Goal: Information Seeking & Learning: Check status

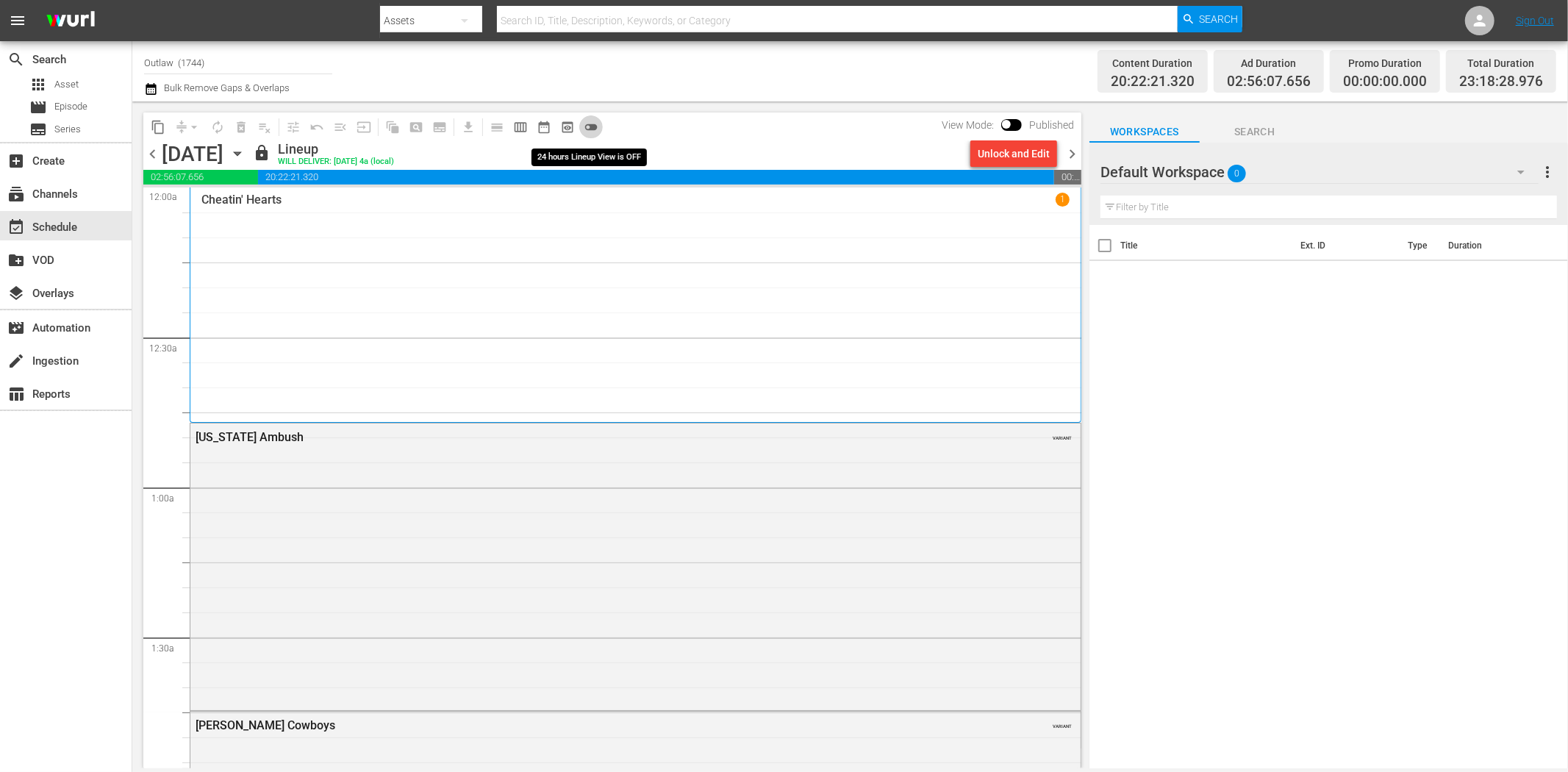
click at [591, 121] on span "toggle_off" at bounding box center [591, 127] width 14 height 14
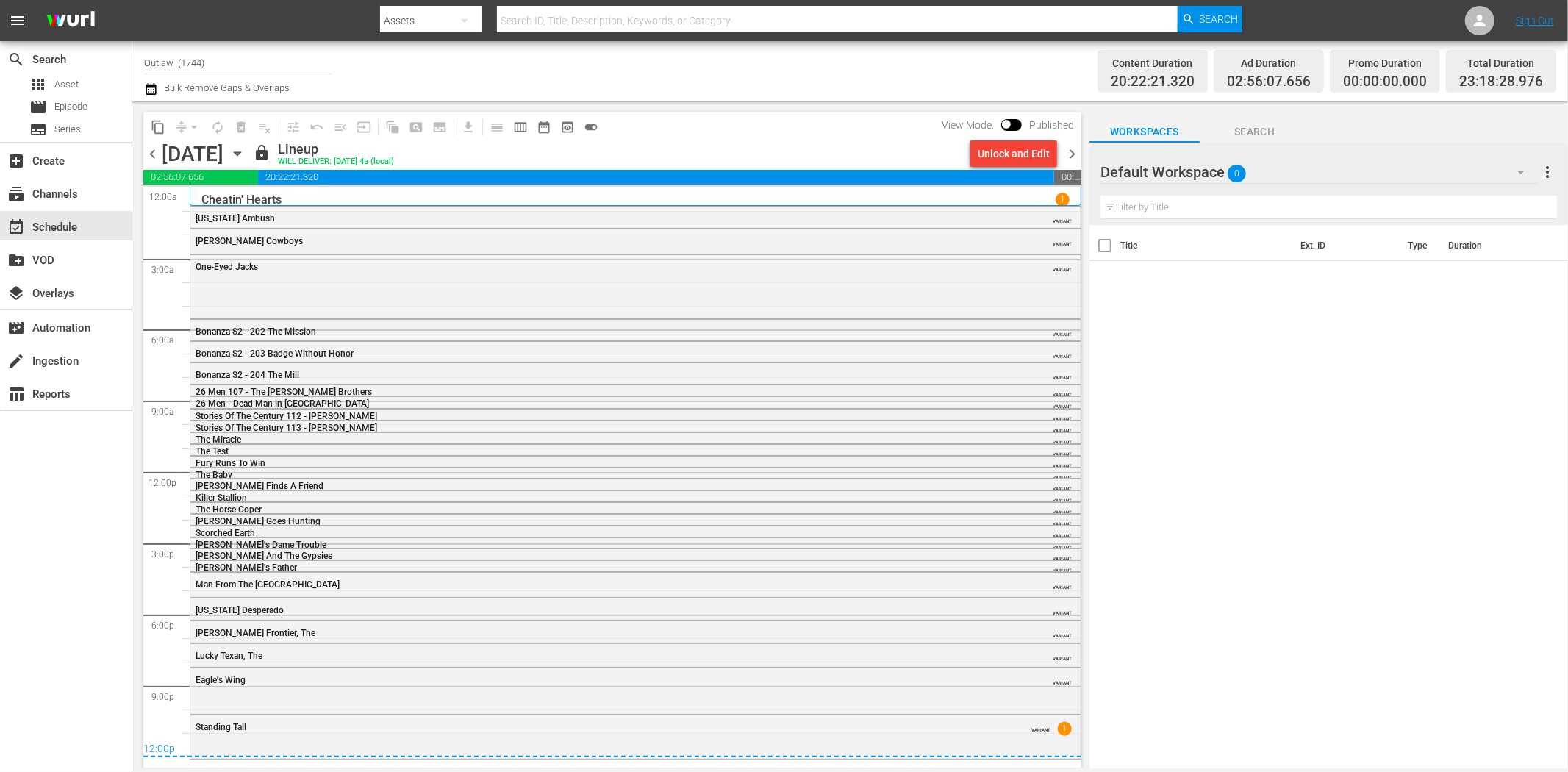
click at [1069, 154] on span "chevron_right" at bounding box center [1072, 153] width 18 height 18
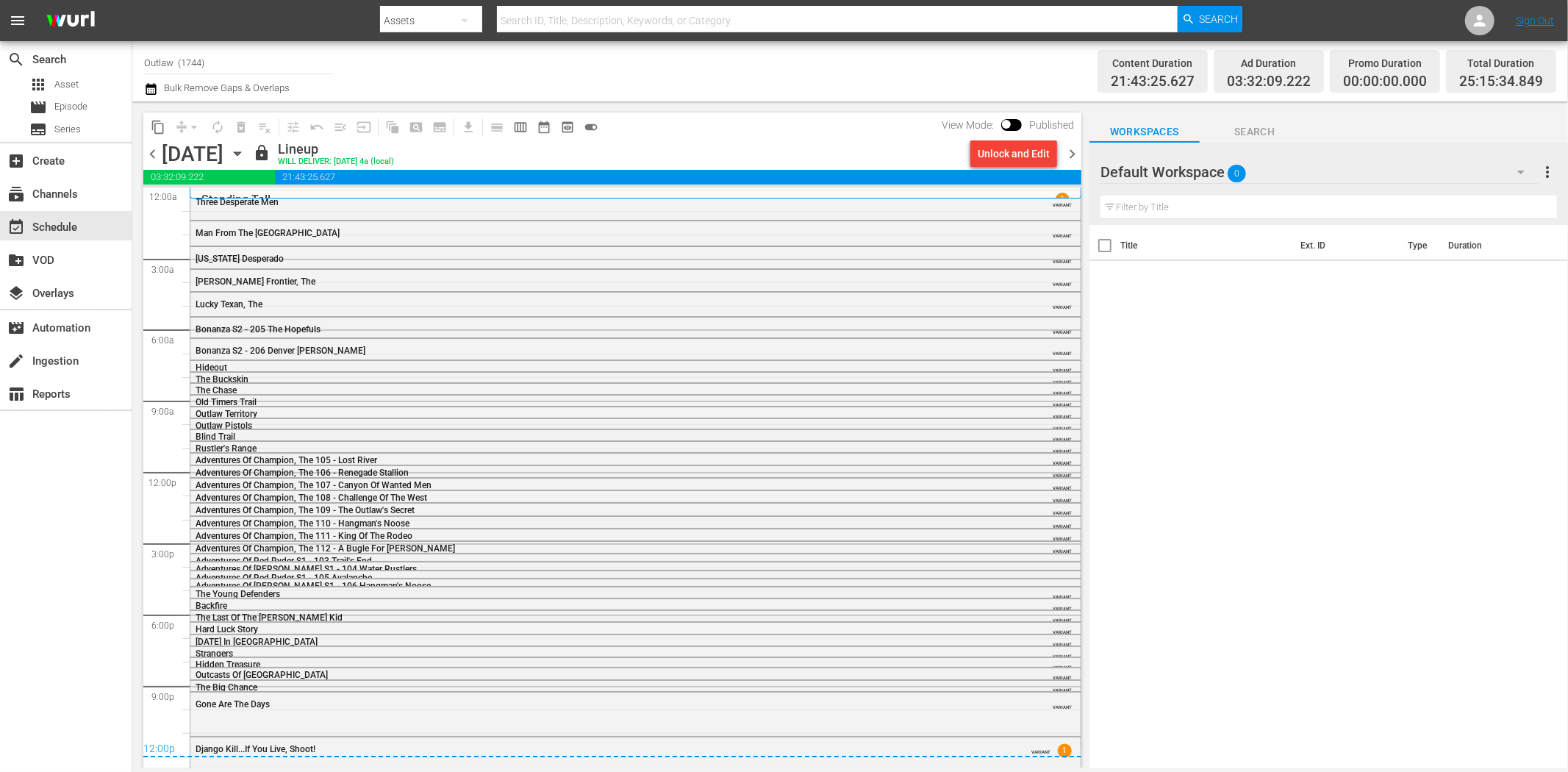
click at [1081, 145] on span "chevron_right" at bounding box center [1072, 153] width 18 height 18
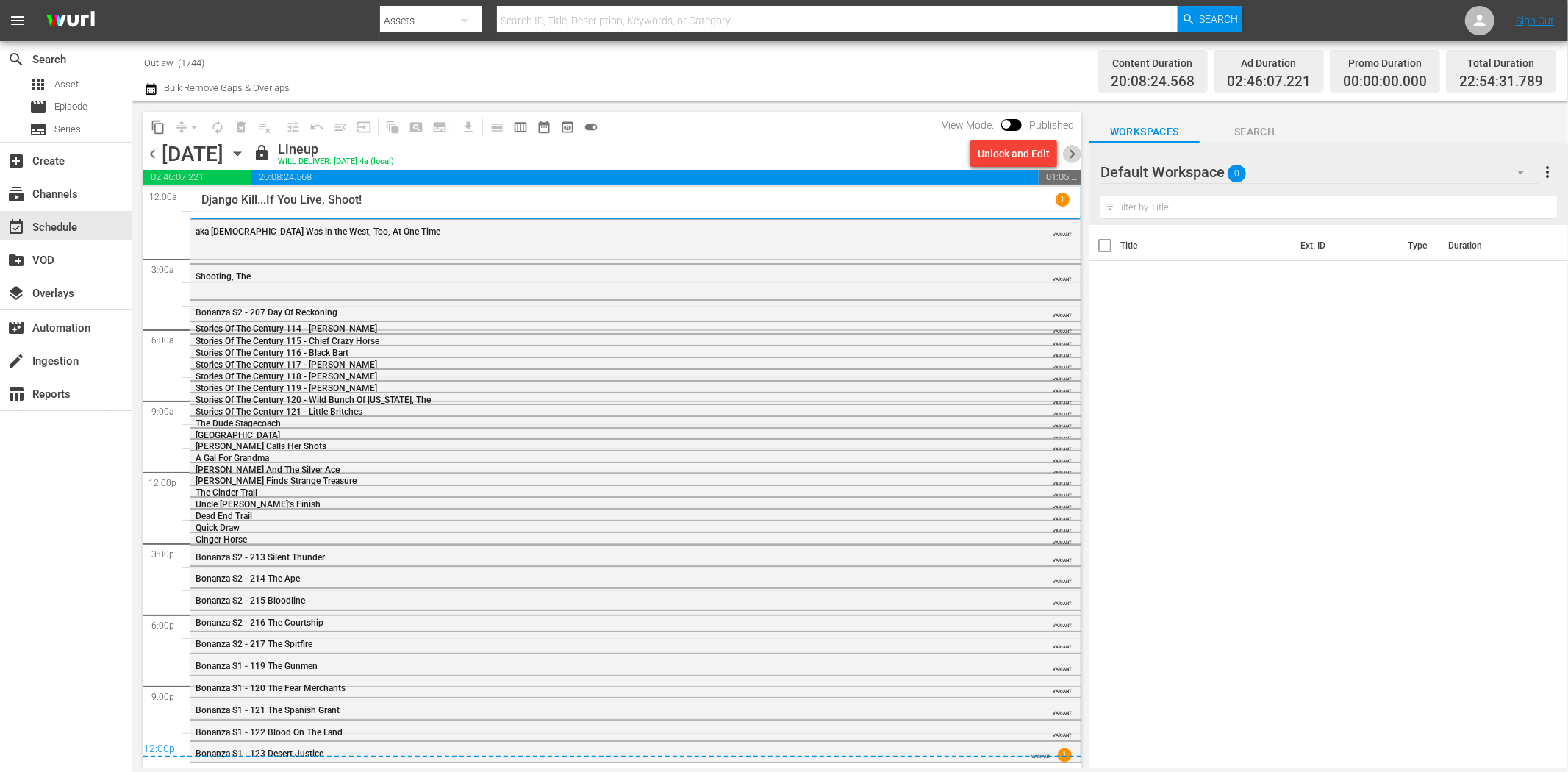
click at [1071, 152] on span "chevron_right" at bounding box center [1072, 153] width 18 height 18
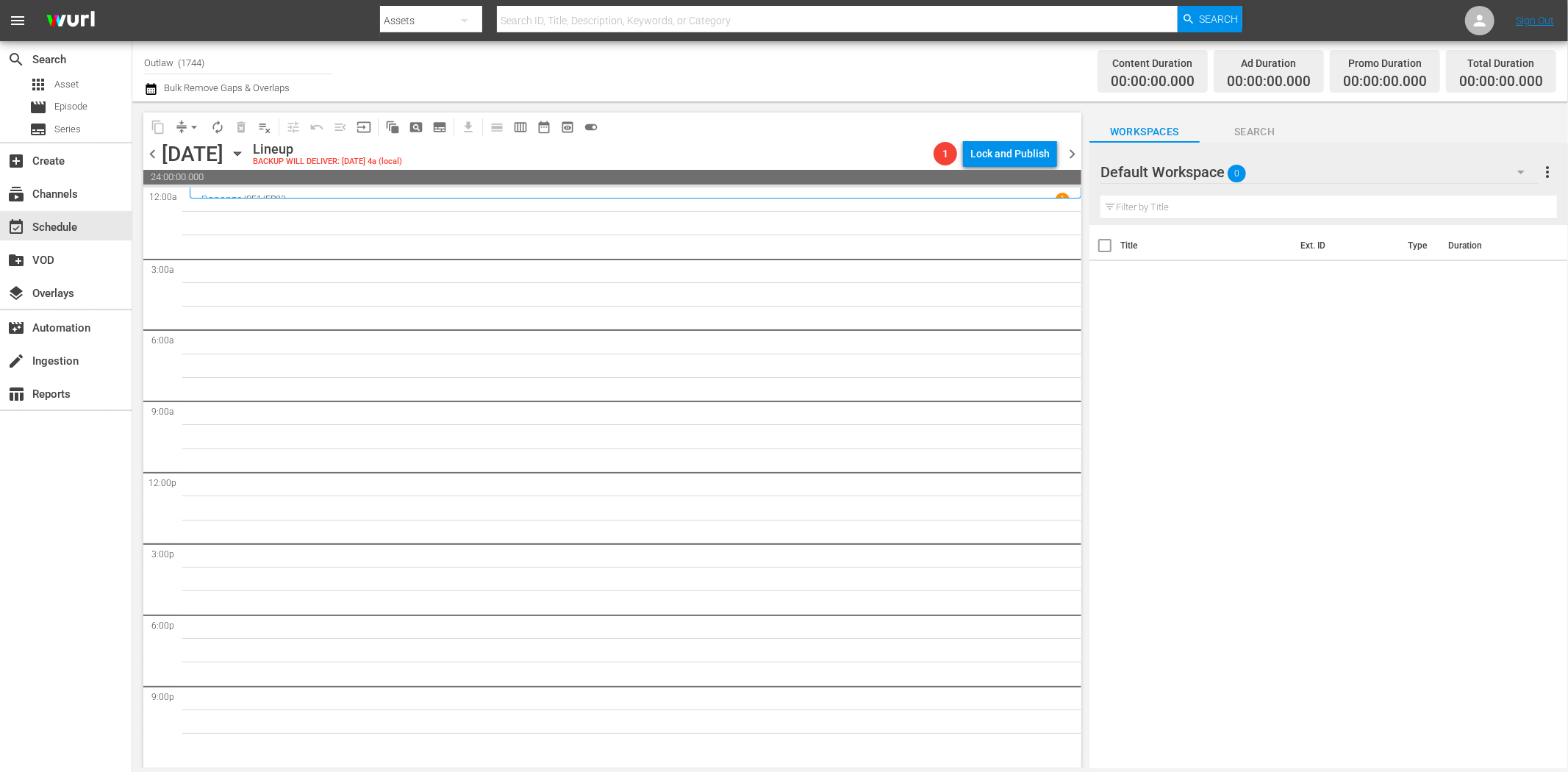
click at [150, 154] on span "chevron_left" at bounding box center [152, 153] width 18 height 18
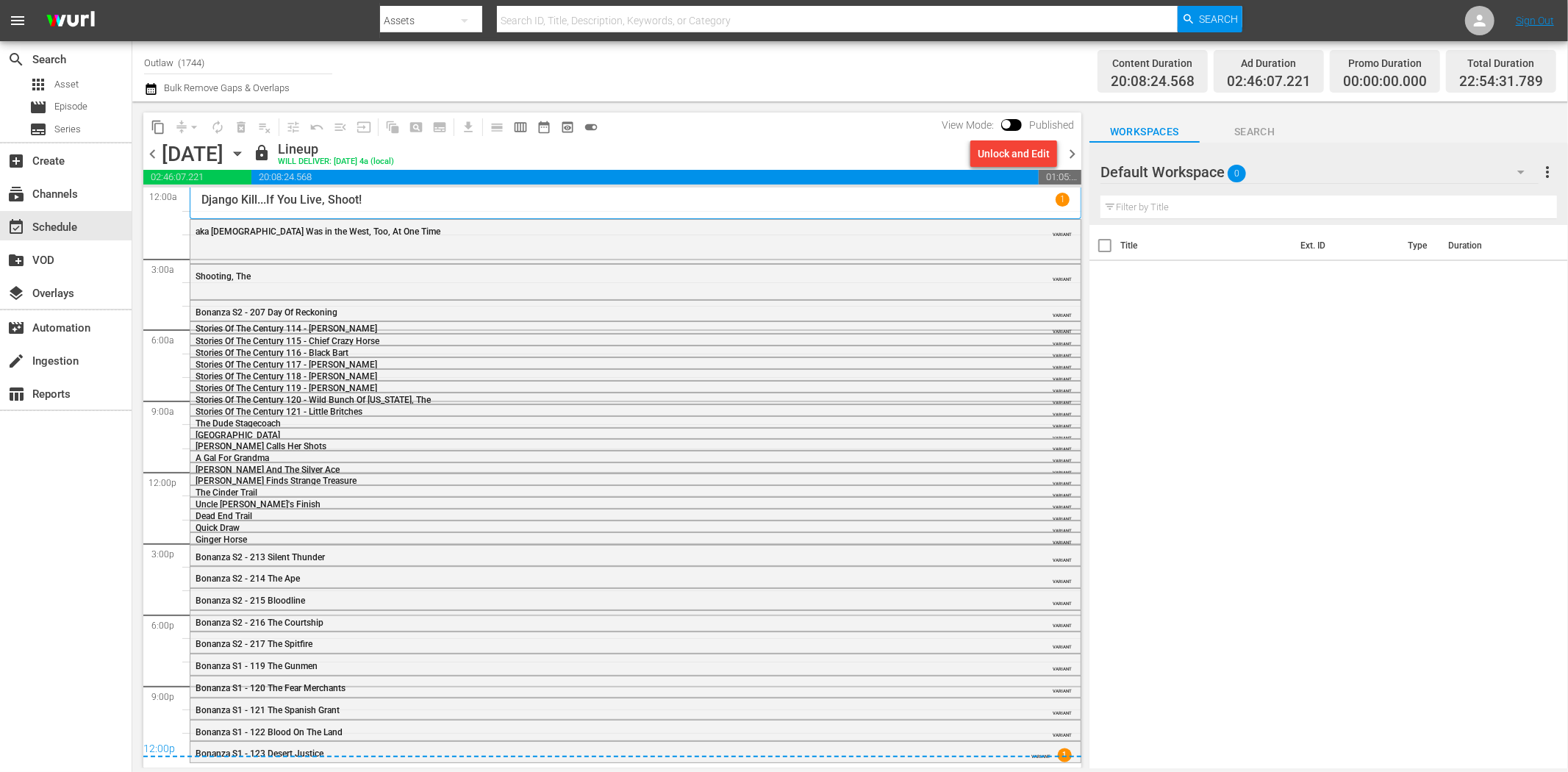
click at [150, 154] on span "chevron_left" at bounding box center [152, 153] width 18 height 18
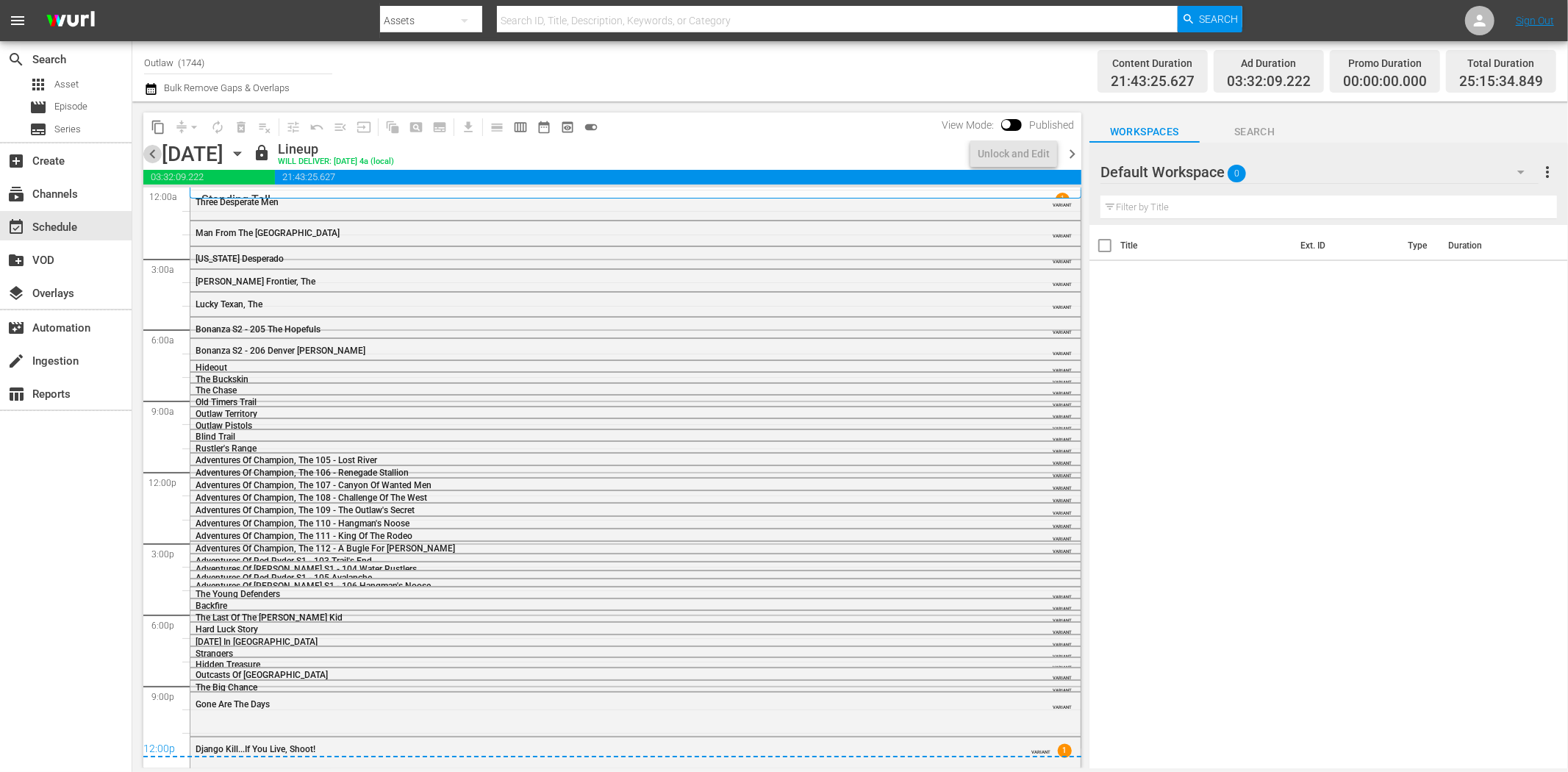
click at [150, 154] on span "chevron_left" at bounding box center [152, 153] width 18 height 18
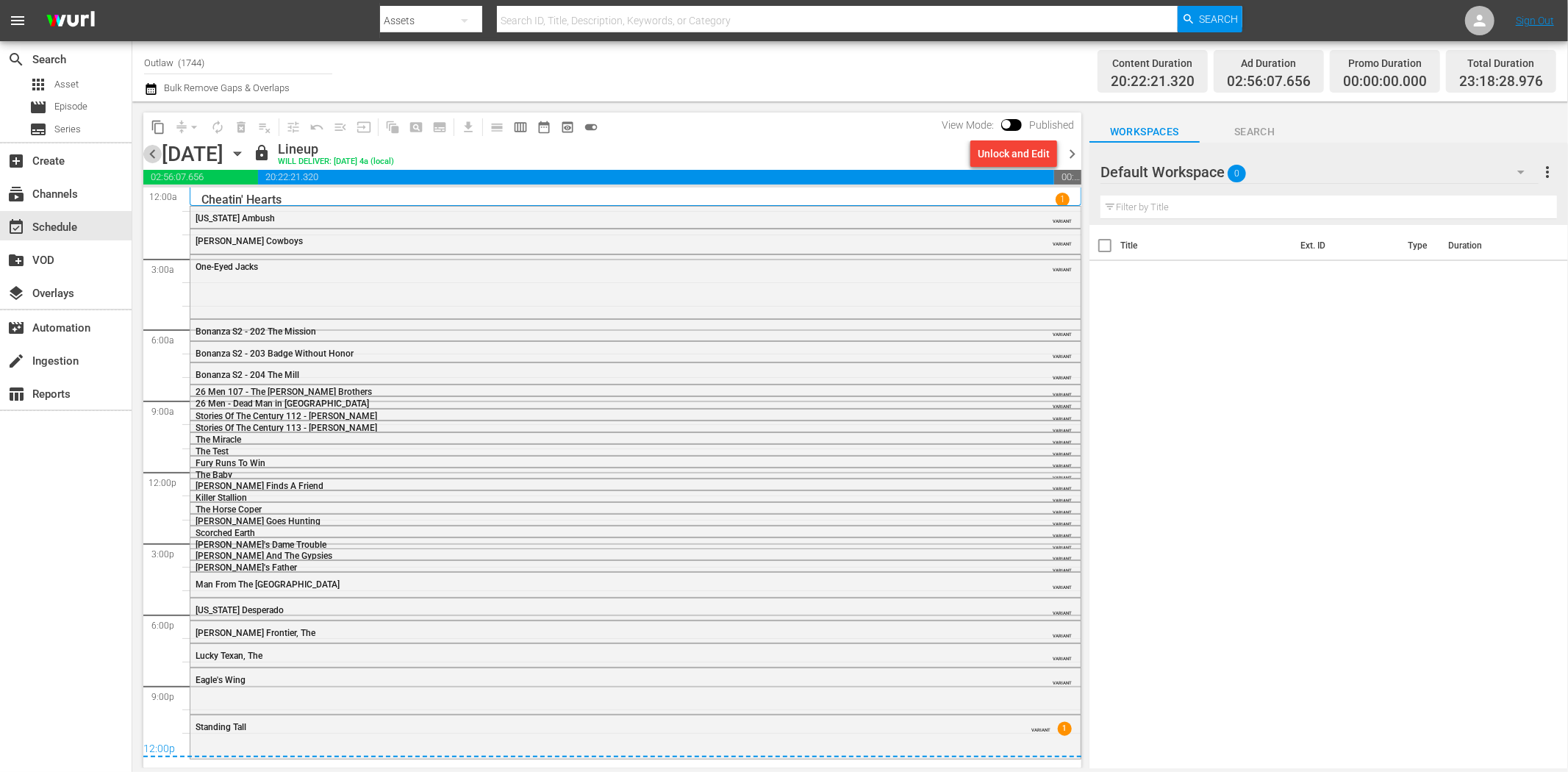
click at [150, 154] on span "chevron_left" at bounding box center [152, 153] width 18 height 18
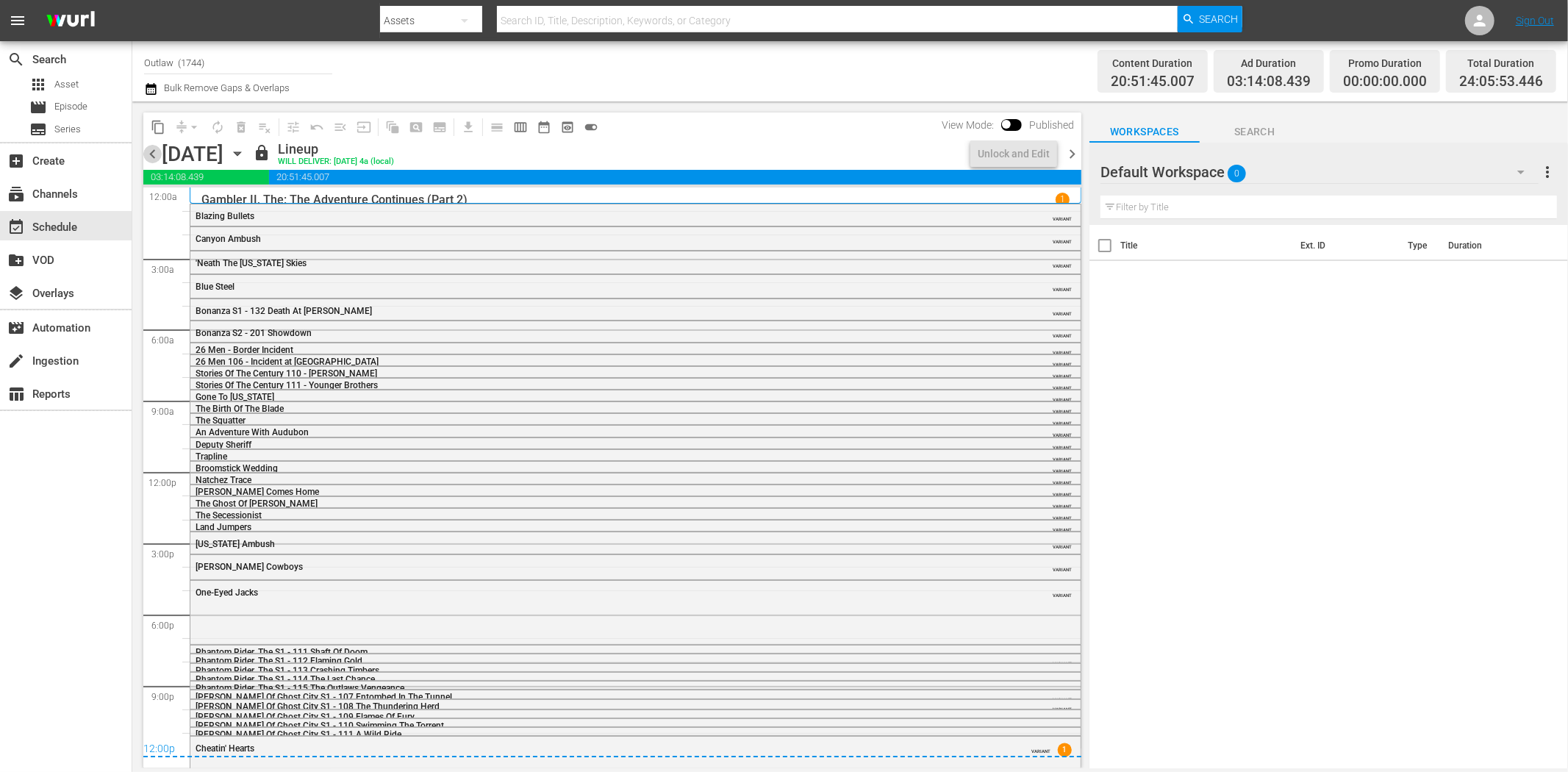
click at [150, 154] on span "chevron_left" at bounding box center [152, 153] width 18 height 18
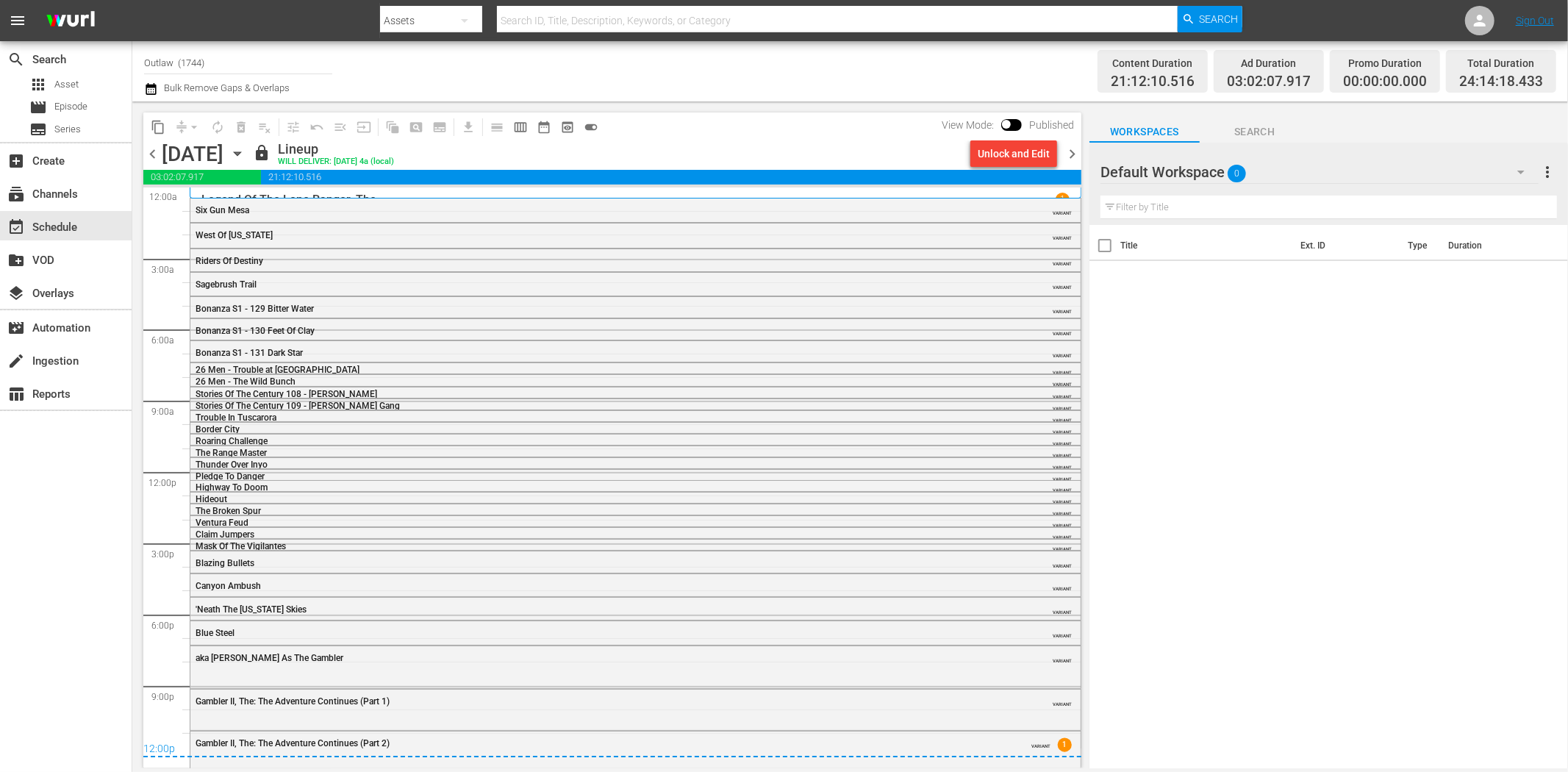
click at [150, 154] on span "chevron_left" at bounding box center [152, 153] width 18 height 18
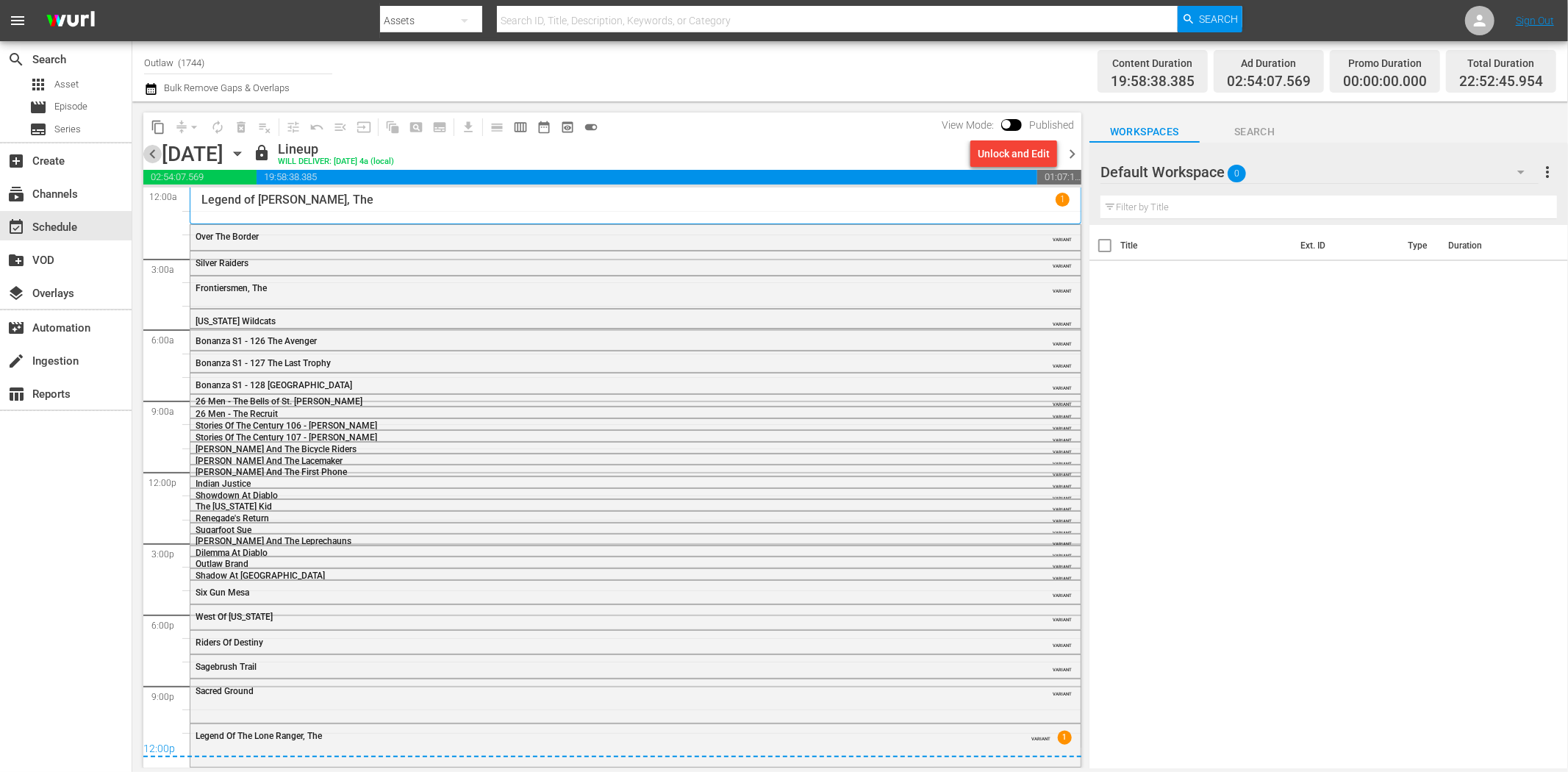
click at [150, 154] on span "chevron_left" at bounding box center [152, 153] width 18 height 18
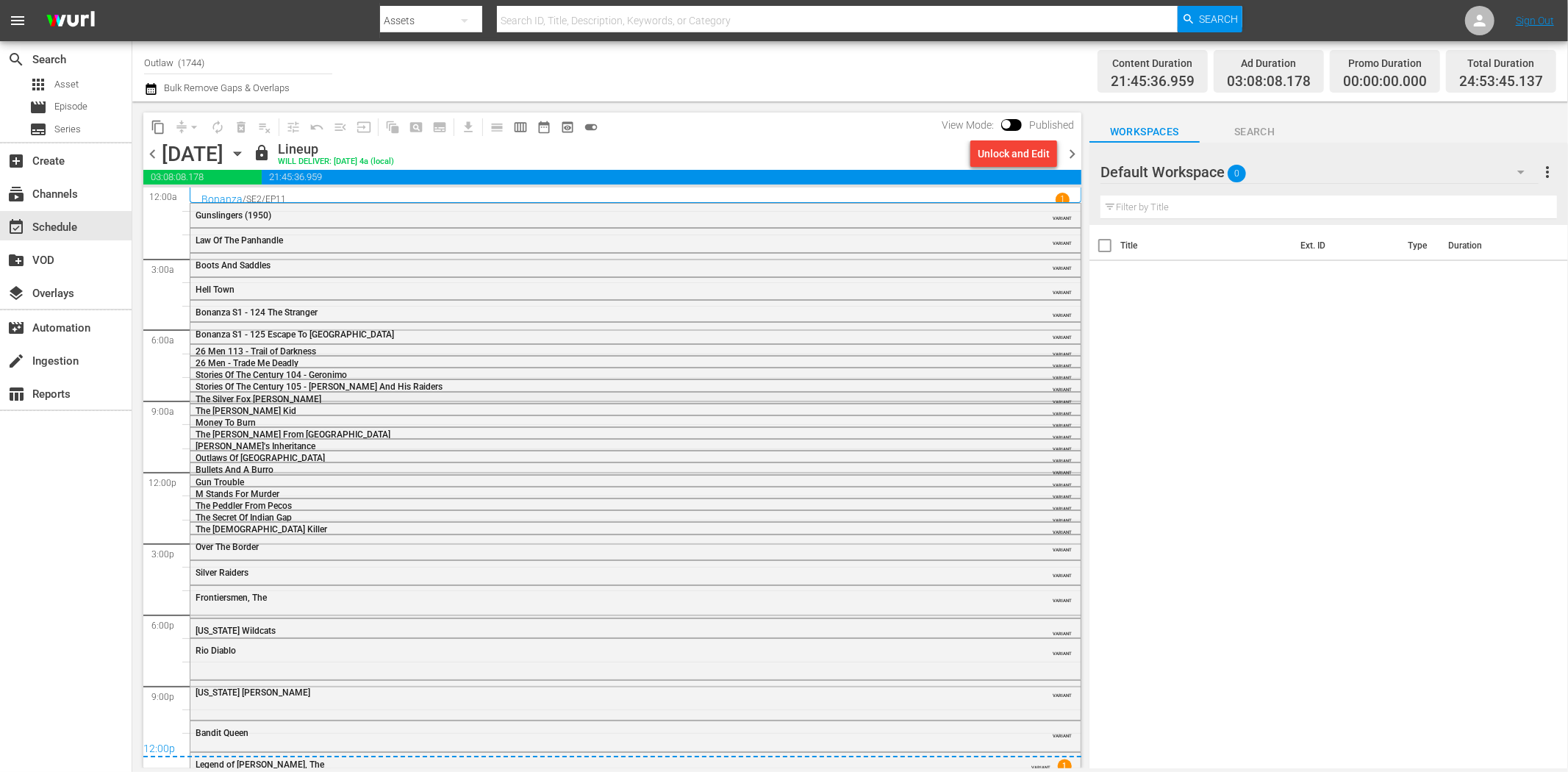
scroll to position [26, 0]
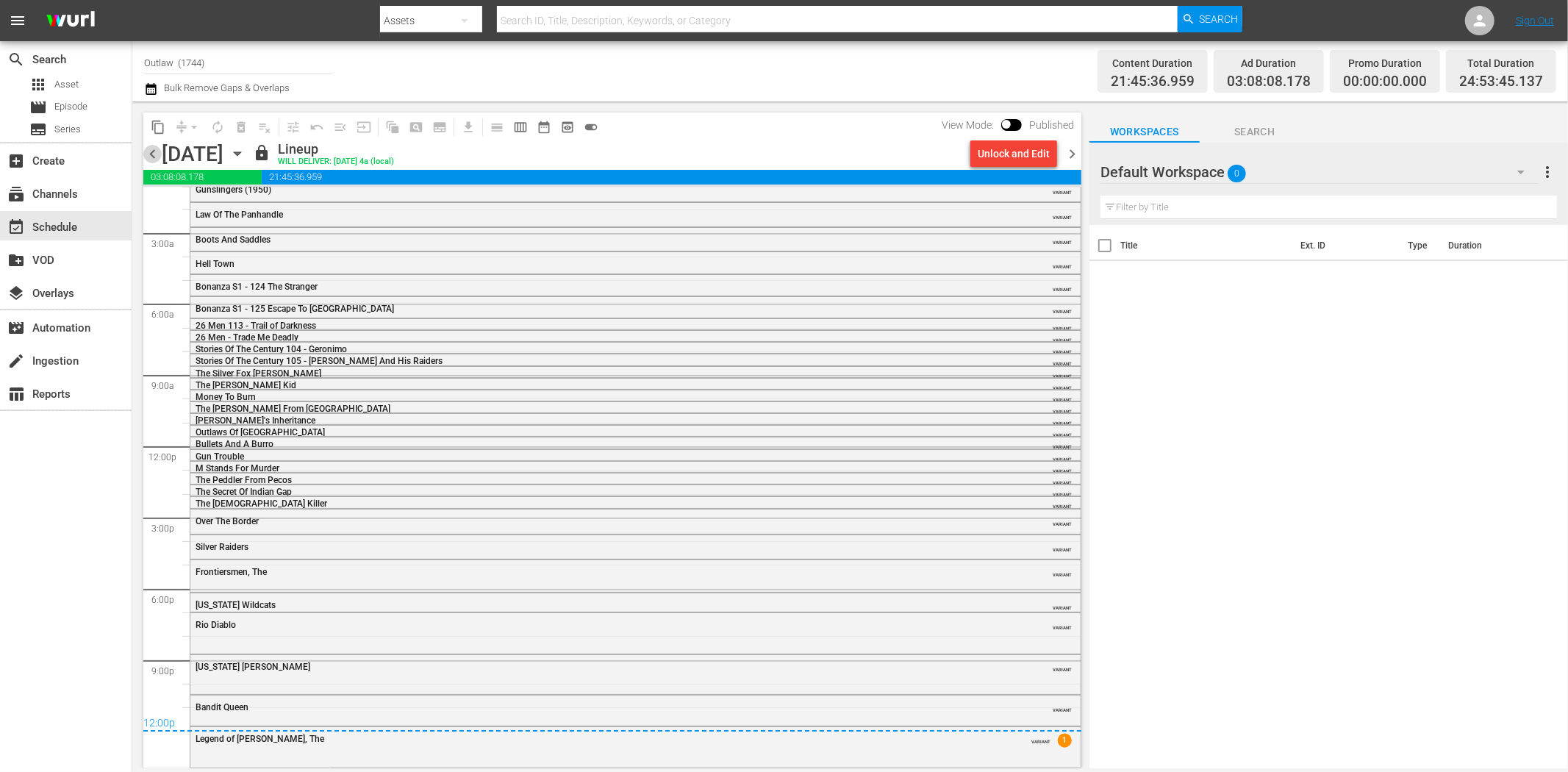
click at [158, 156] on span "chevron_left" at bounding box center [152, 153] width 18 height 18
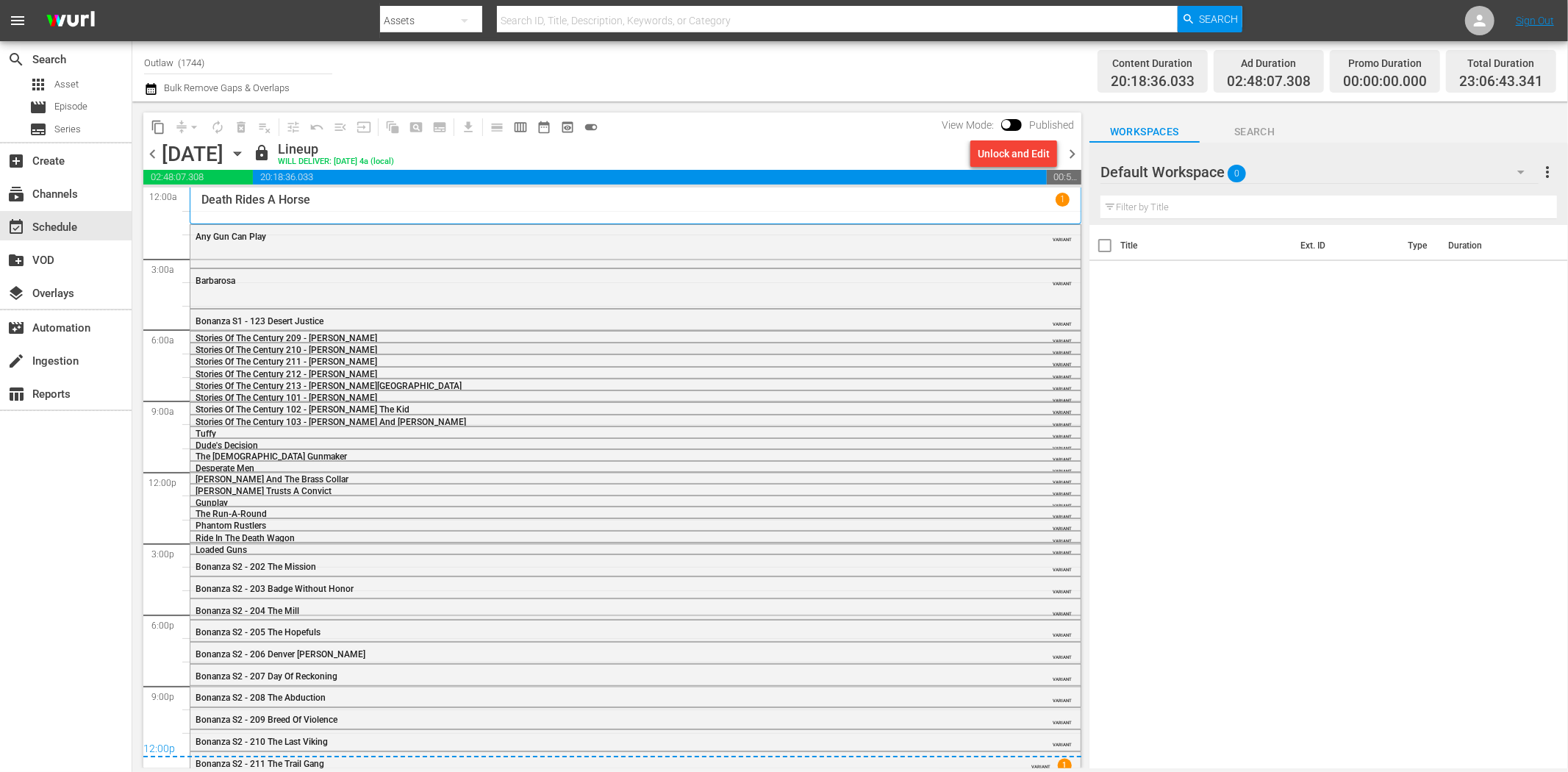
scroll to position [5, 0]
click at [148, 157] on span "chevron_left" at bounding box center [152, 153] width 18 height 18
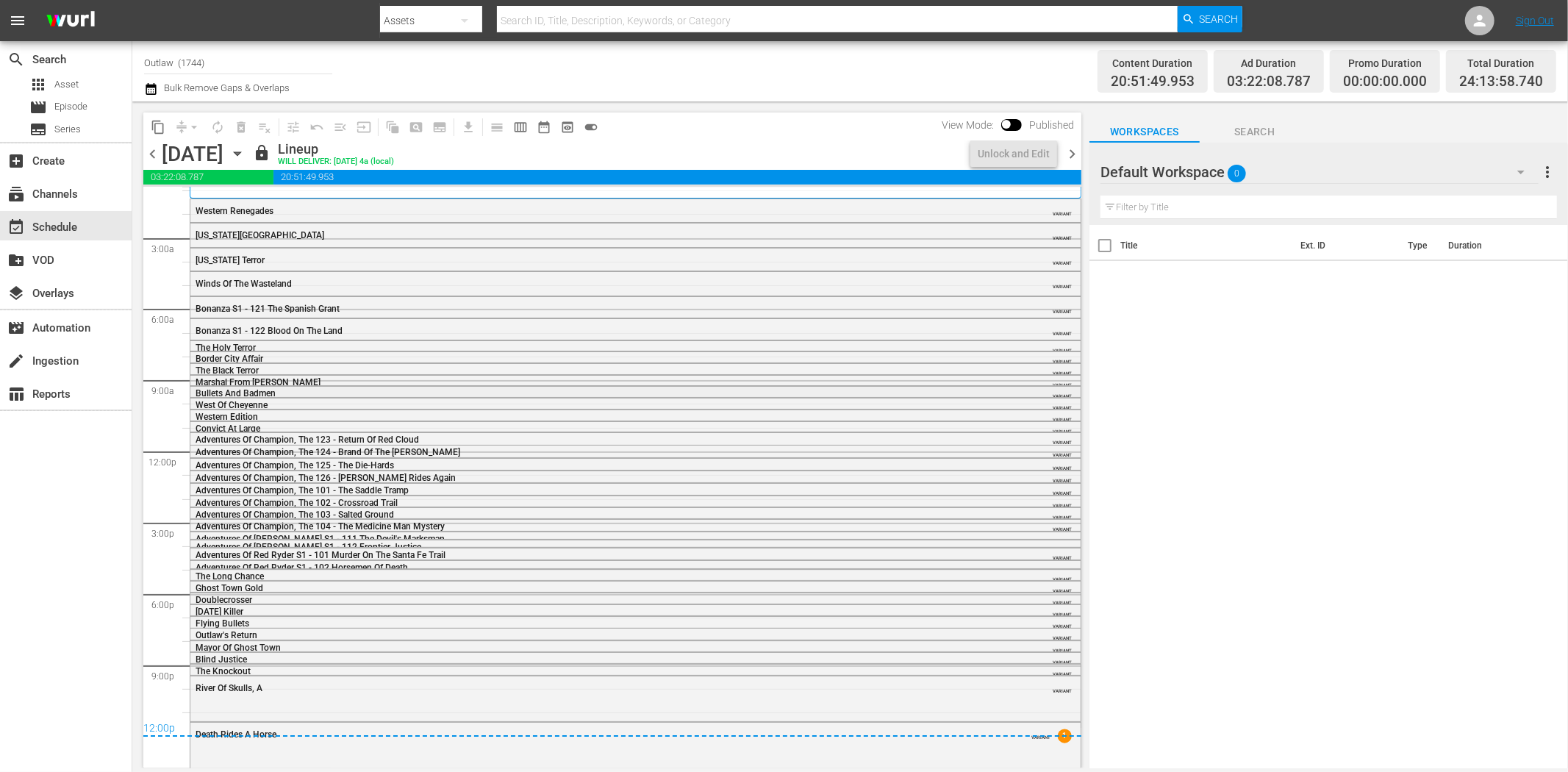
scroll to position [26, 0]
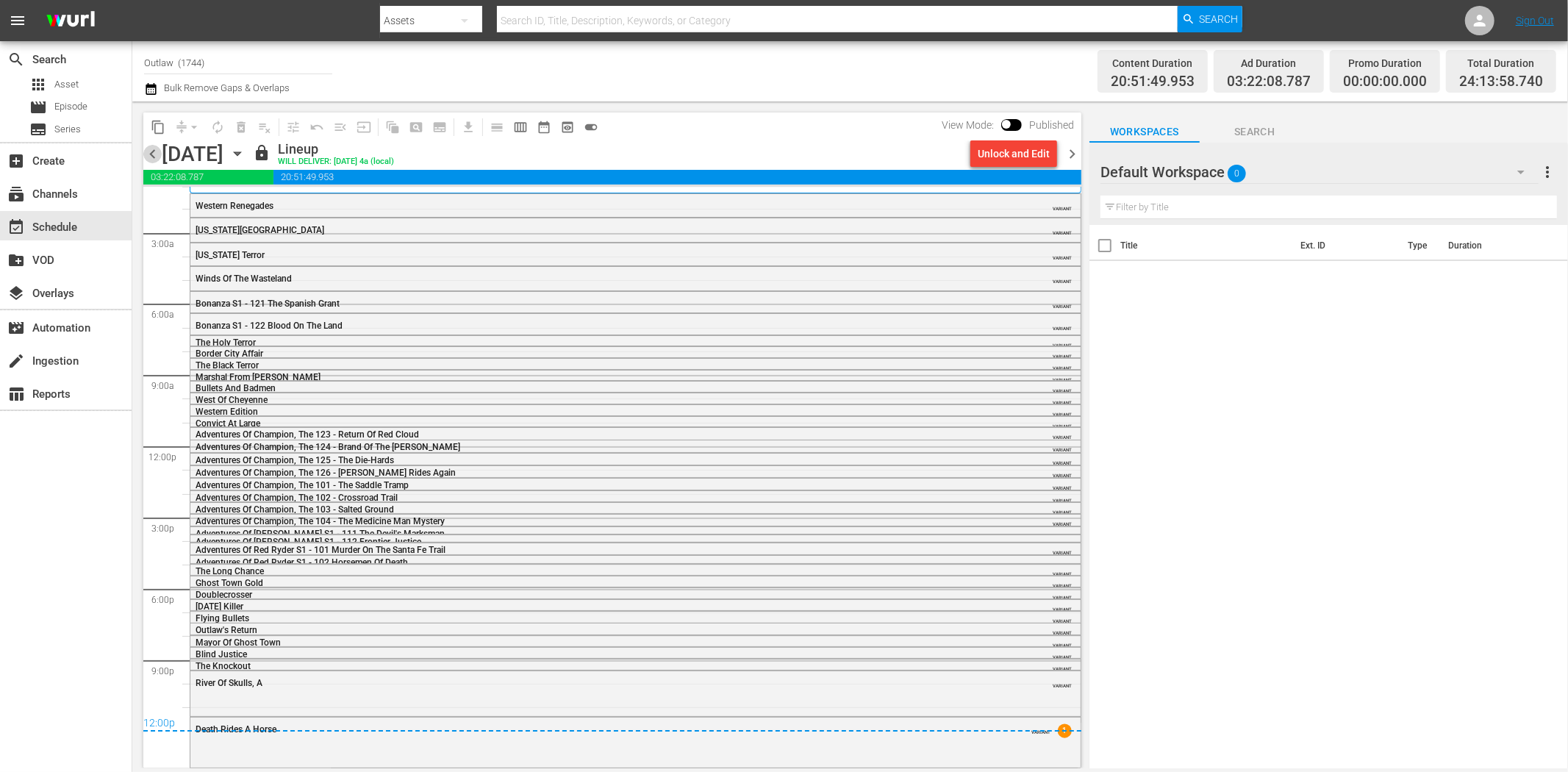
click at [152, 160] on span "chevron_left" at bounding box center [152, 153] width 18 height 18
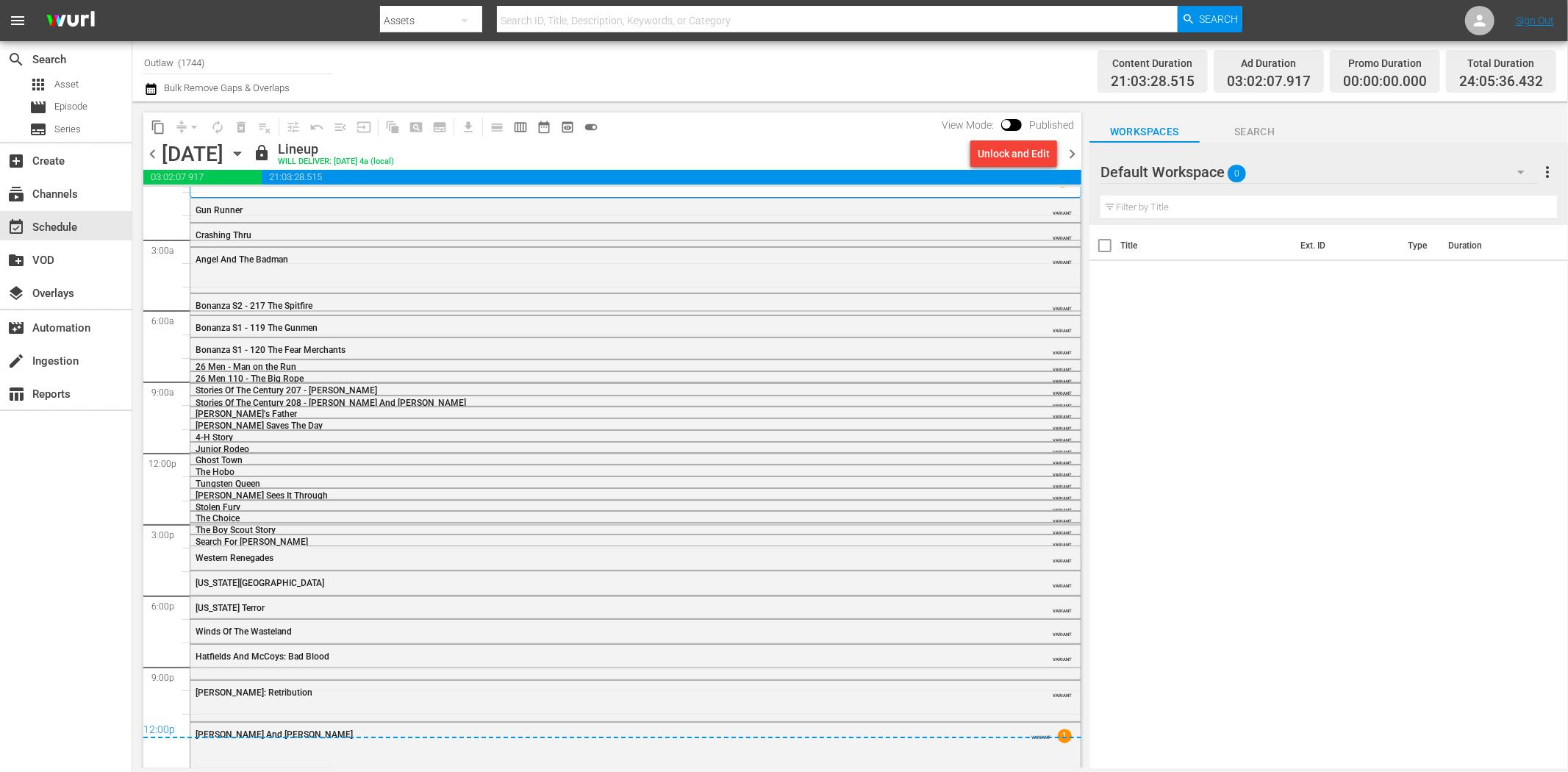
scroll to position [20, 0]
click at [158, 152] on span "chevron_left" at bounding box center [152, 153] width 18 height 18
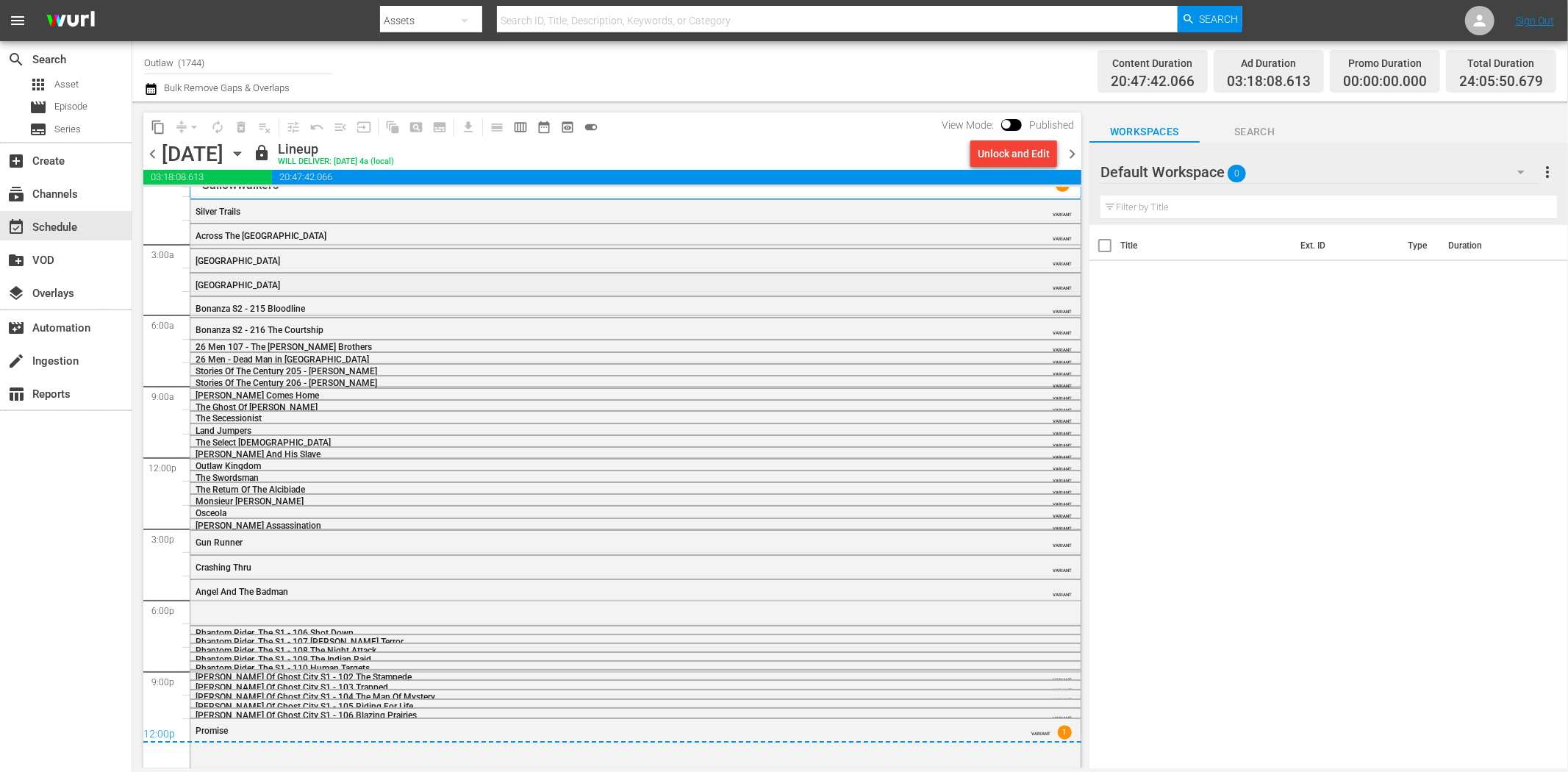
scroll to position [18, 0]
click at [148, 152] on span "chevron_left" at bounding box center [152, 153] width 18 height 18
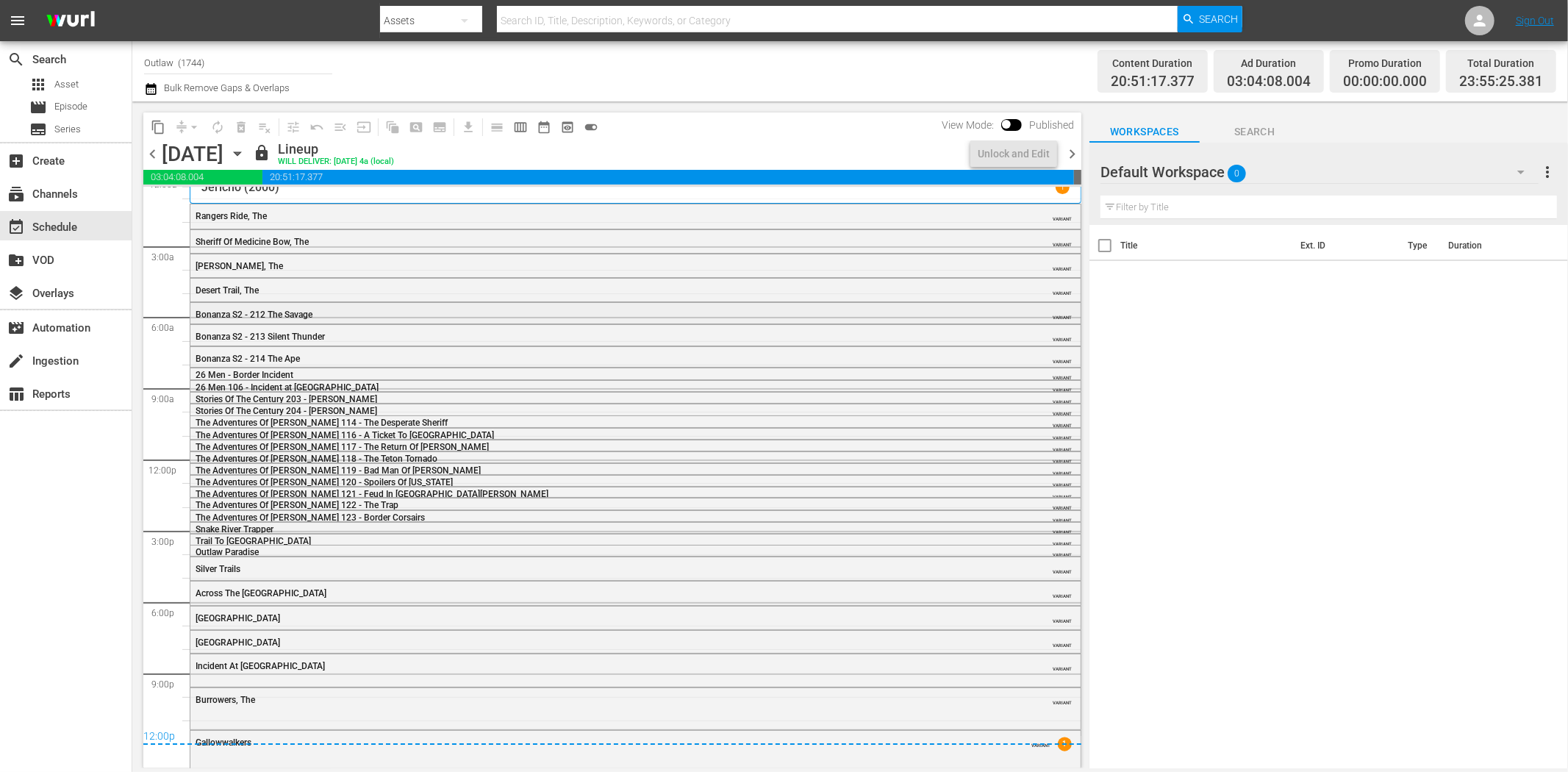
scroll to position [16, 0]
click at [150, 150] on span "chevron_left" at bounding box center [152, 153] width 18 height 18
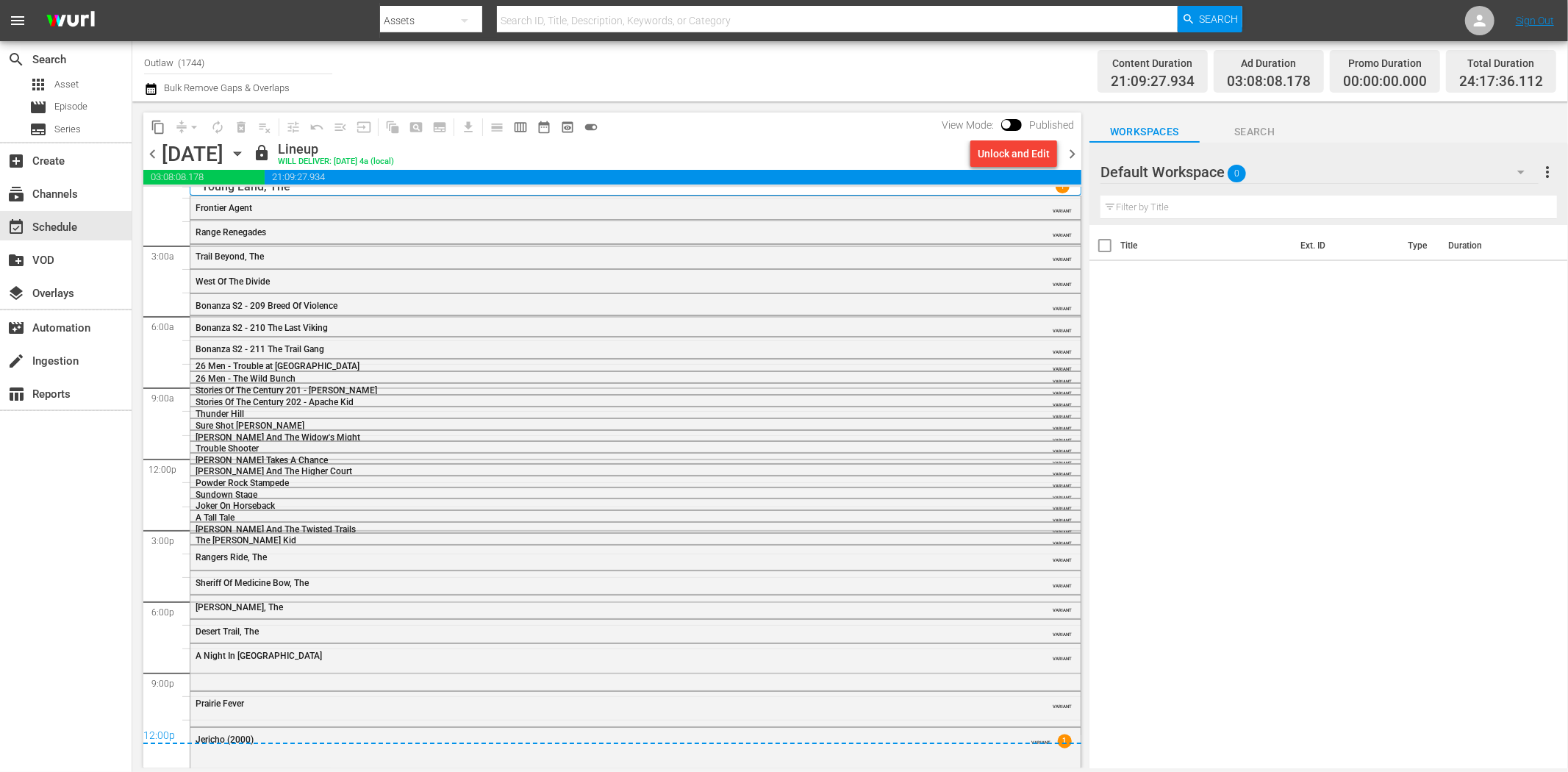
scroll to position [18, 0]
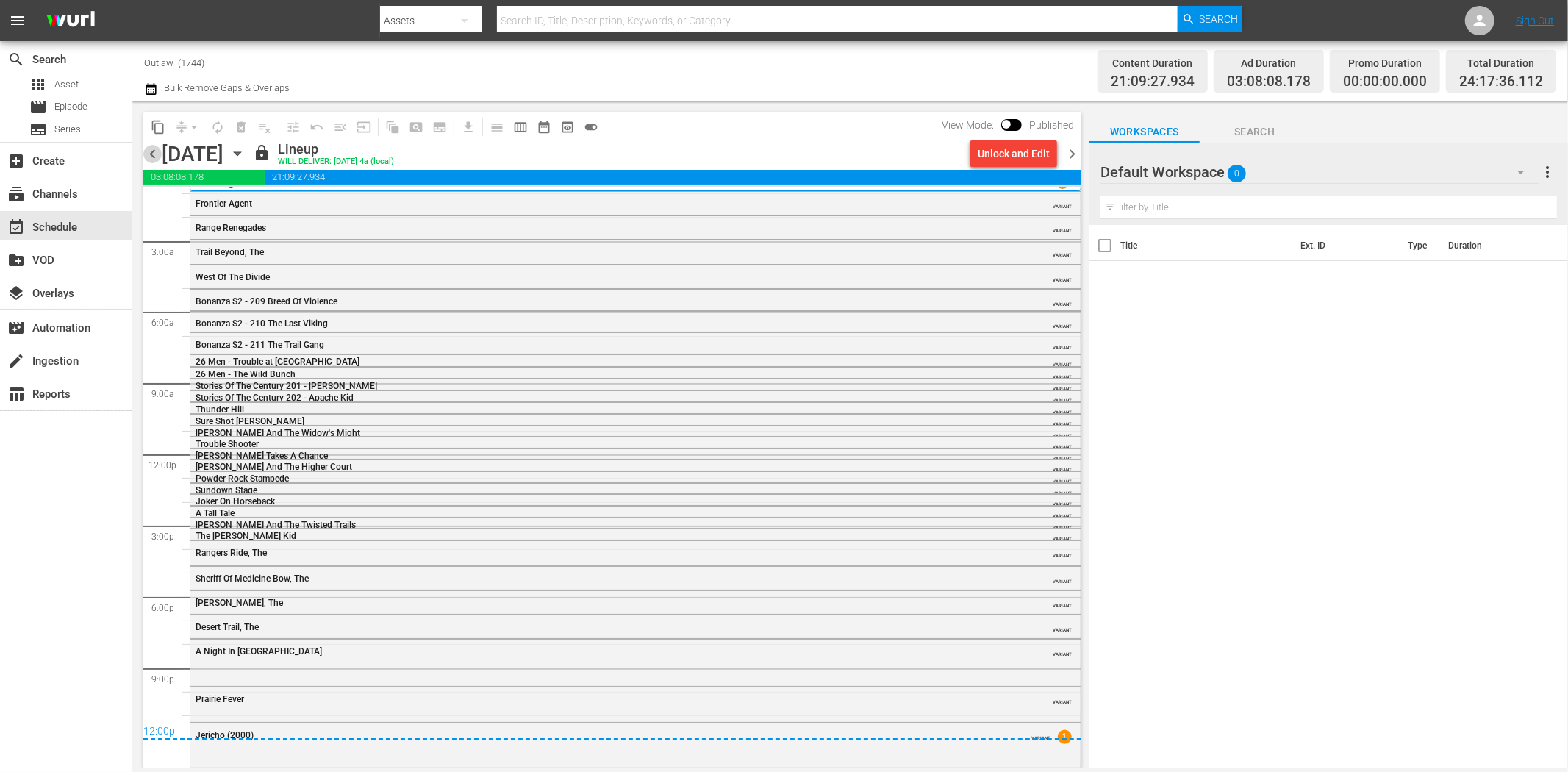
click at [155, 159] on span "chevron_left" at bounding box center [152, 153] width 18 height 18
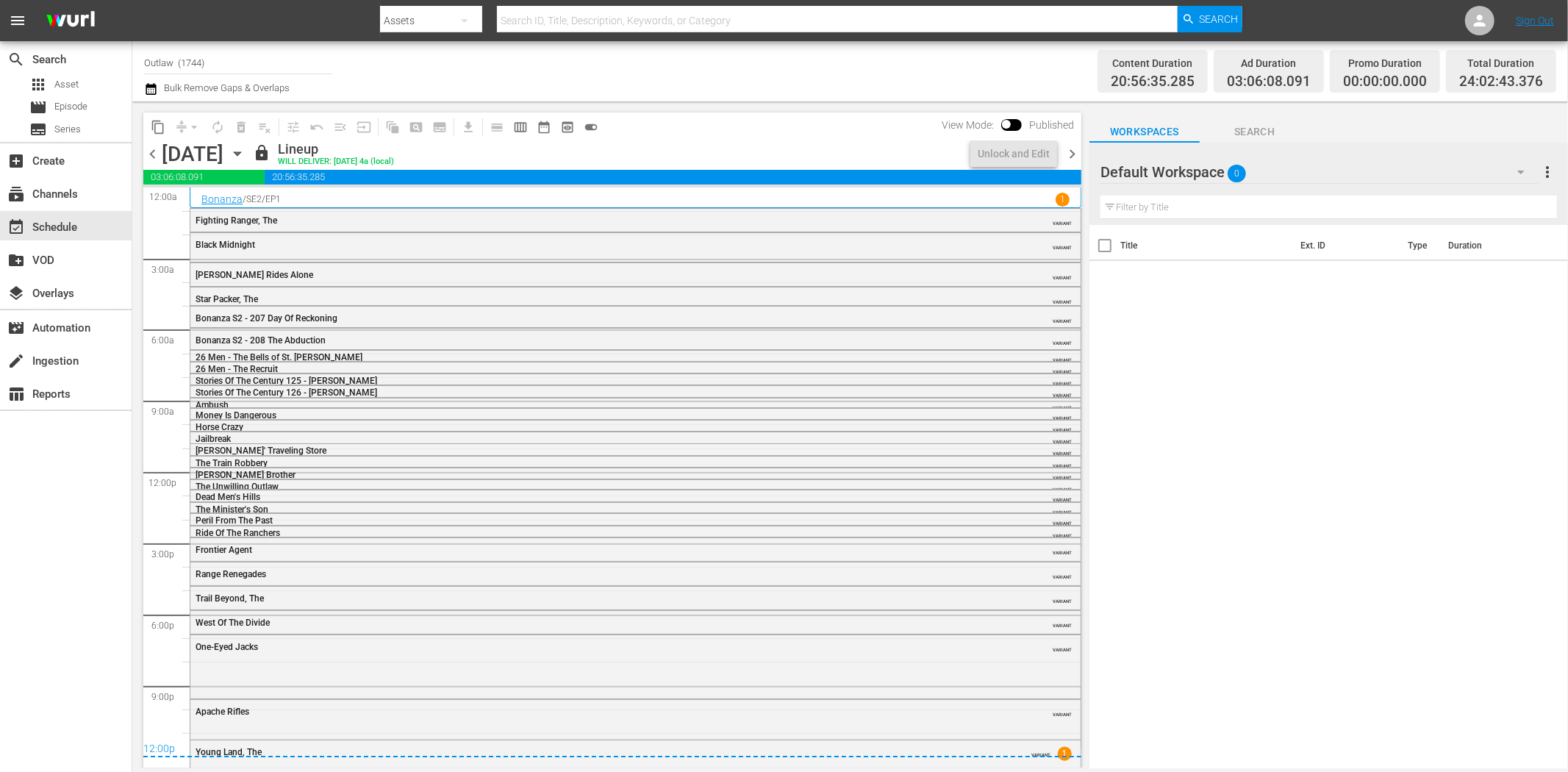
scroll to position [10, 0]
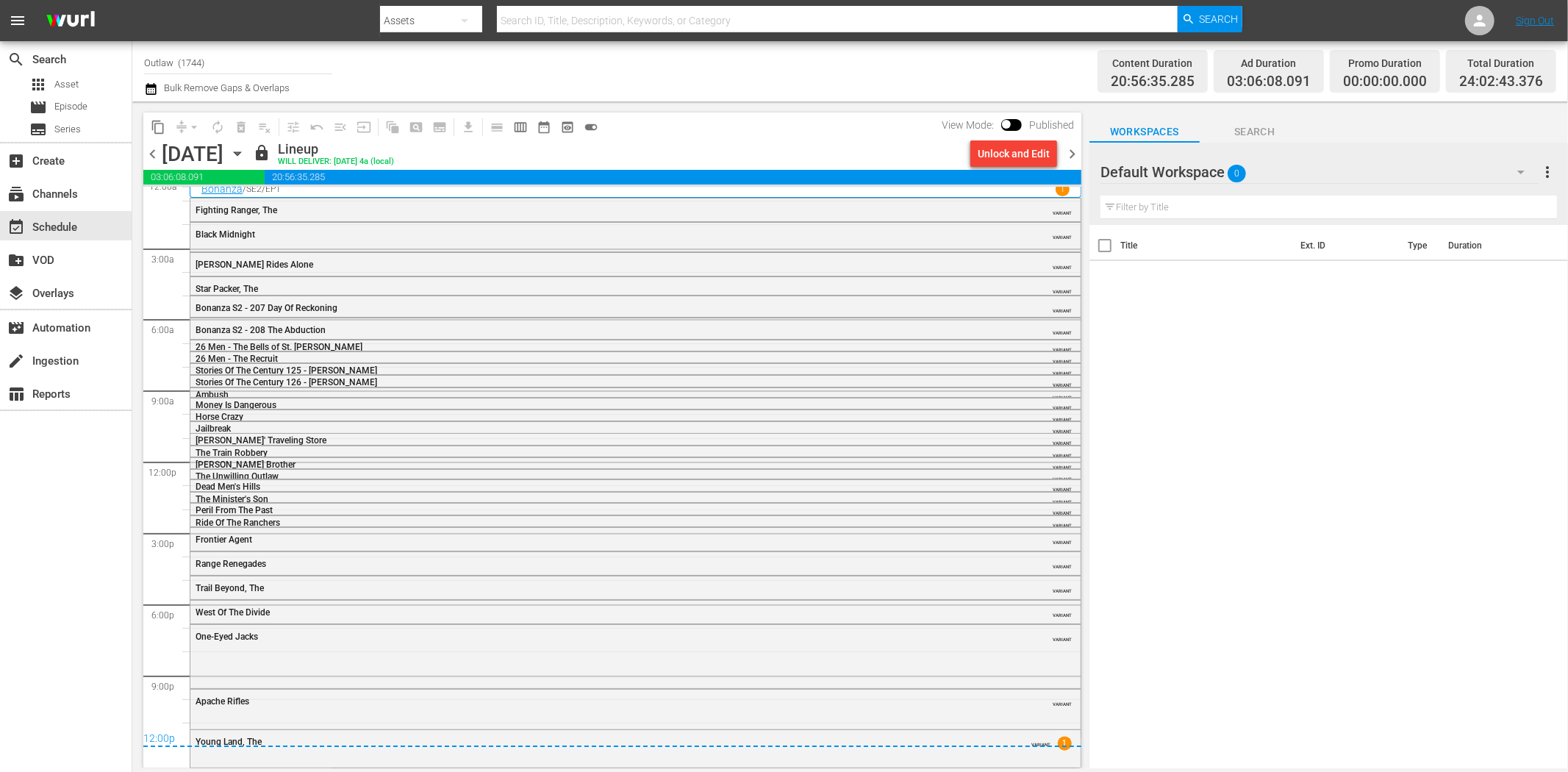
click at [152, 153] on span "chevron_left" at bounding box center [152, 153] width 18 height 18
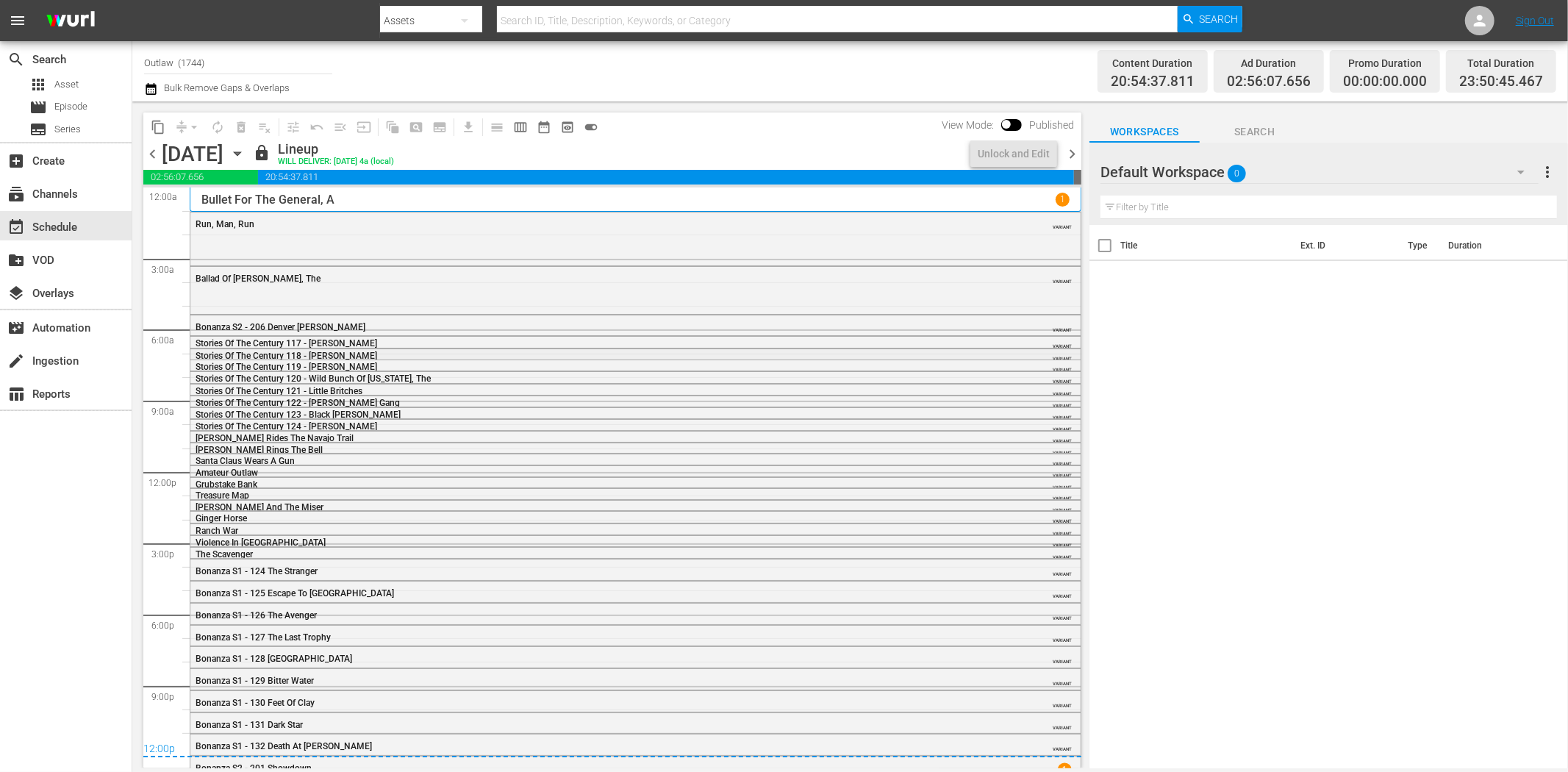
scroll to position [10, 0]
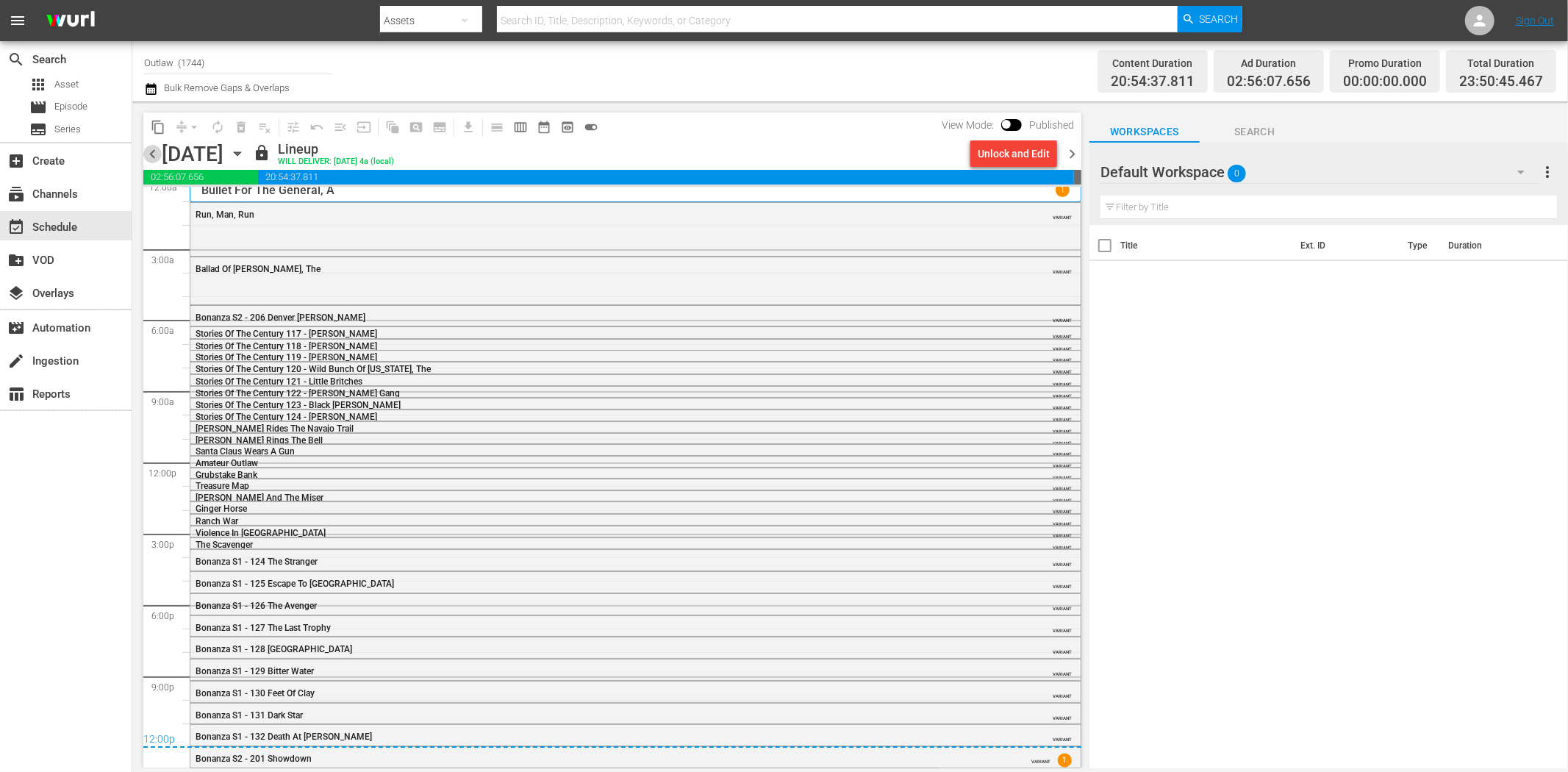
click at [154, 152] on span "chevron_left" at bounding box center [152, 153] width 18 height 18
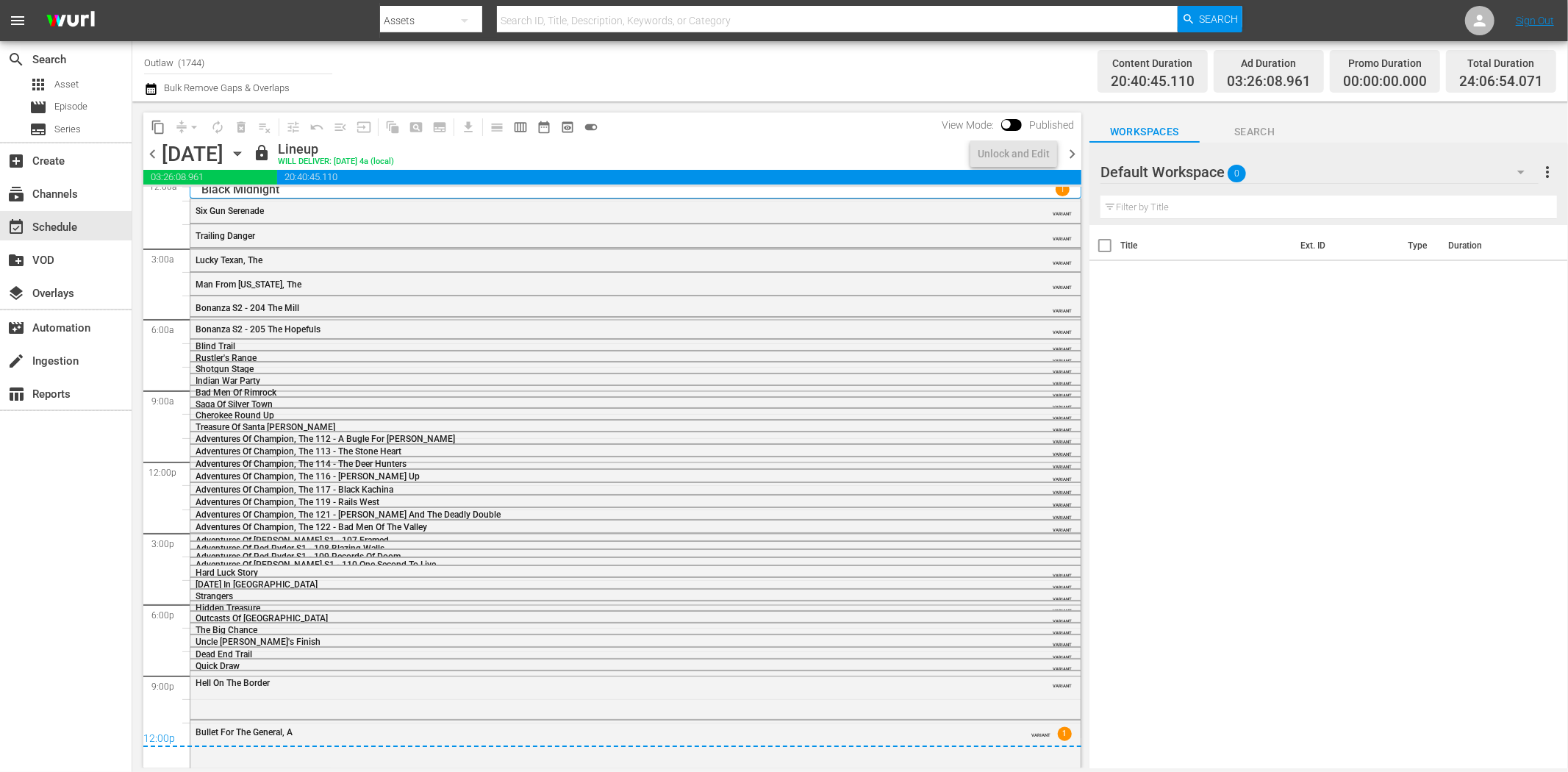
scroll to position [13, 0]
click at [156, 160] on span "chevron_left" at bounding box center [152, 153] width 18 height 18
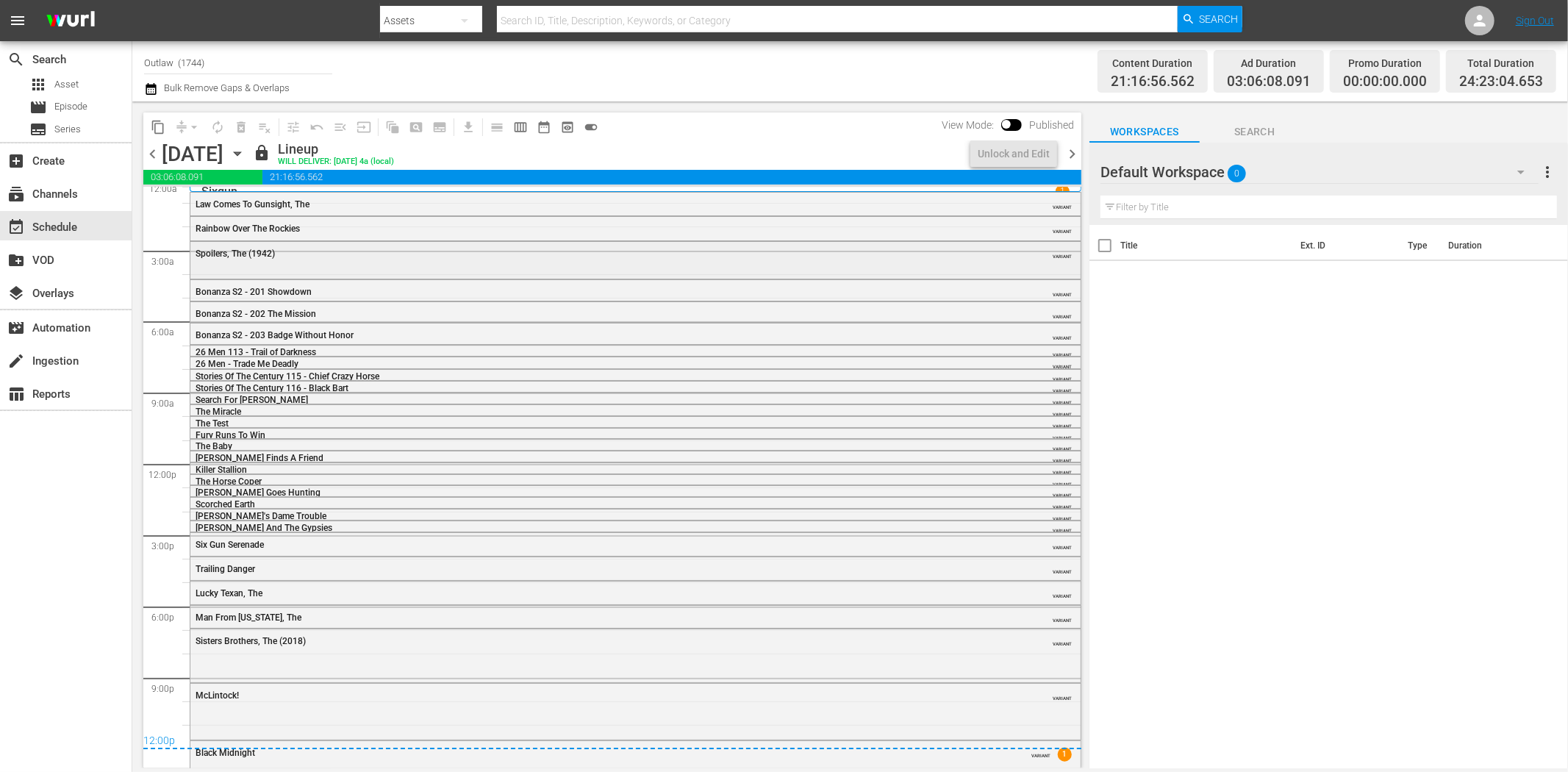
scroll to position [10, 0]
click at [150, 148] on span "chevron_left" at bounding box center [152, 153] width 18 height 18
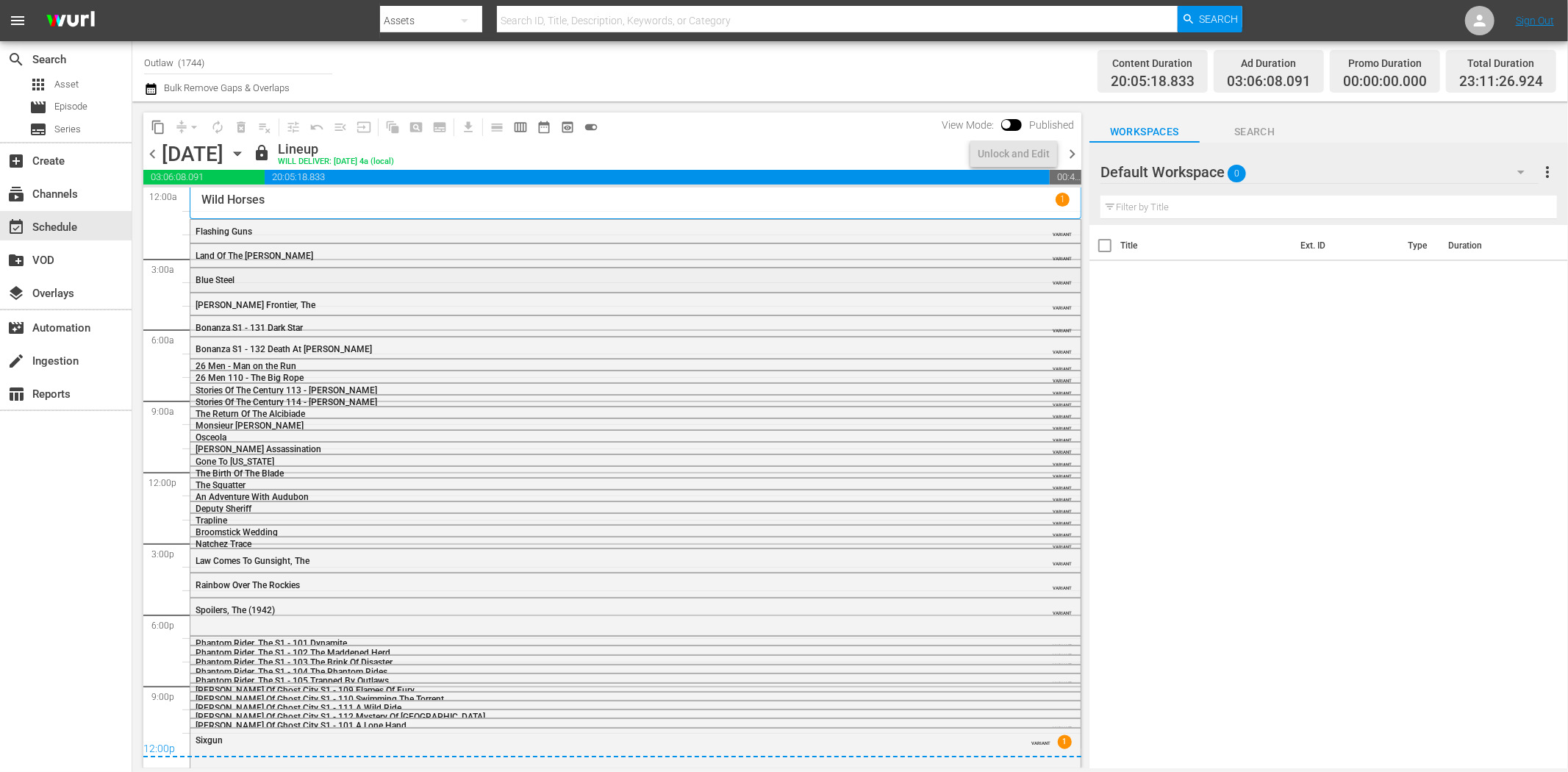
scroll to position [2, 0]
click at [154, 156] on span "chevron_left" at bounding box center [152, 153] width 18 height 18
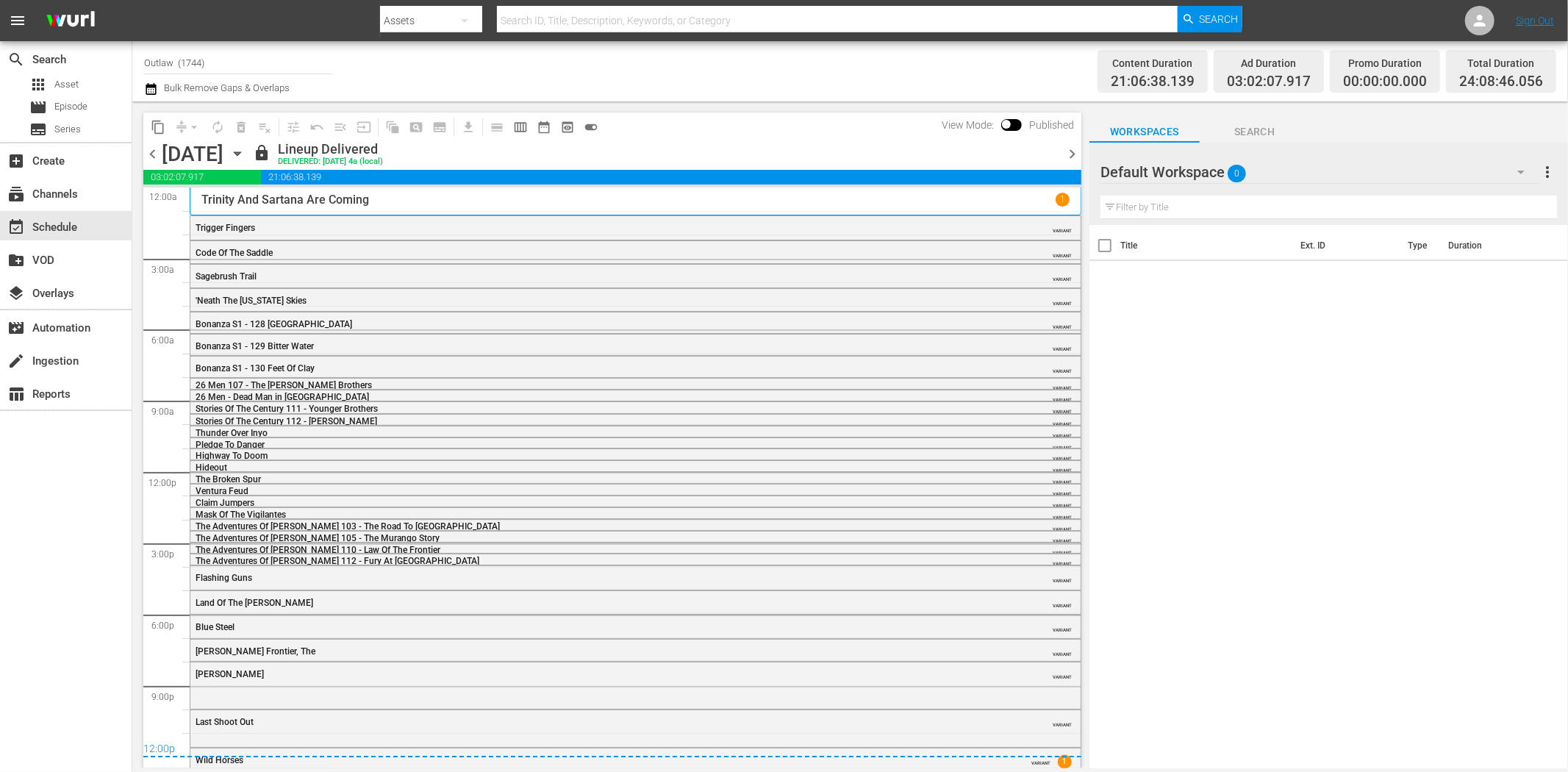
scroll to position [20, 0]
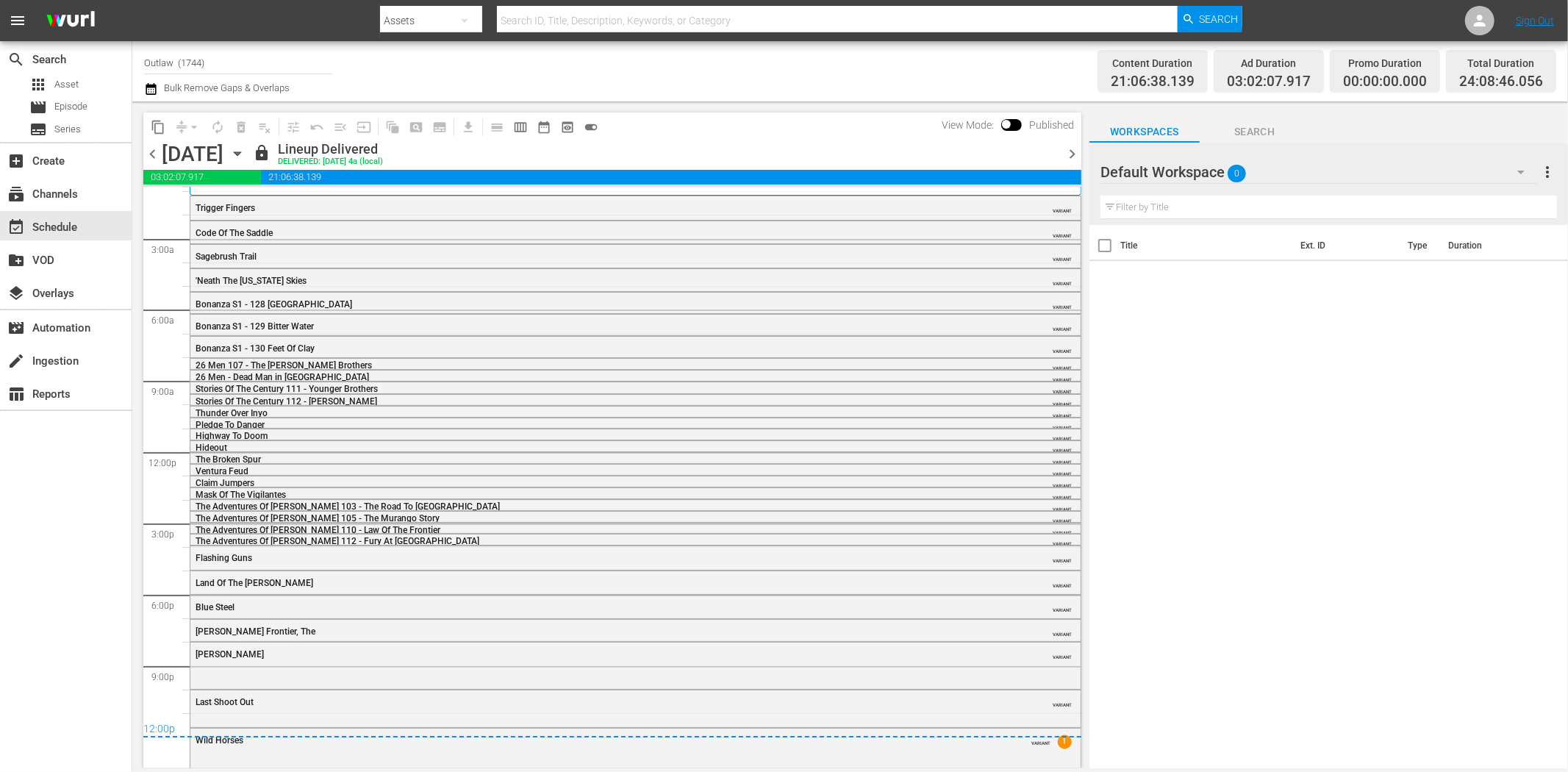
click at [150, 152] on span "chevron_left" at bounding box center [152, 153] width 18 height 18
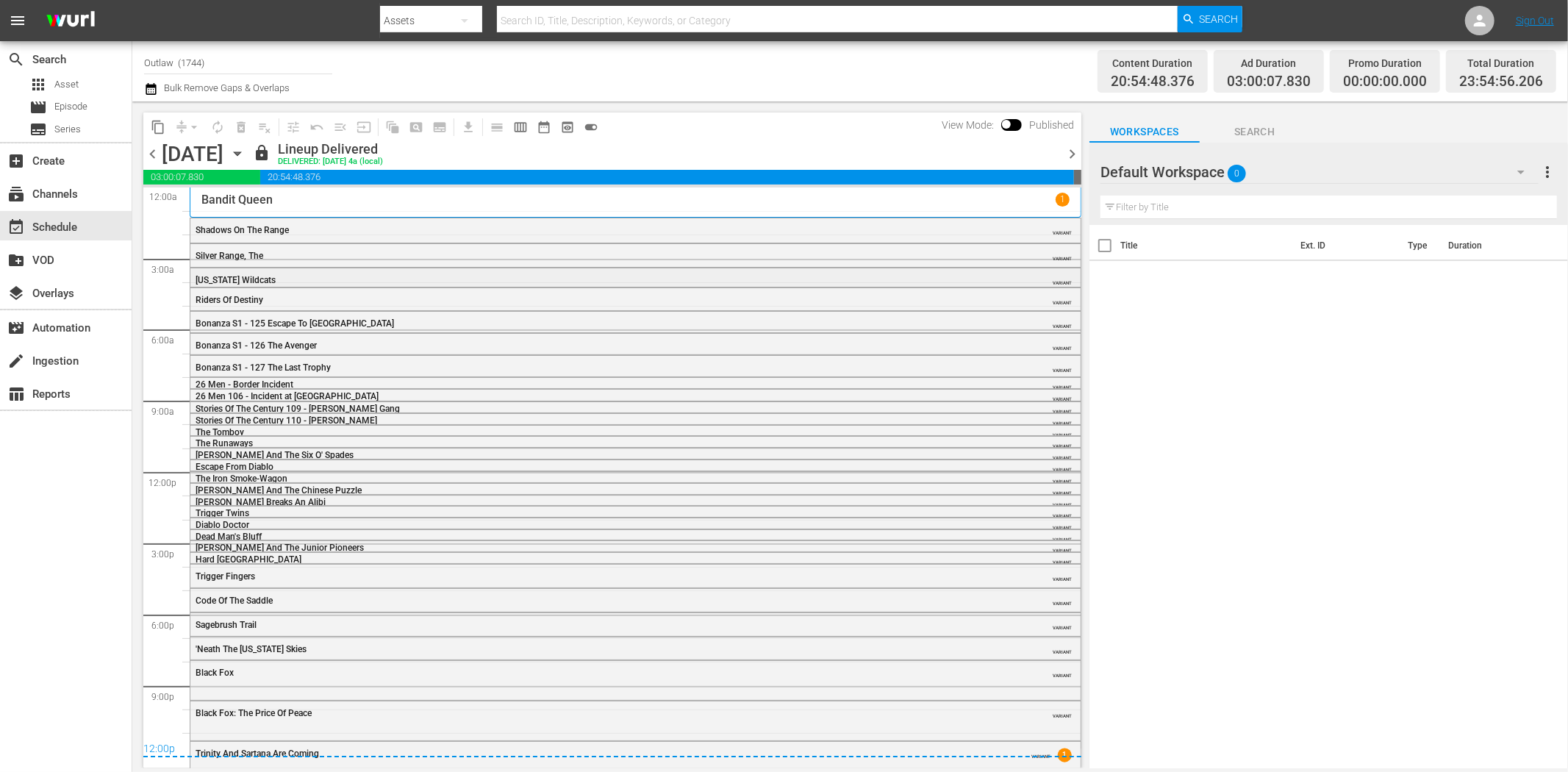
scroll to position [17, 0]
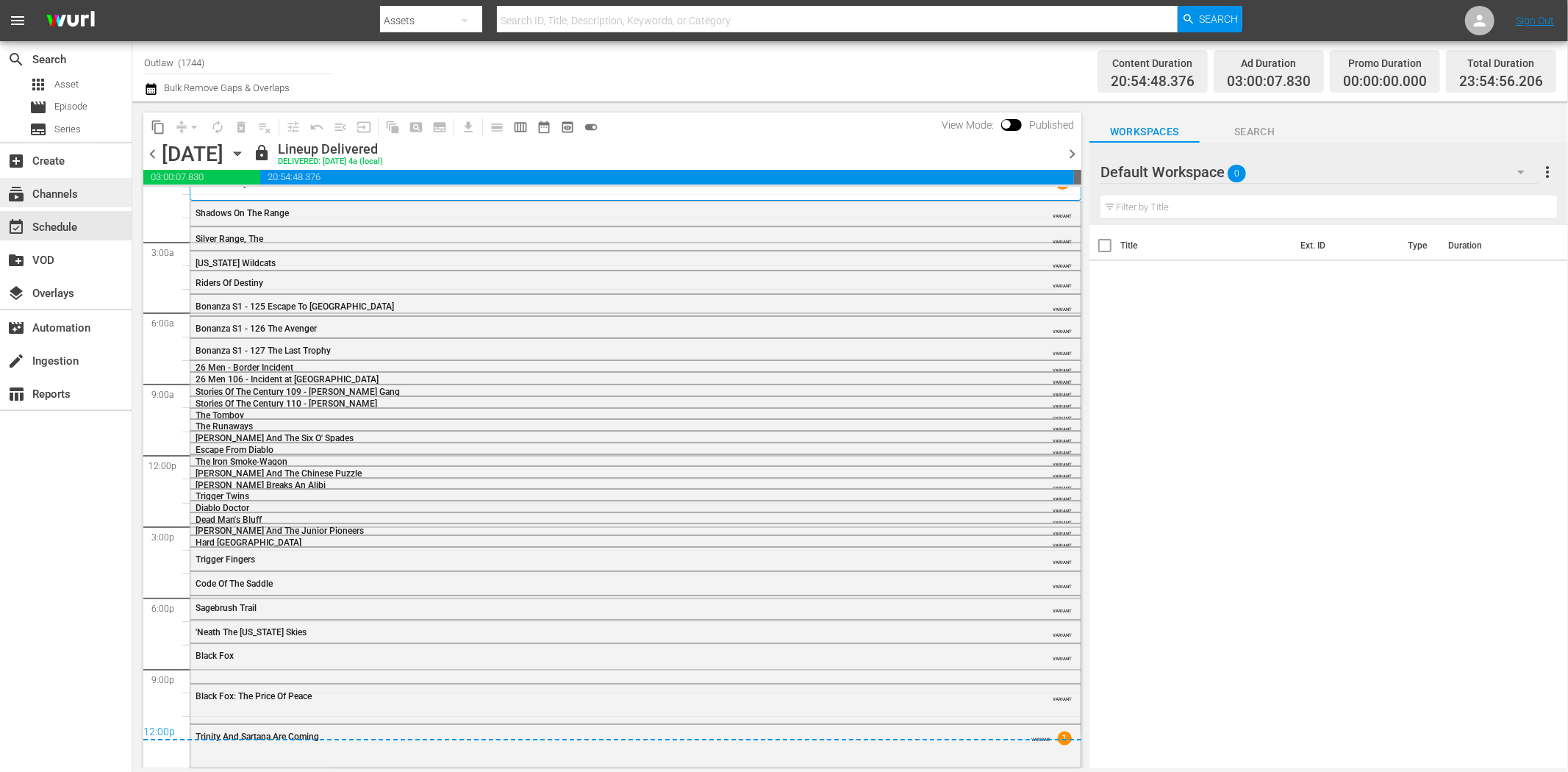
click at [83, 186] on div "subscriptions Channels" at bounding box center [65, 192] width 132 height 30
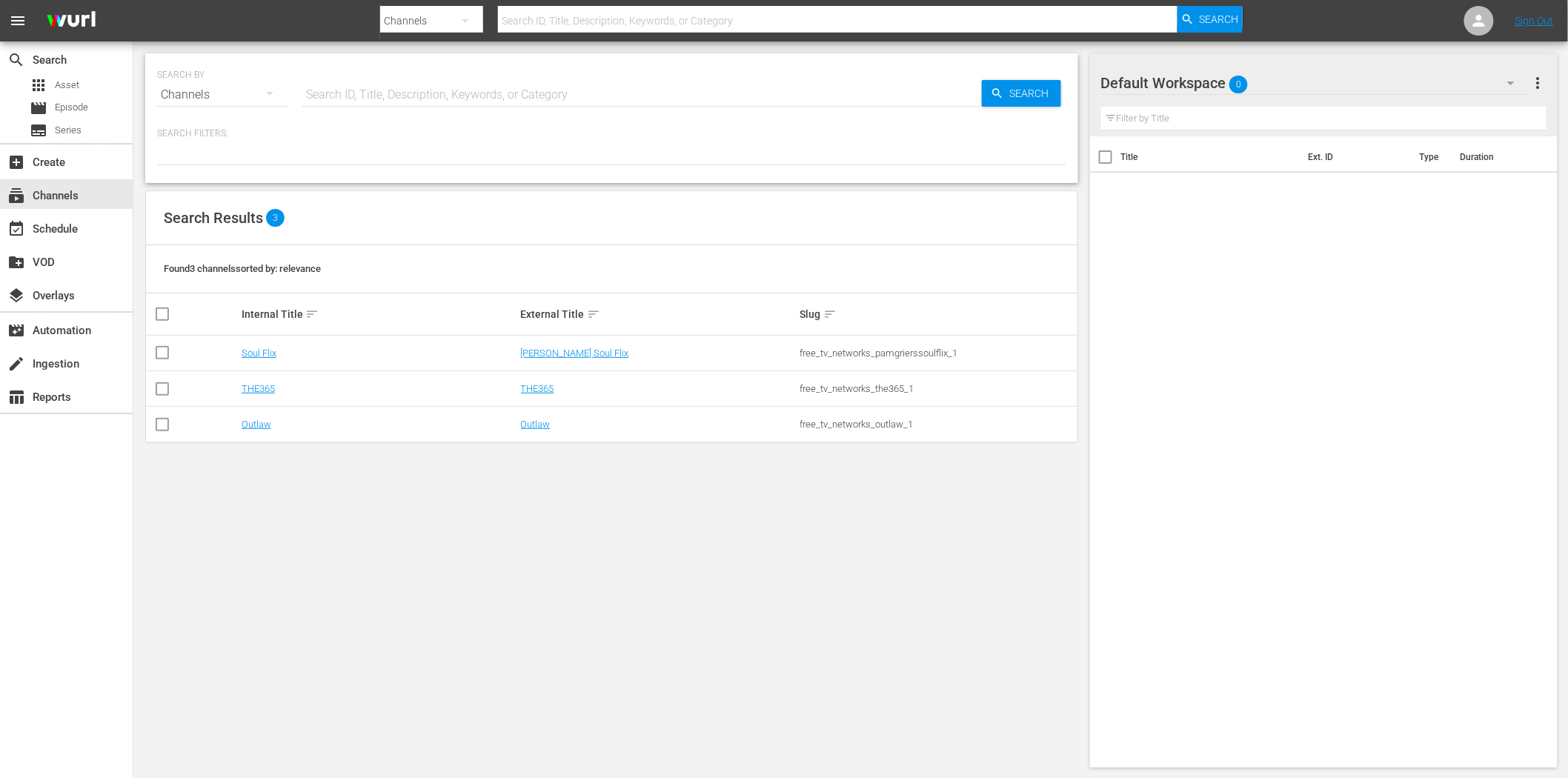
click at [255, 344] on td "Soul Flix" at bounding box center [378, 353] width 279 height 35
click at [265, 351] on link "Soul Flix" at bounding box center [258, 353] width 35 height 11
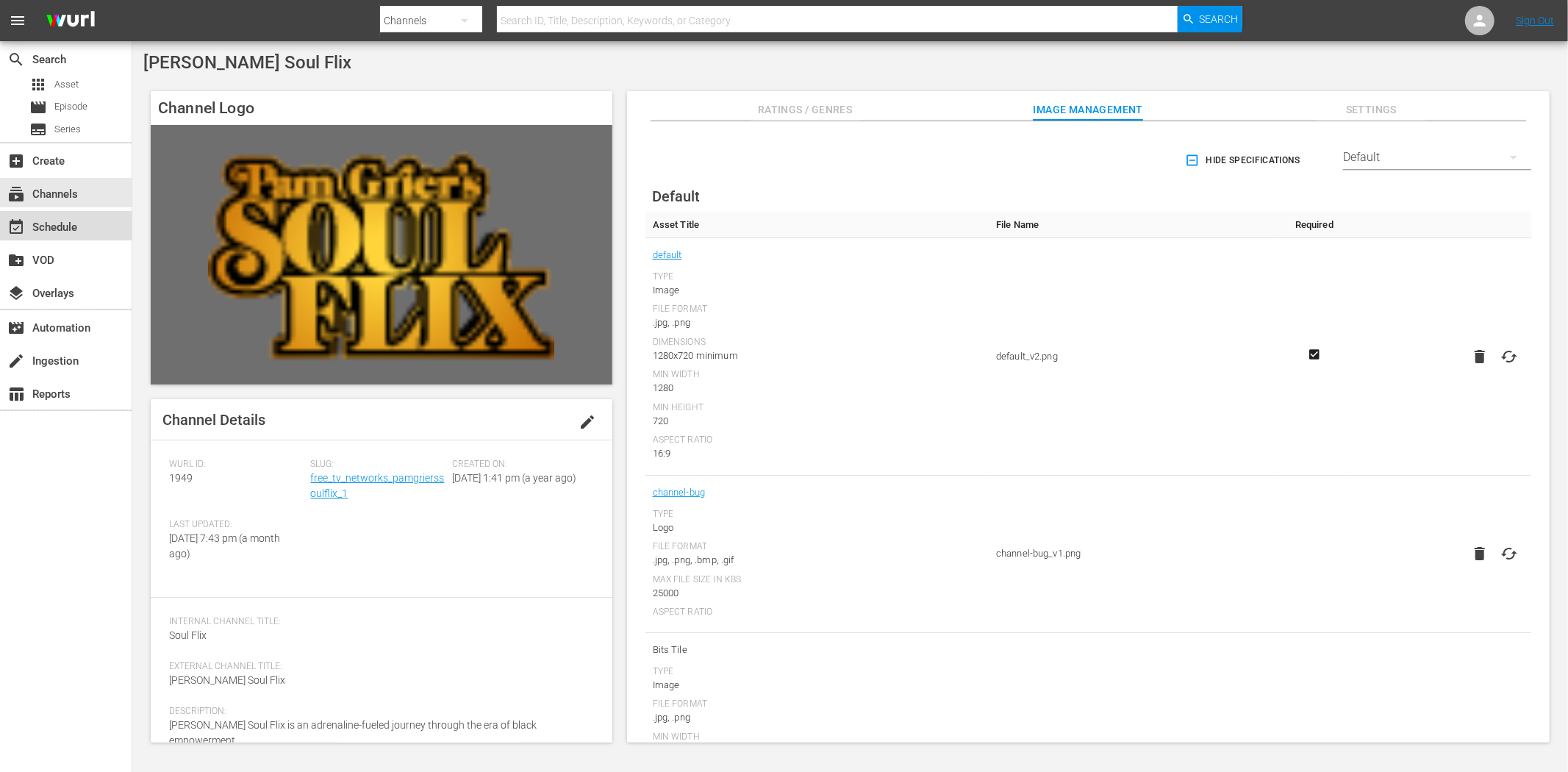
click at [75, 226] on div "event_available Schedule" at bounding box center [41, 225] width 82 height 14
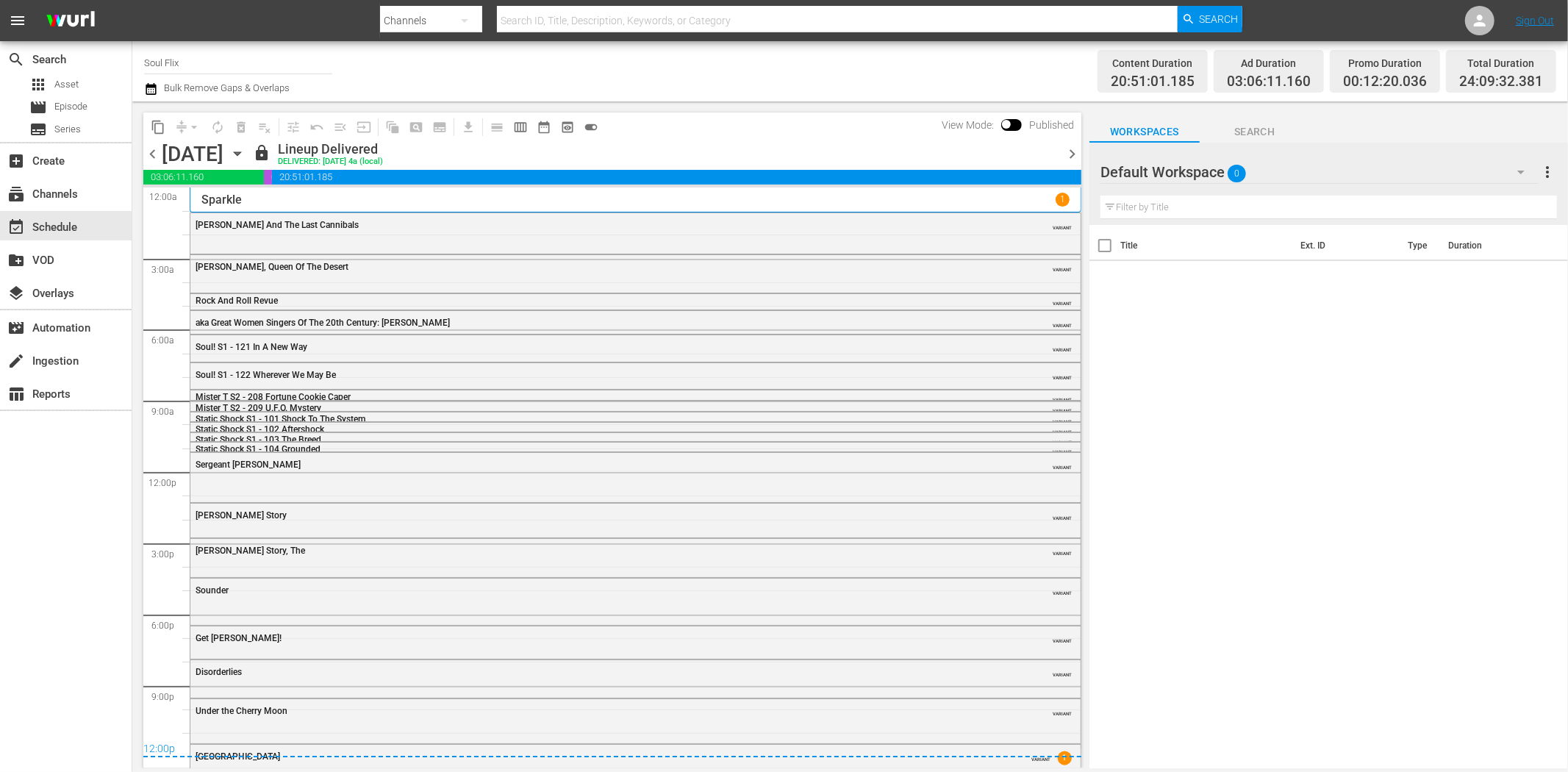
click at [1069, 145] on span "chevron_right" at bounding box center [1072, 153] width 18 height 18
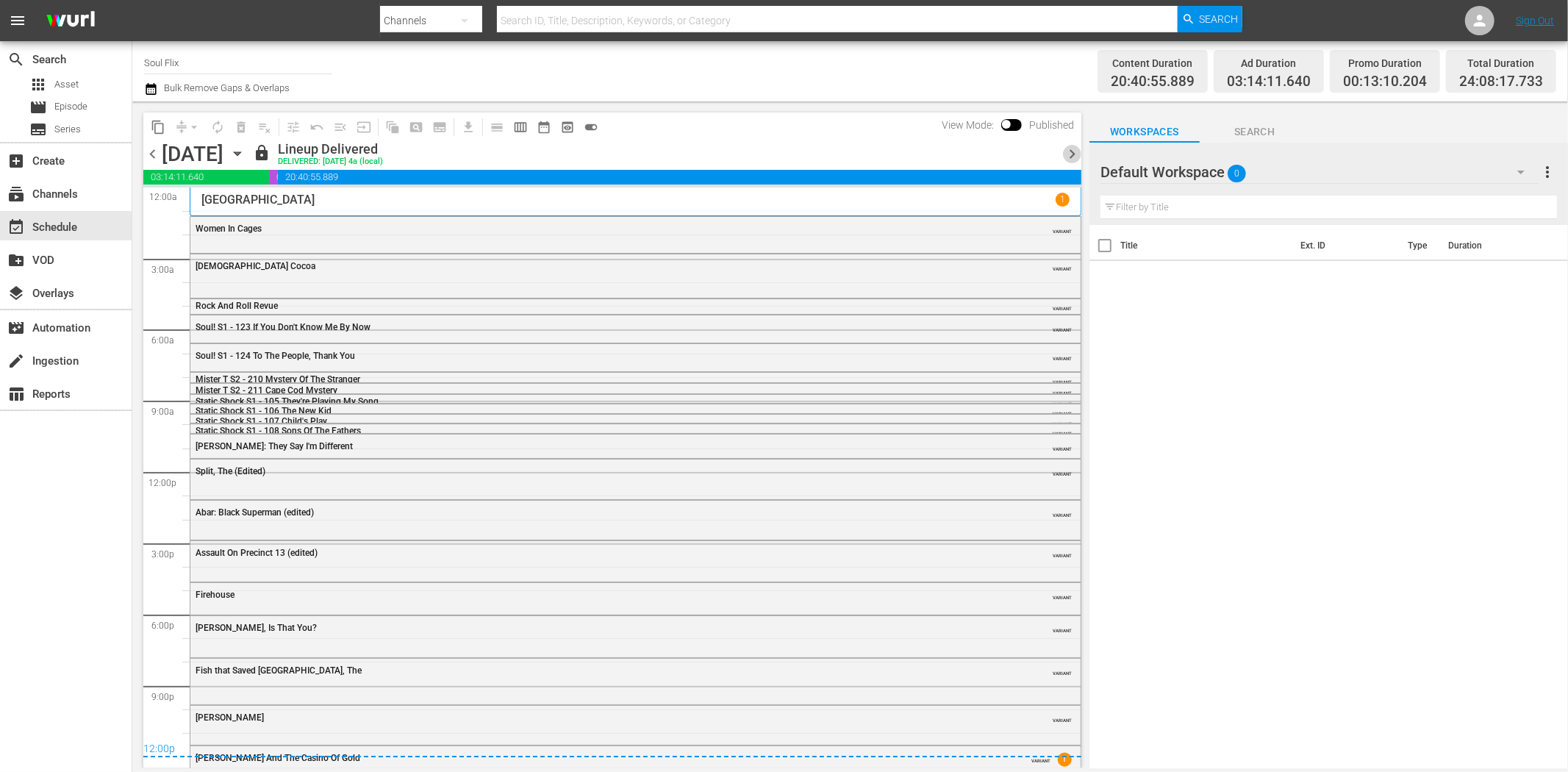
click at [1069, 145] on span "chevron_right" at bounding box center [1072, 153] width 18 height 18
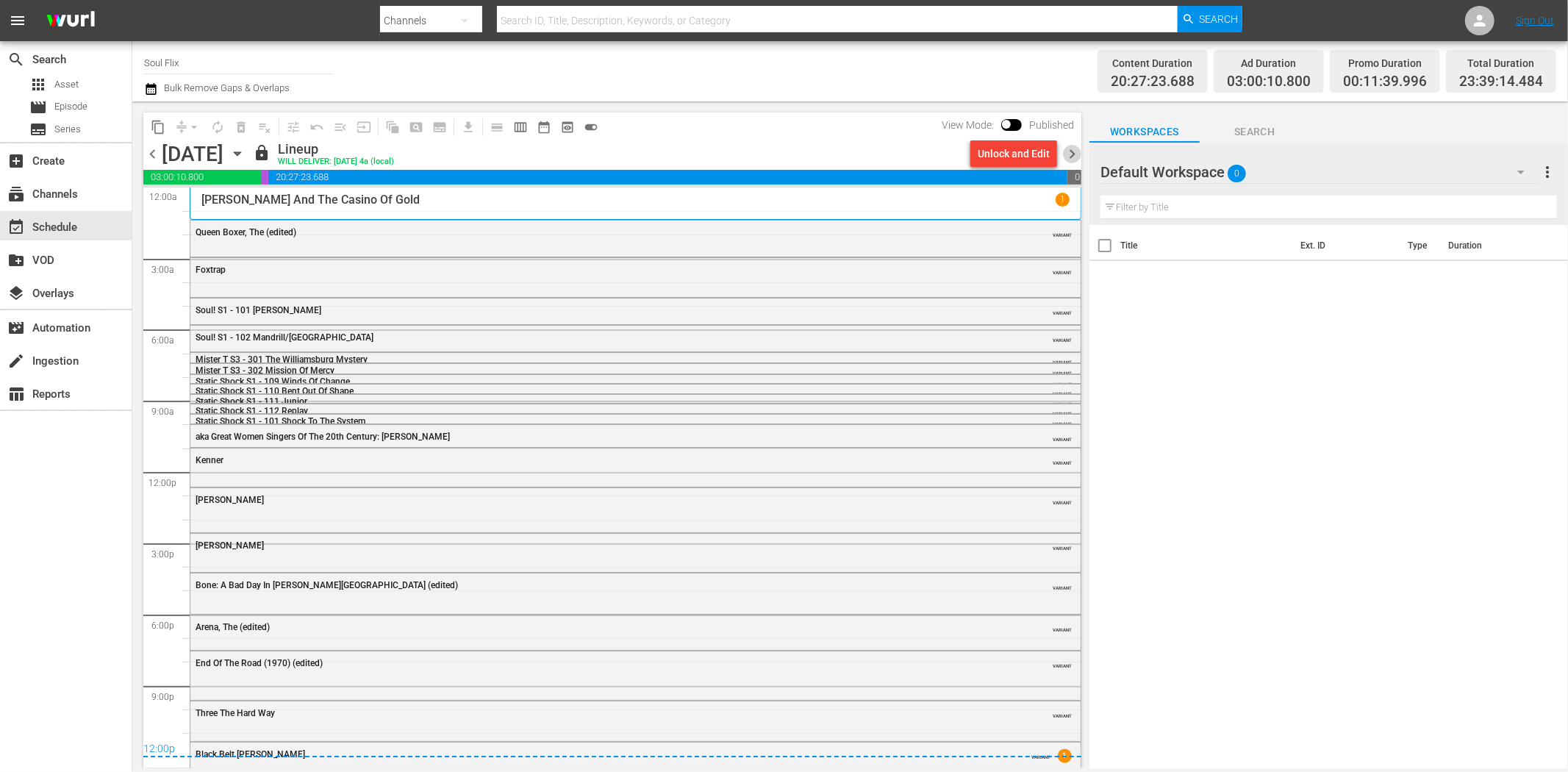
click at [1069, 145] on span "chevron_right" at bounding box center [1072, 153] width 18 height 18
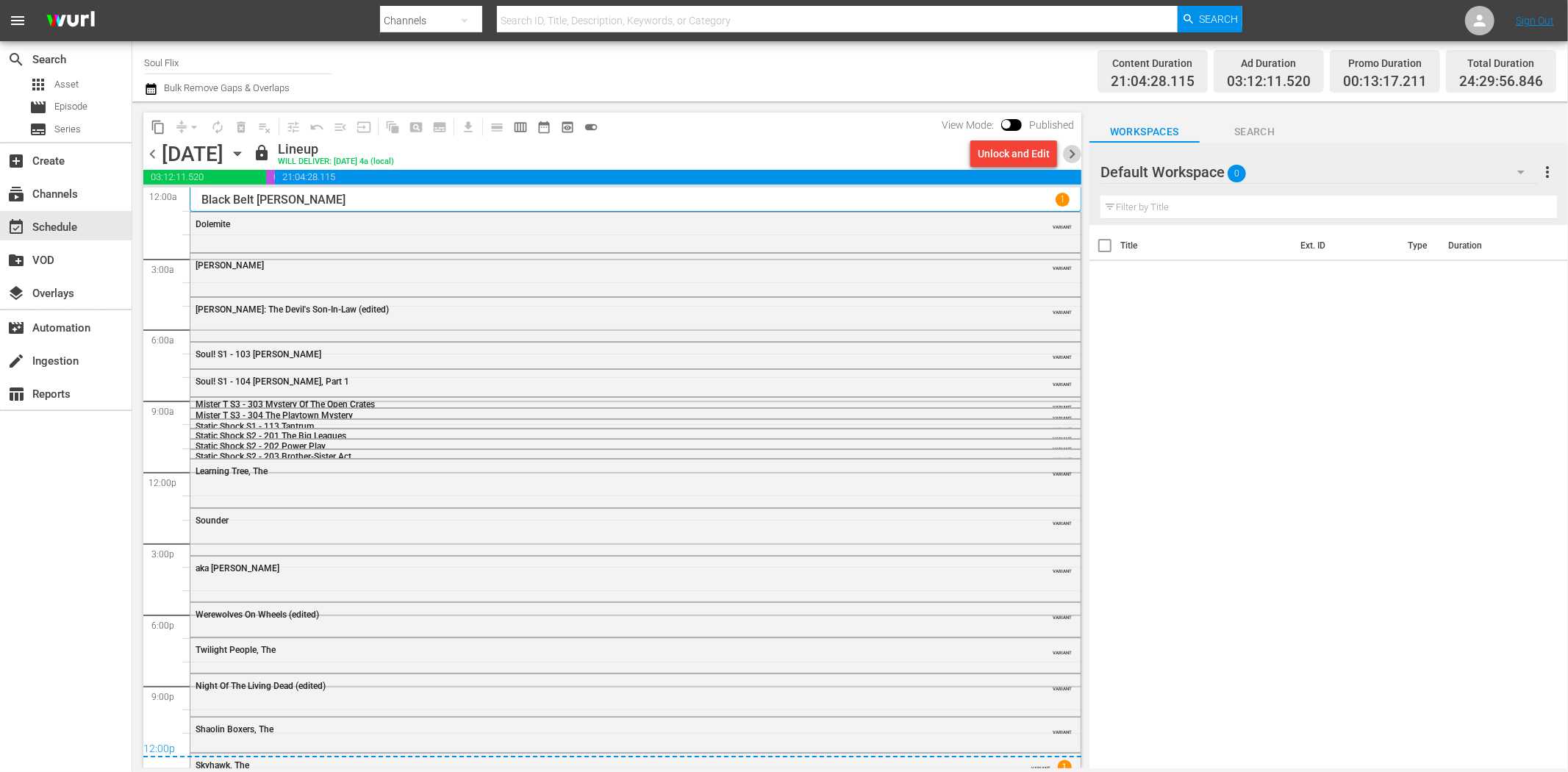
click at [1069, 145] on span "chevron_right" at bounding box center [1072, 153] width 18 height 18
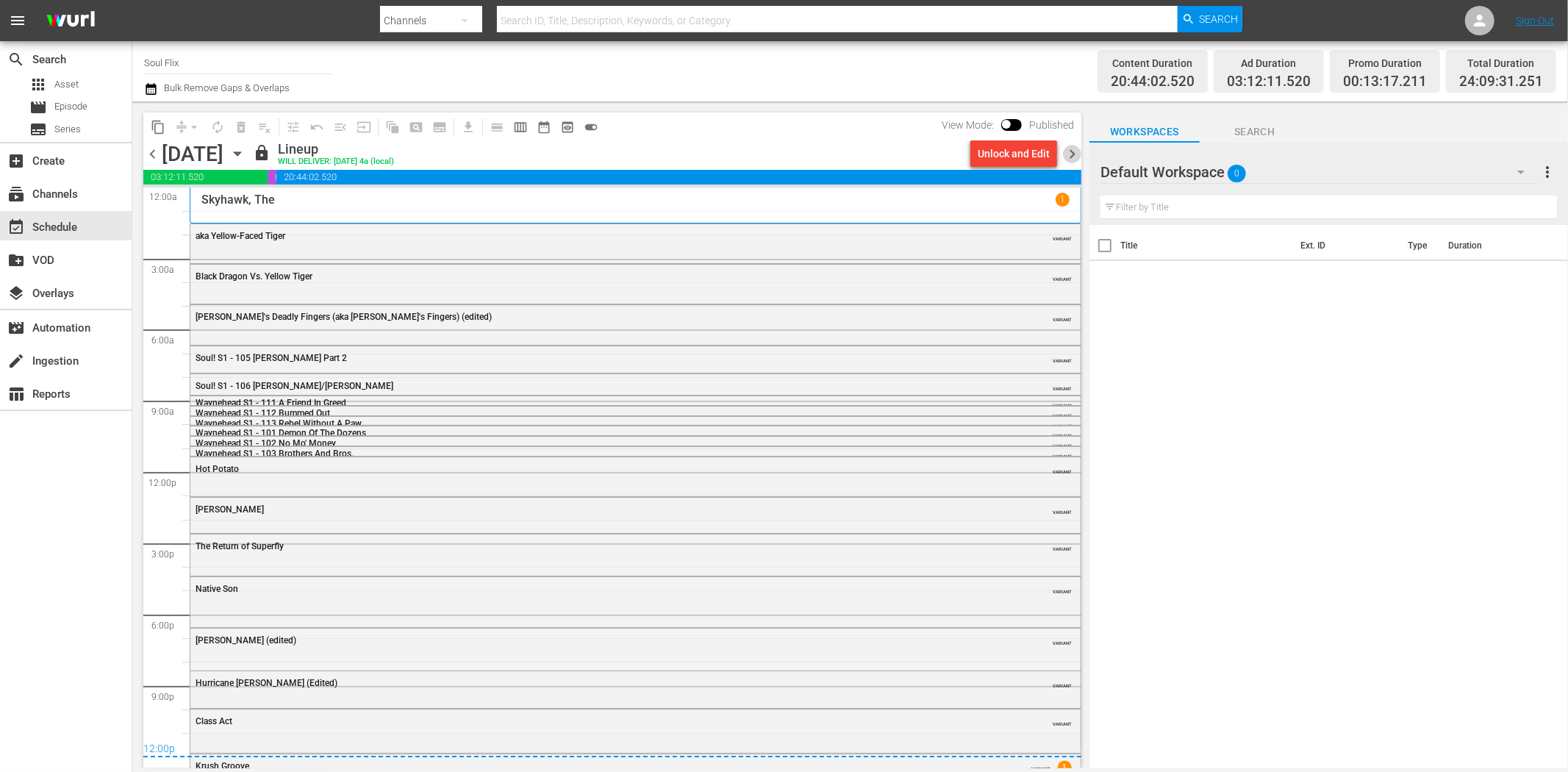
click at [1069, 145] on span "chevron_right" at bounding box center [1072, 153] width 18 height 18
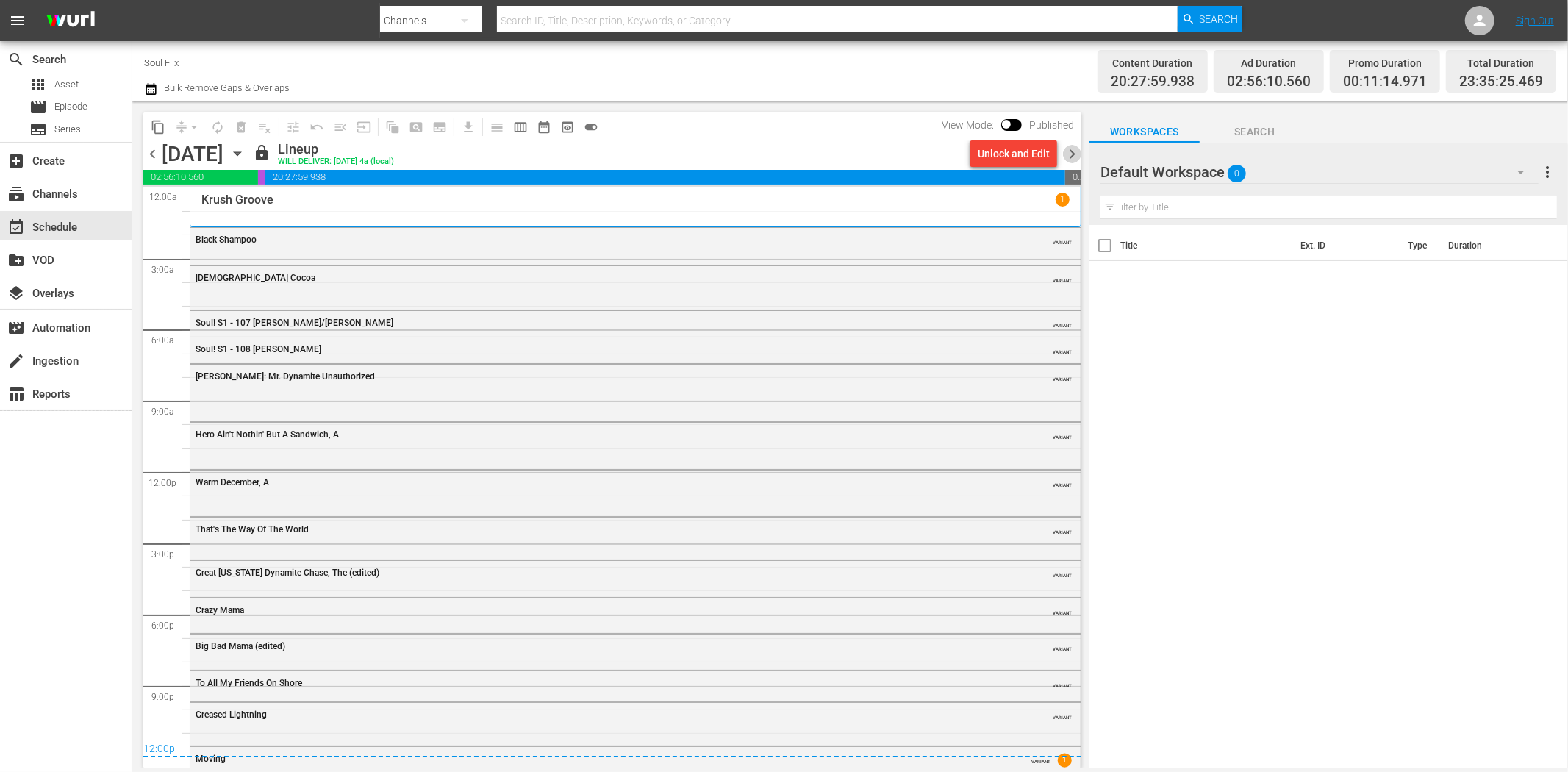
click at [1067, 154] on span "chevron_right" at bounding box center [1072, 153] width 18 height 18
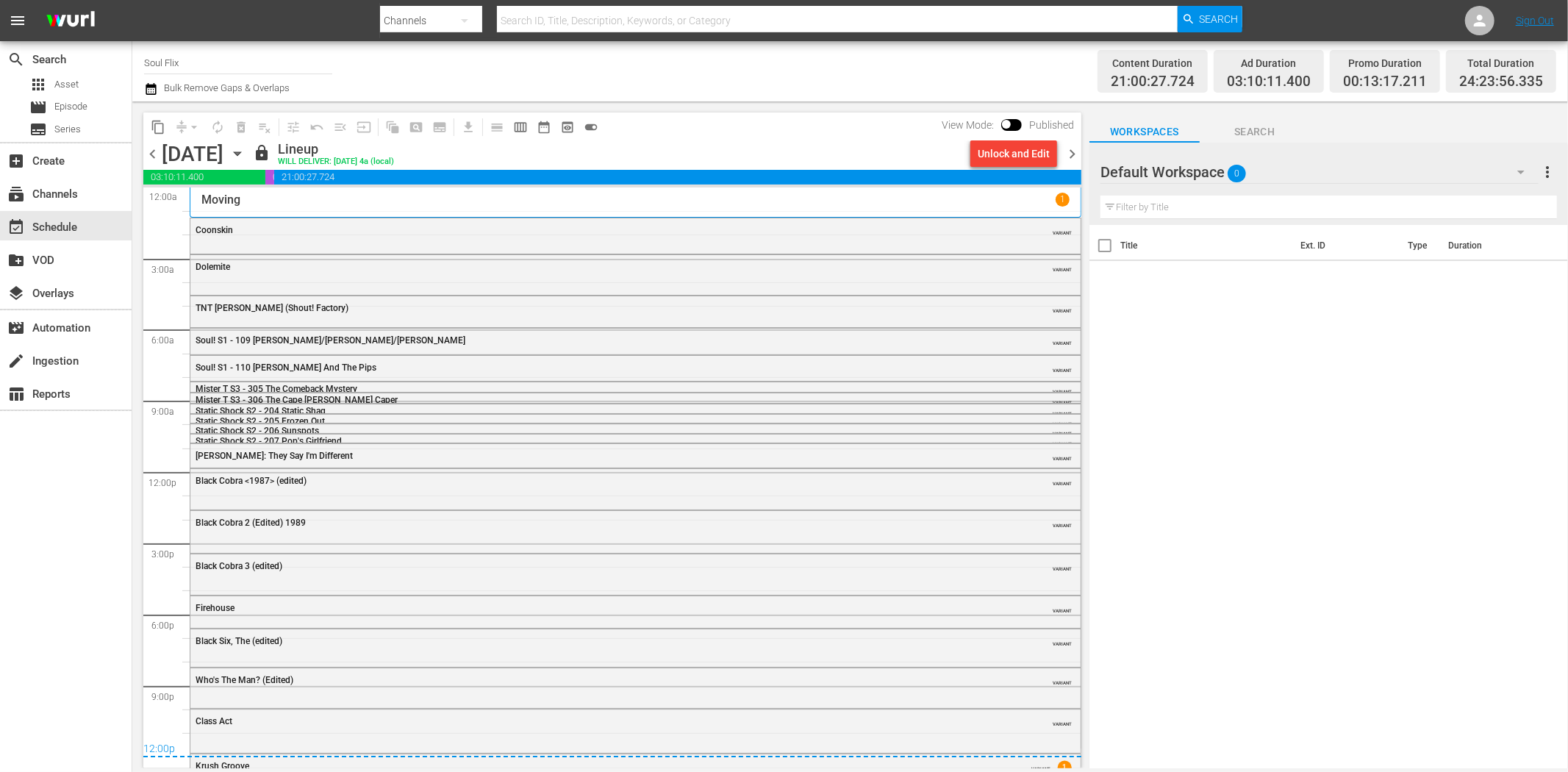
click at [1067, 155] on span "chevron_right" at bounding box center [1072, 153] width 18 height 18
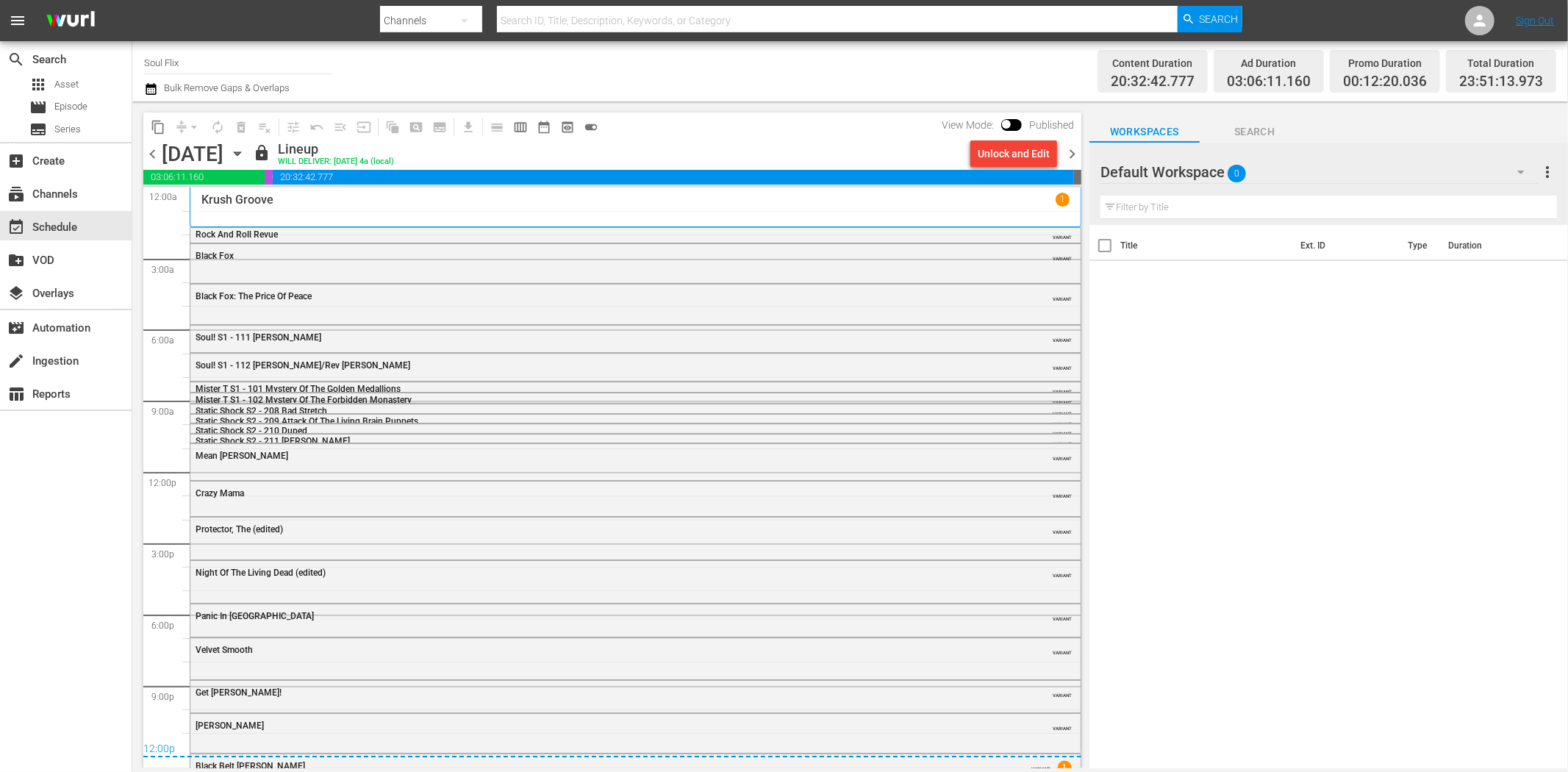
click at [1067, 155] on span "chevron_right" at bounding box center [1072, 153] width 18 height 18
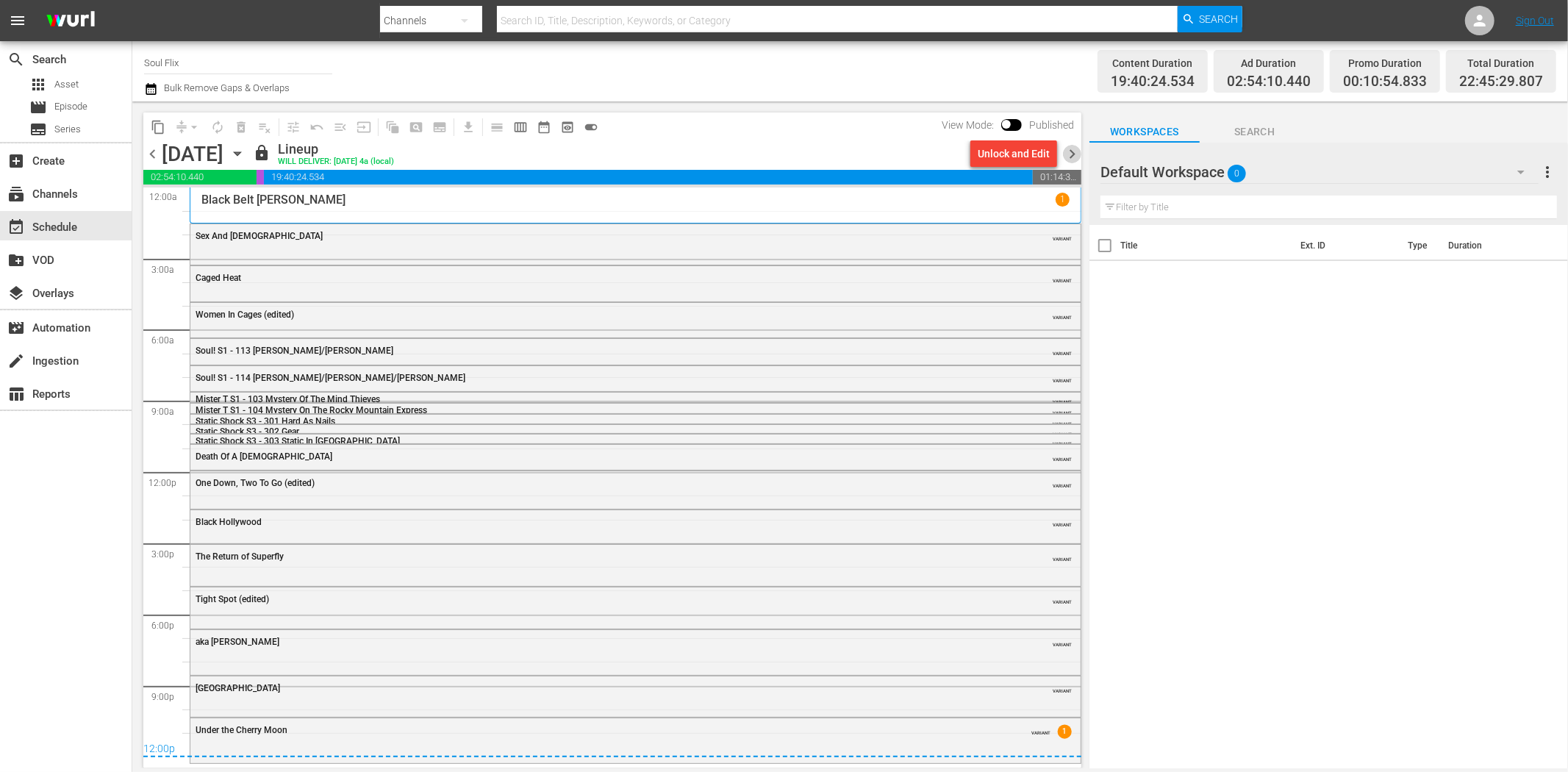
click at [1067, 155] on span "chevron_right" at bounding box center [1072, 153] width 18 height 18
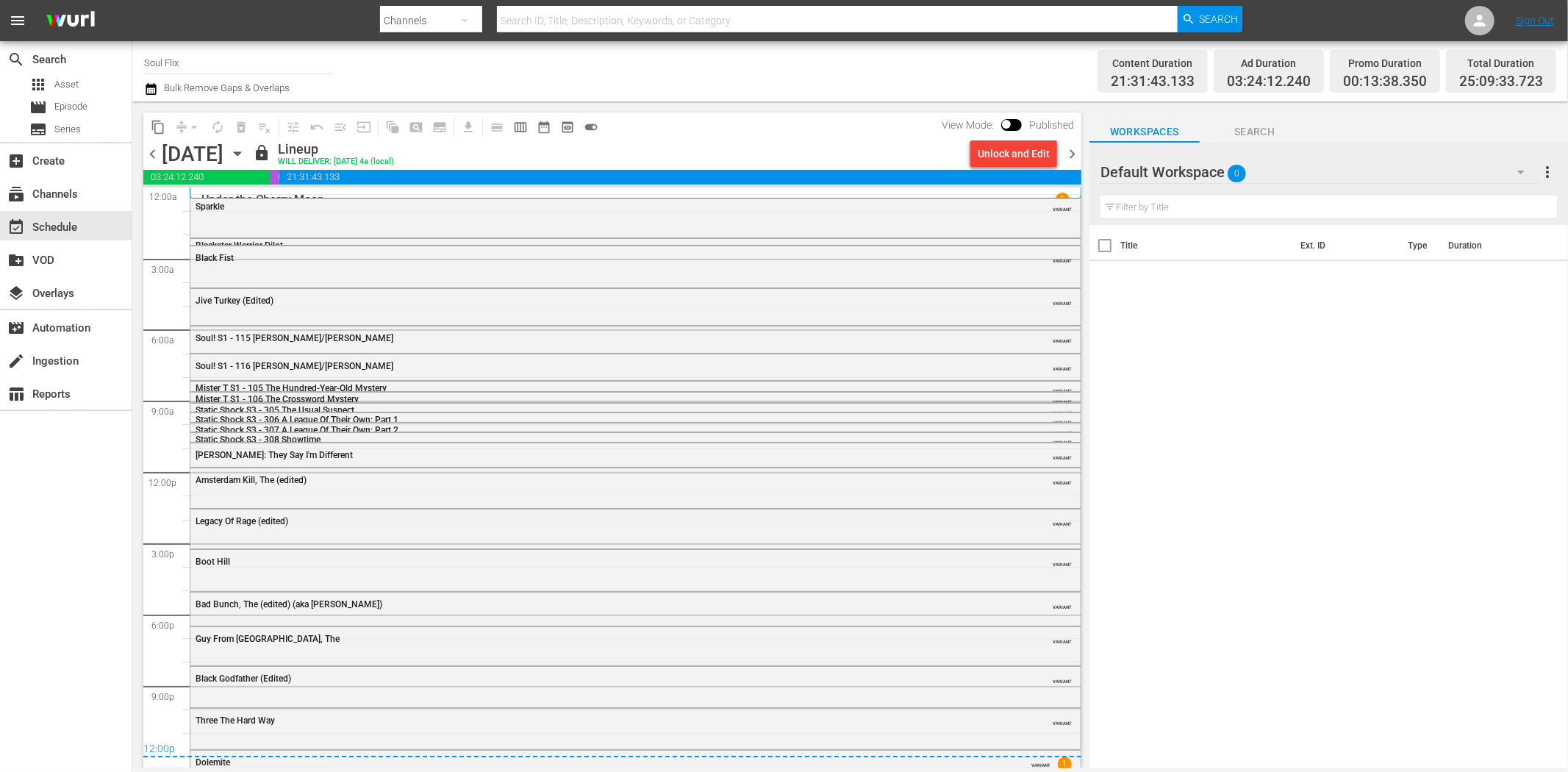
click at [1067, 155] on span "chevron_right" at bounding box center [1072, 153] width 18 height 18
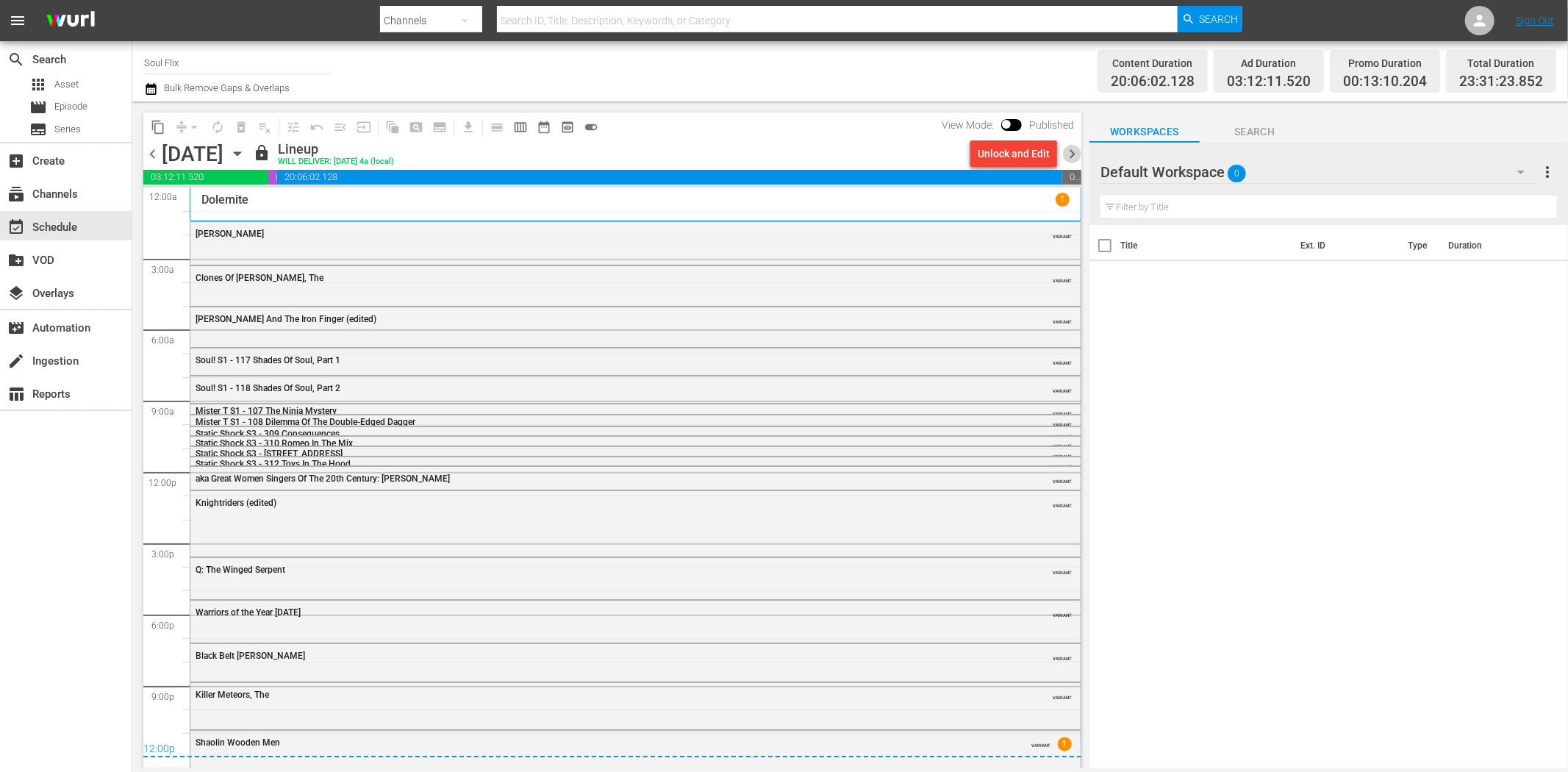
click at [1067, 155] on span "chevron_right" at bounding box center [1072, 153] width 18 height 18
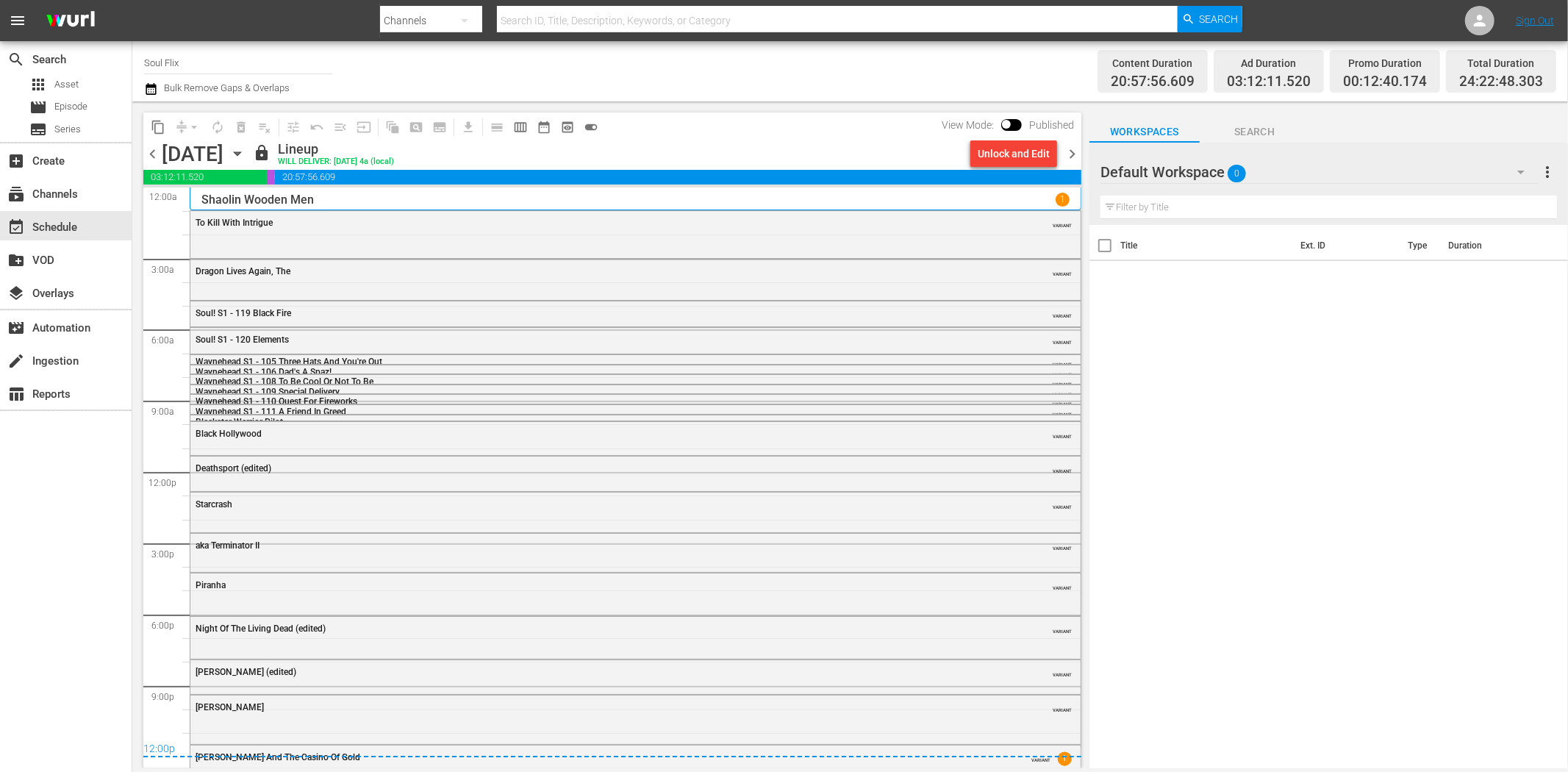
click at [1067, 155] on span "chevron_right" at bounding box center [1072, 153] width 18 height 18
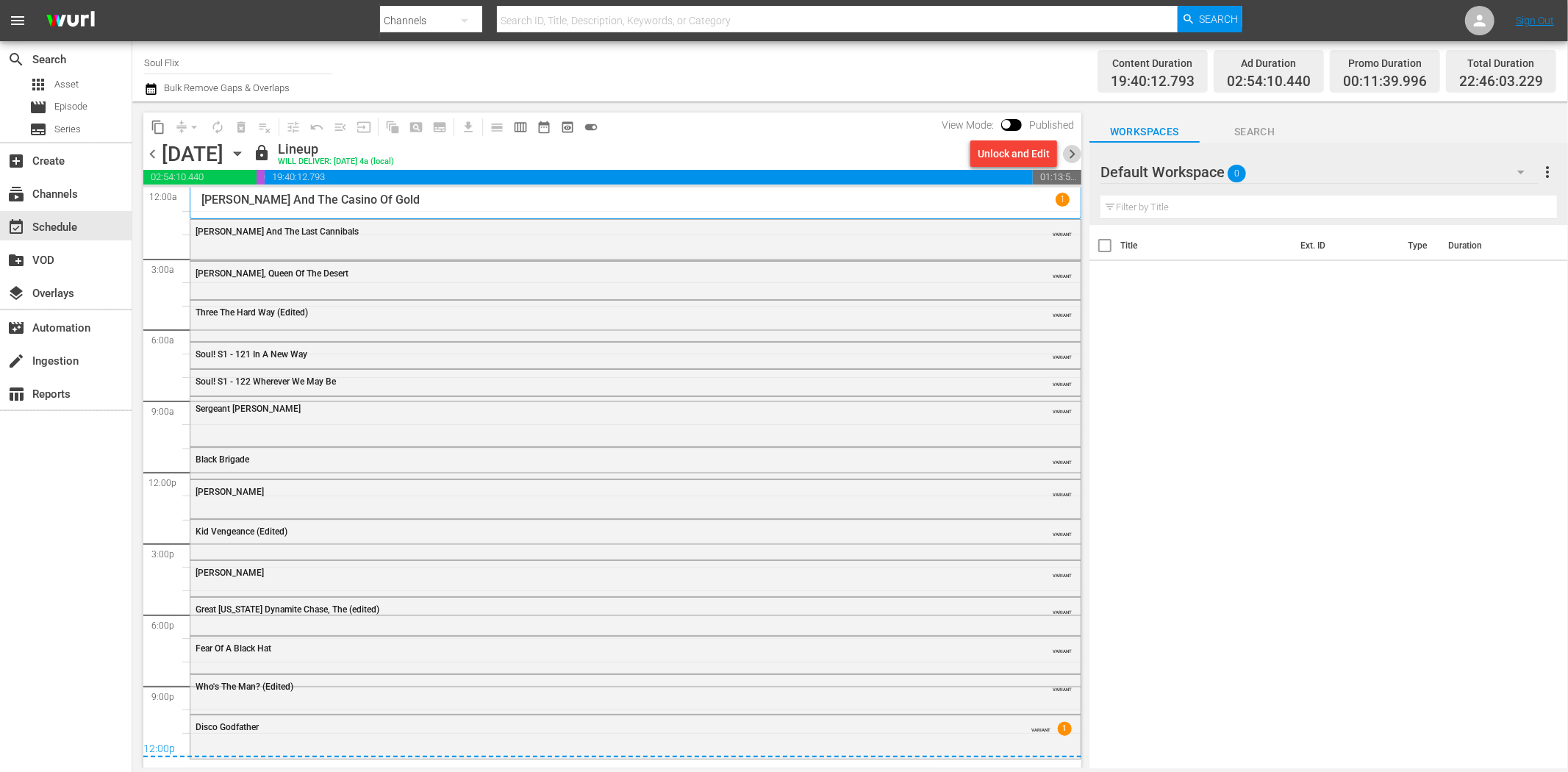
click at [1067, 155] on span "chevron_right" at bounding box center [1072, 153] width 18 height 18
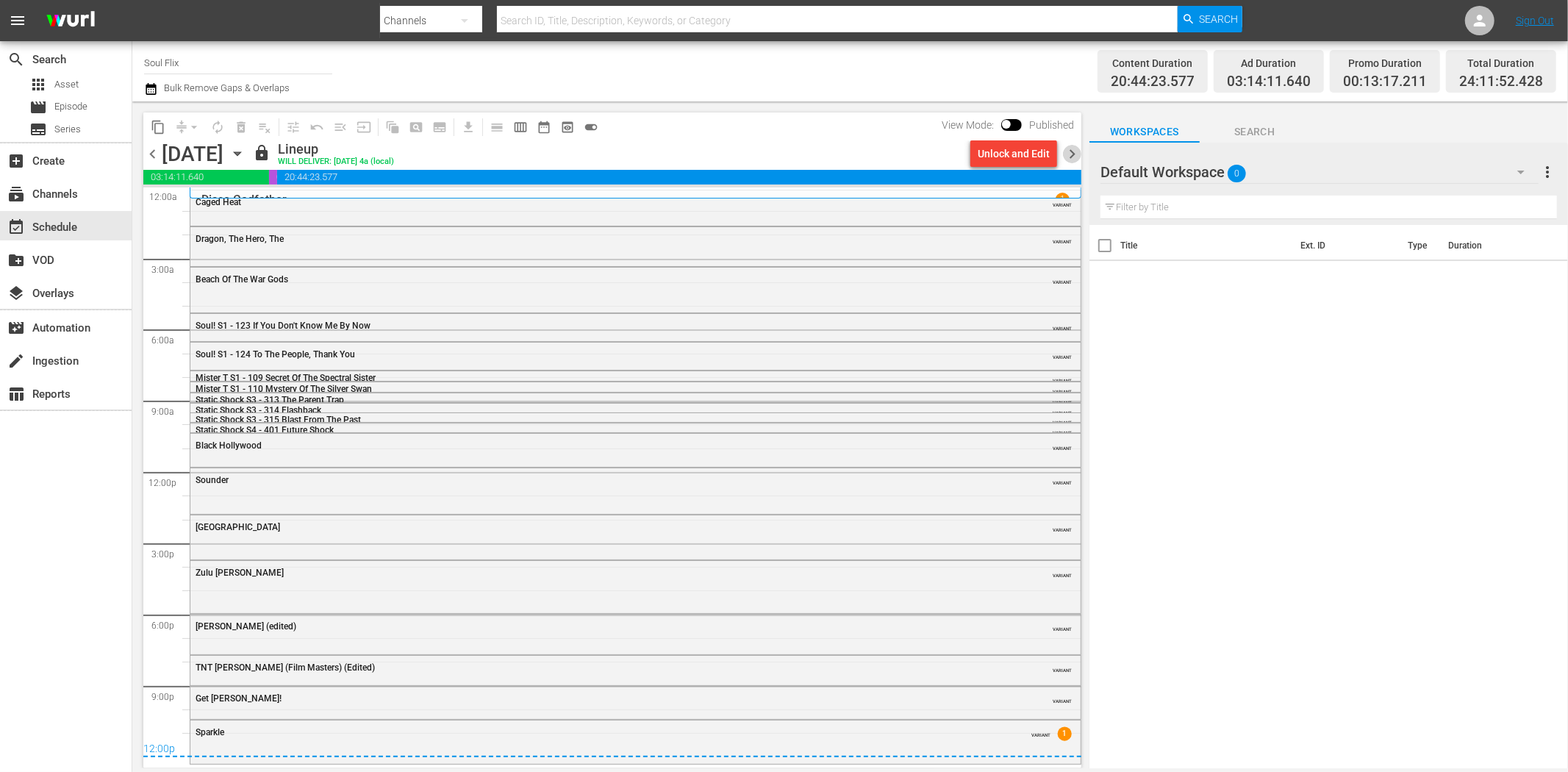
click at [1067, 155] on span "chevron_right" at bounding box center [1072, 153] width 18 height 18
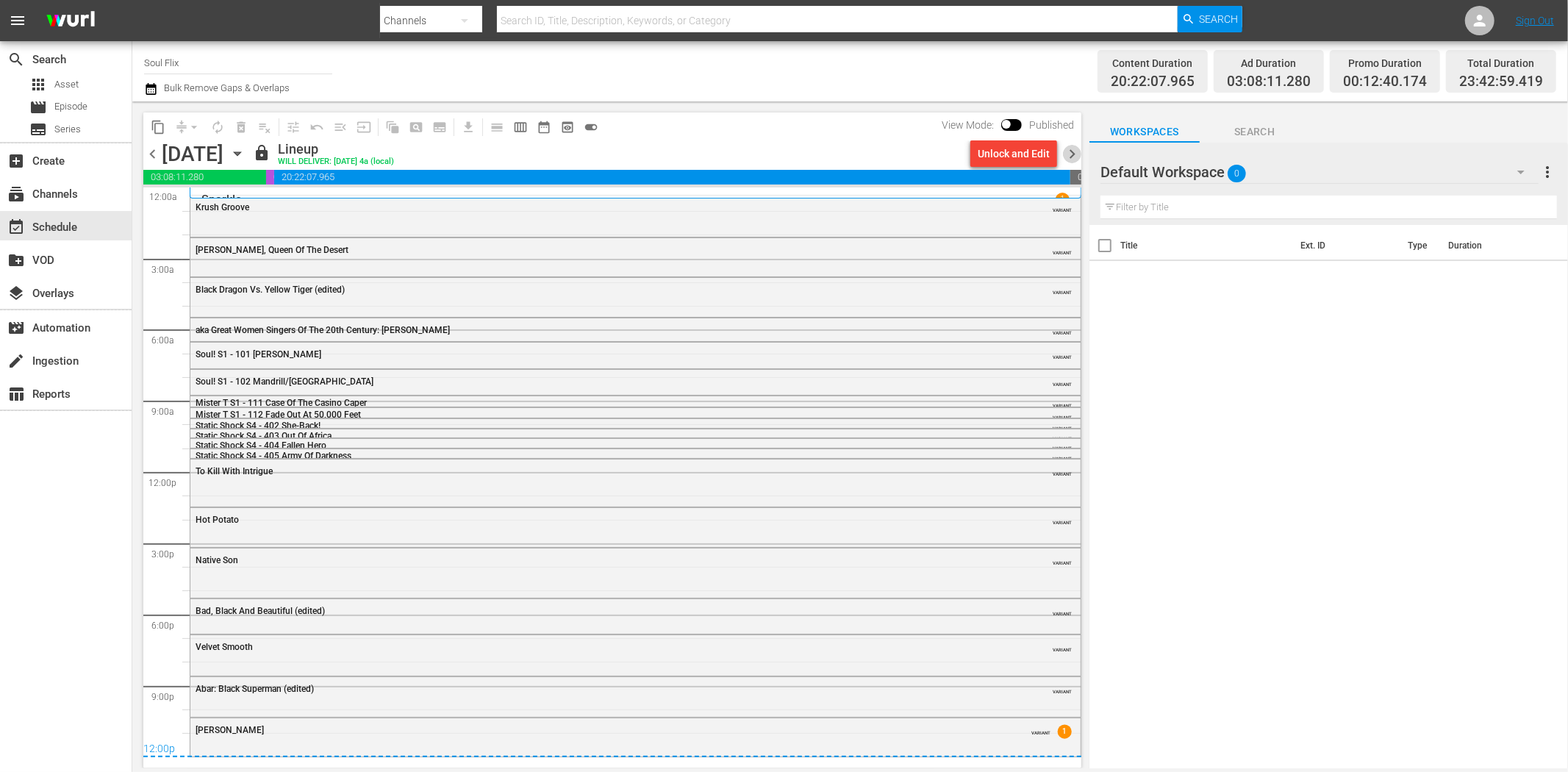
click at [1067, 155] on span "chevron_right" at bounding box center [1072, 153] width 18 height 18
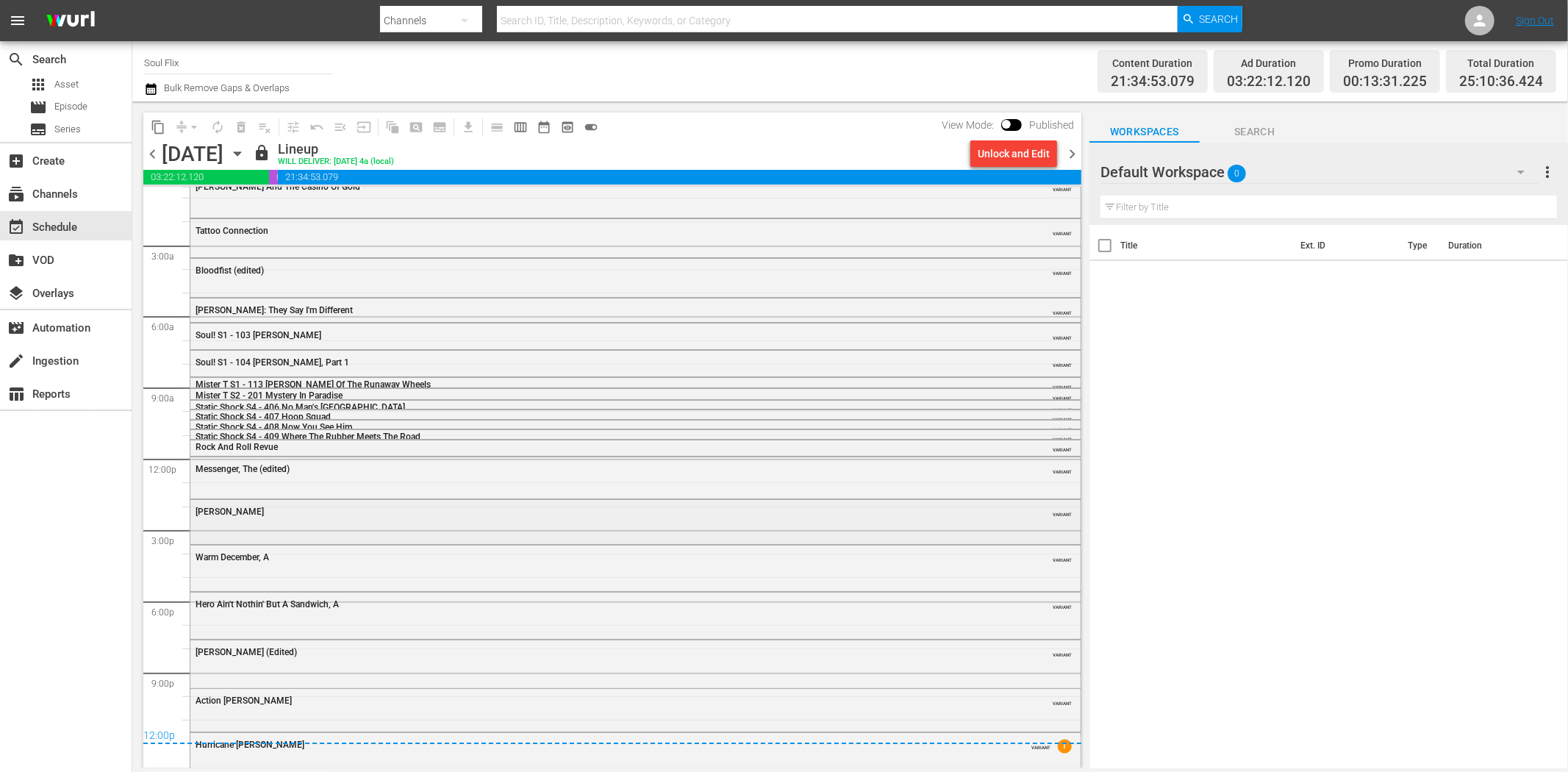
scroll to position [17, 0]
click at [1075, 155] on span "chevron_right" at bounding box center [1072, 153] width 18 height 18
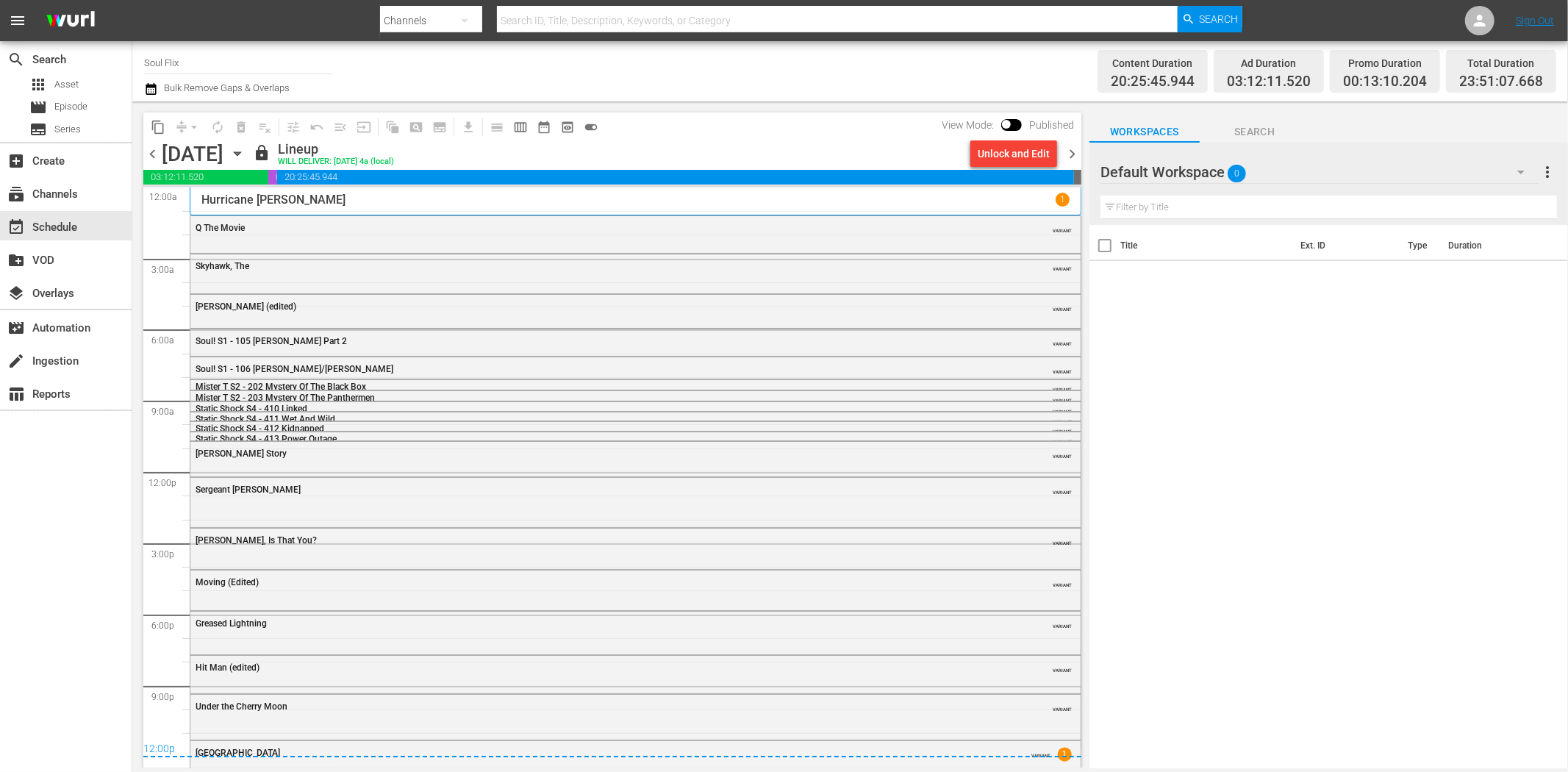
scroll to position [14, 0]
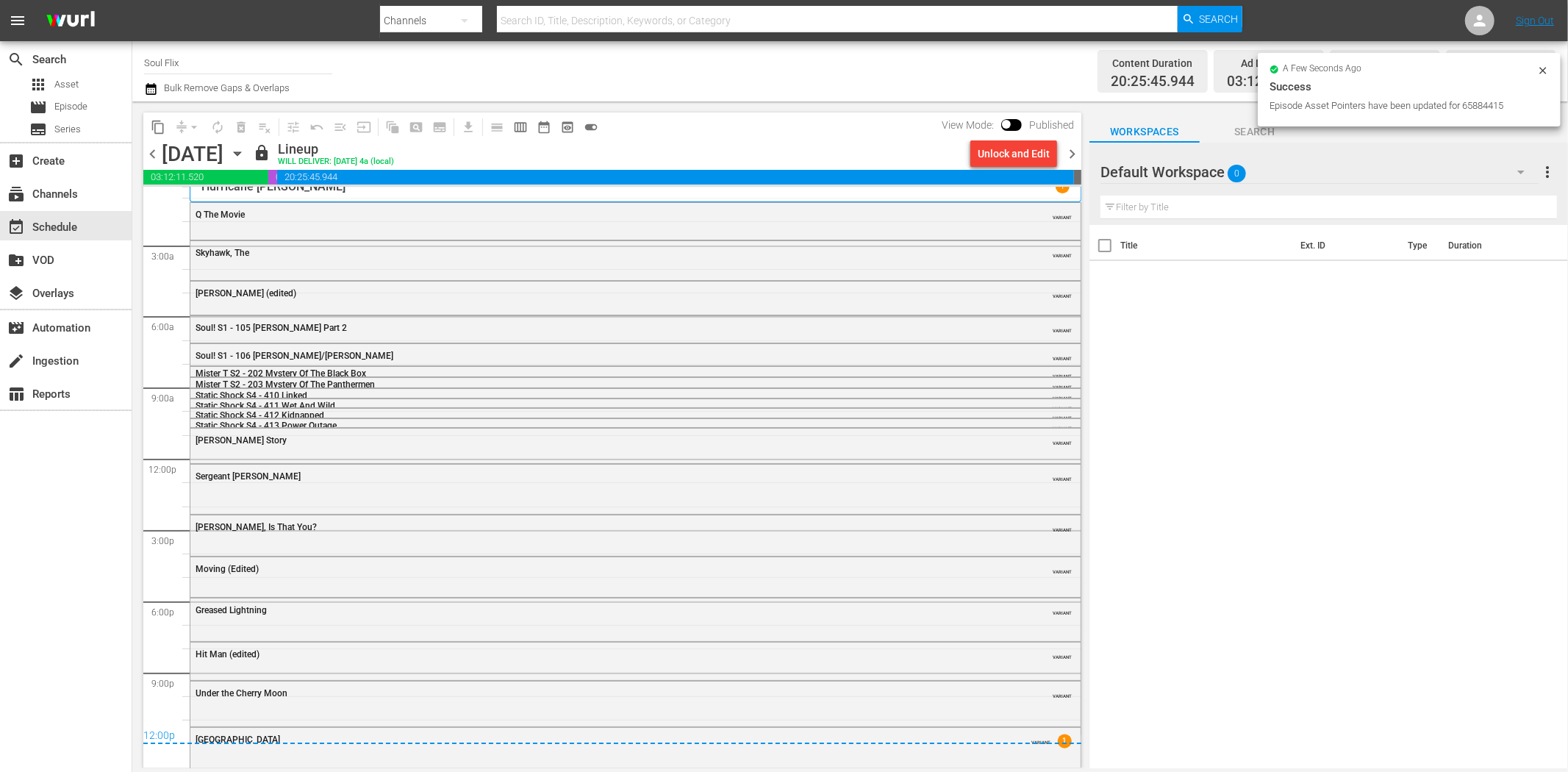
click at [1069, 148] on span "chevron_right" at bounding box center [1072, 153] width 18 height 18
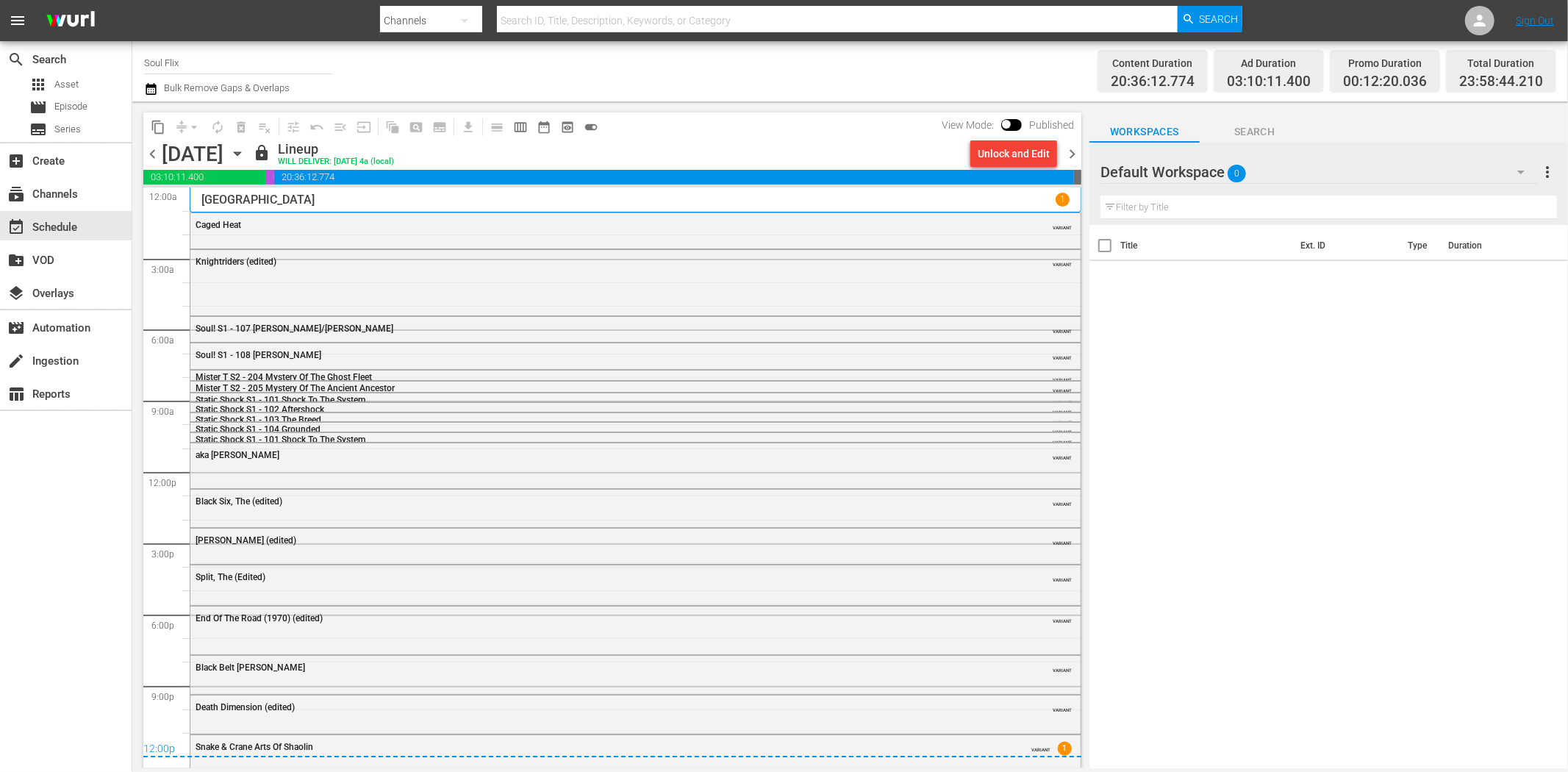
click at [1071, 147] on span "chevron_right" at bounding box center [1072, 153] width 18 height 18
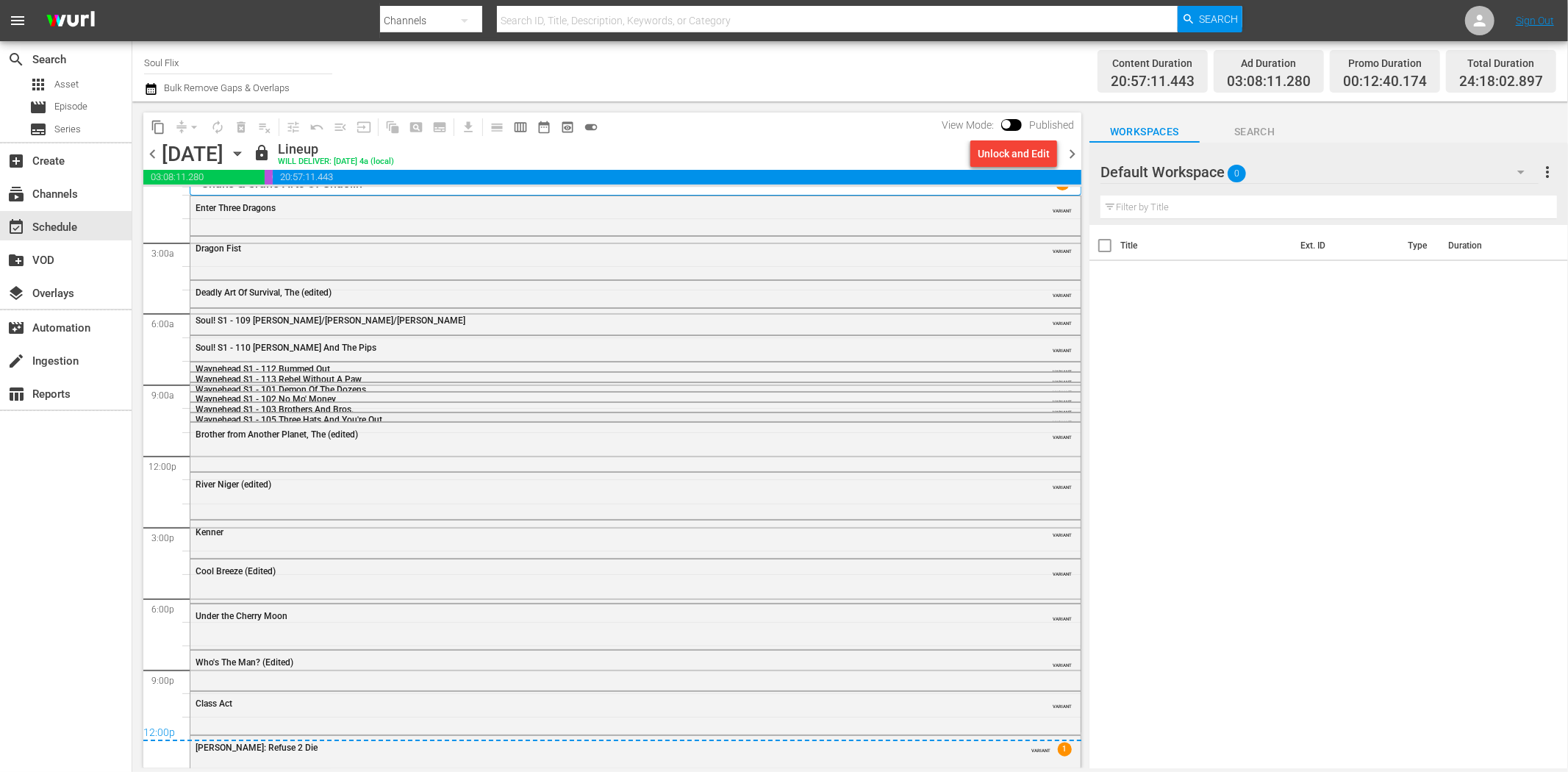
scroll to position [20, 0]
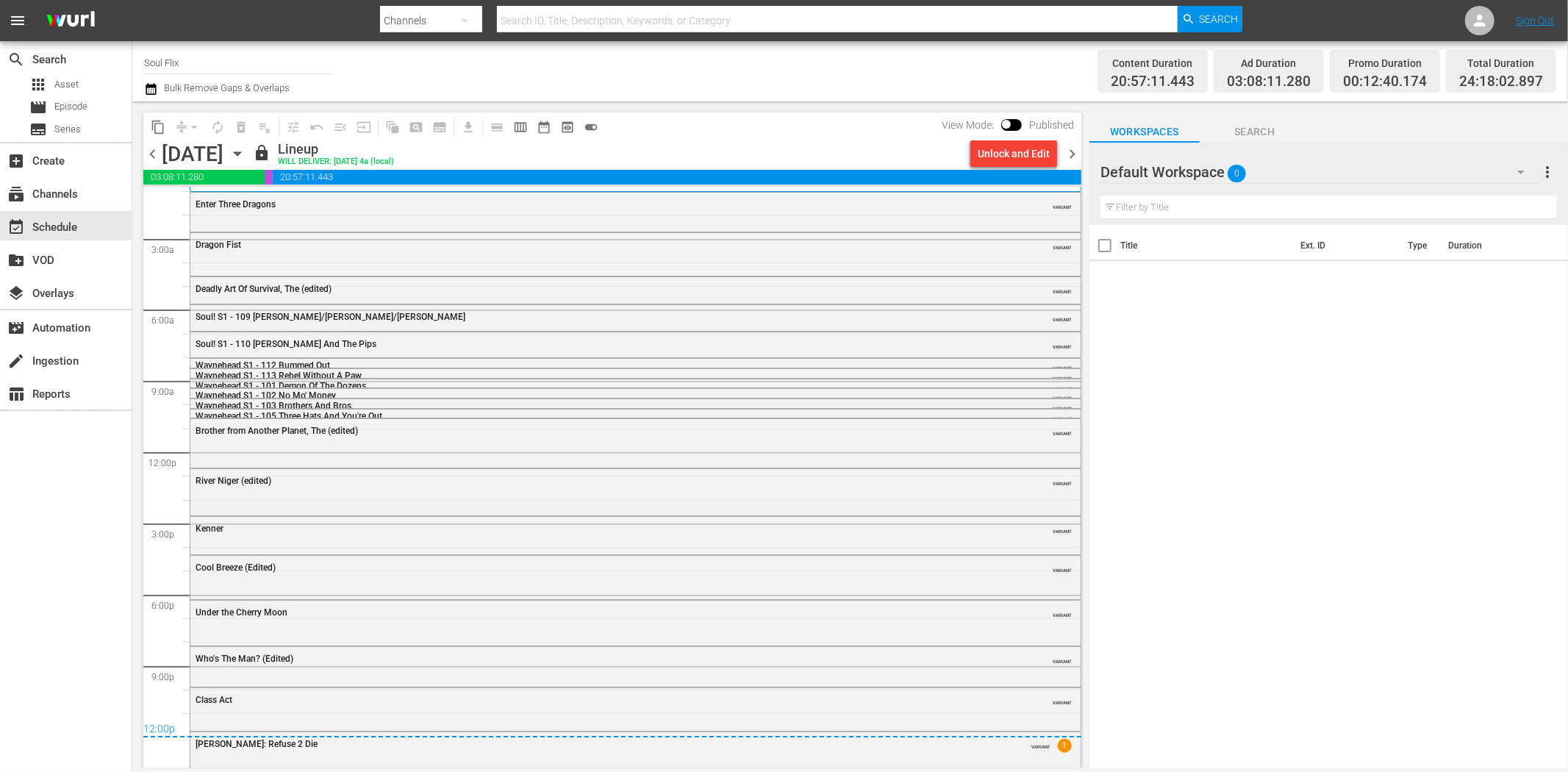
click at [1076, 155] on span "chevron_right" at bounding box center [1072, 153] width 18 height 18
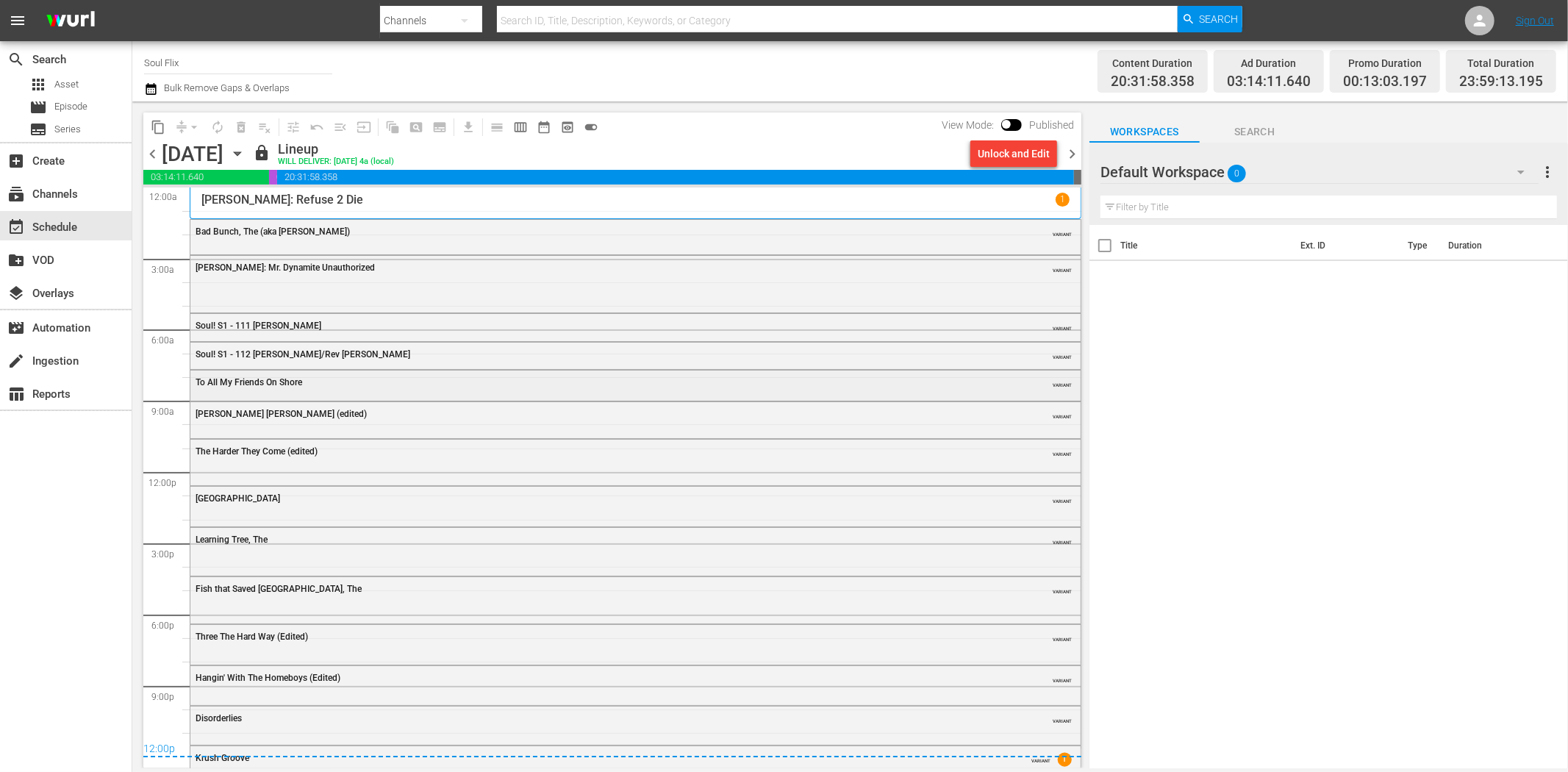
scroll to position [20, 0]
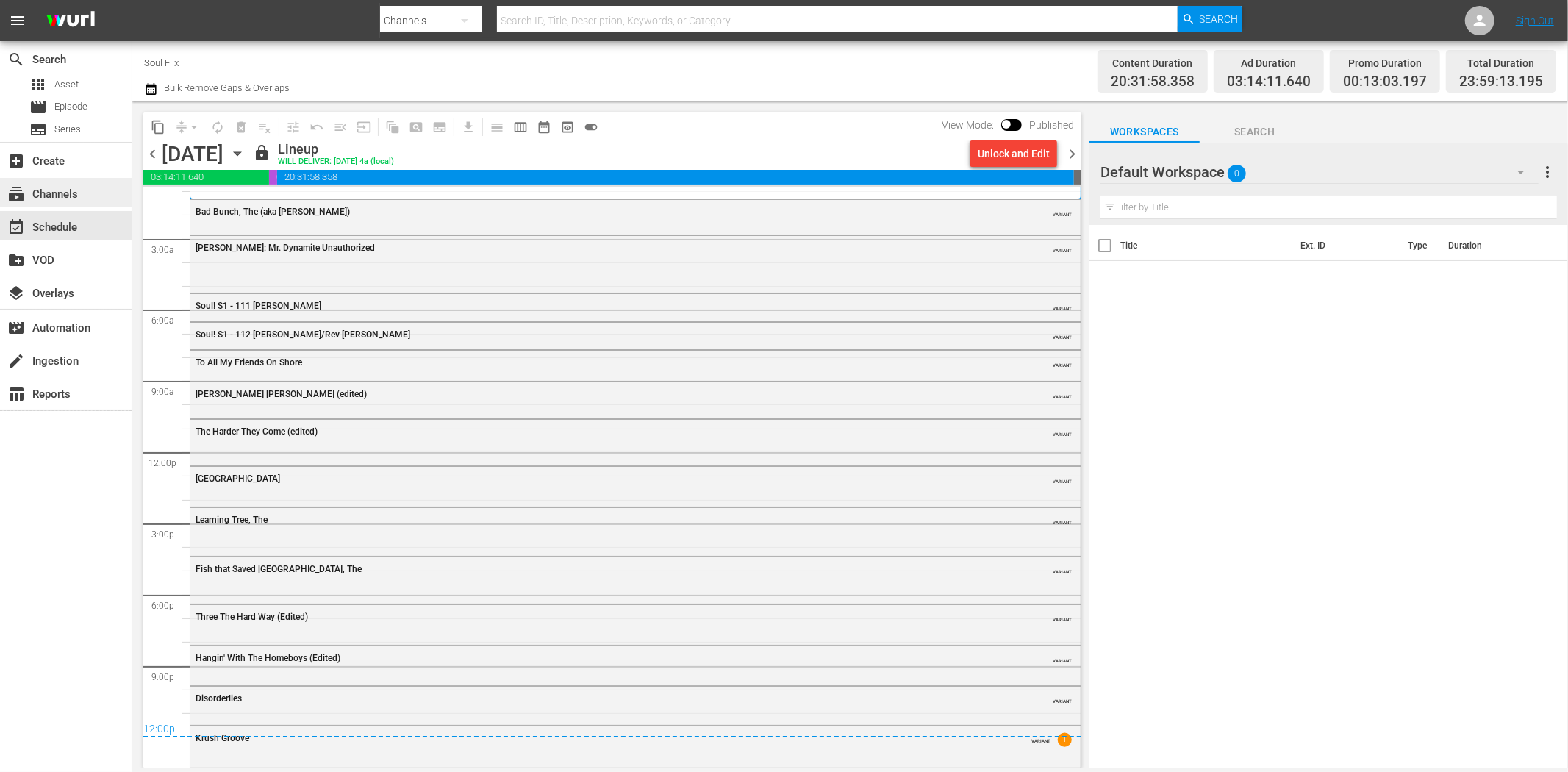
click at [77, 182] on div "subscriptions Channels" at bounding box center [65, 192] width 132 height 30
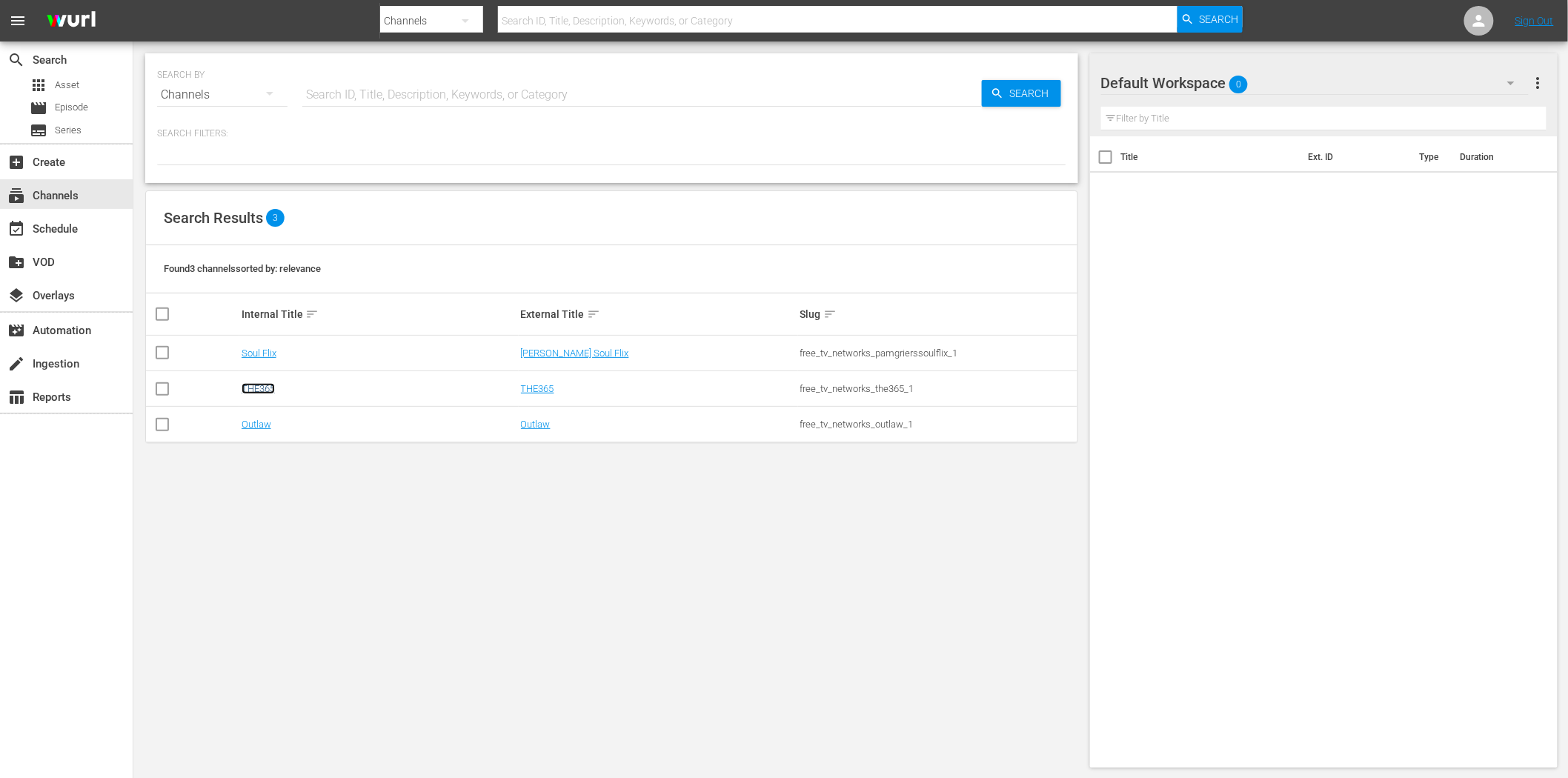
click at [263, 387] on link "THE365" at bounding box center [257, 389] width 33 height 11
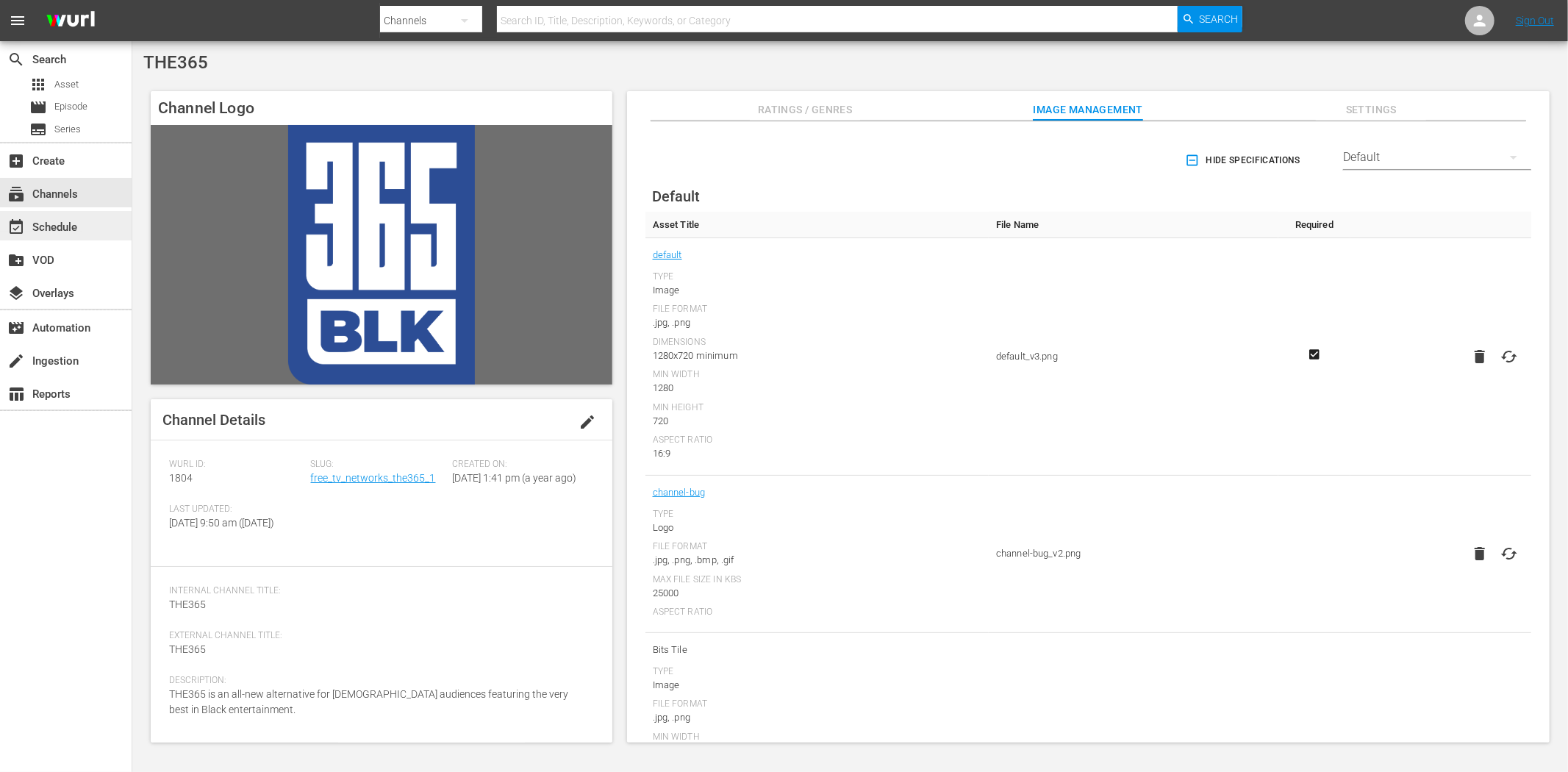
click at [72, 220] on div "event_available Schedule" at bounding box center [41, 225] width 82 height 14
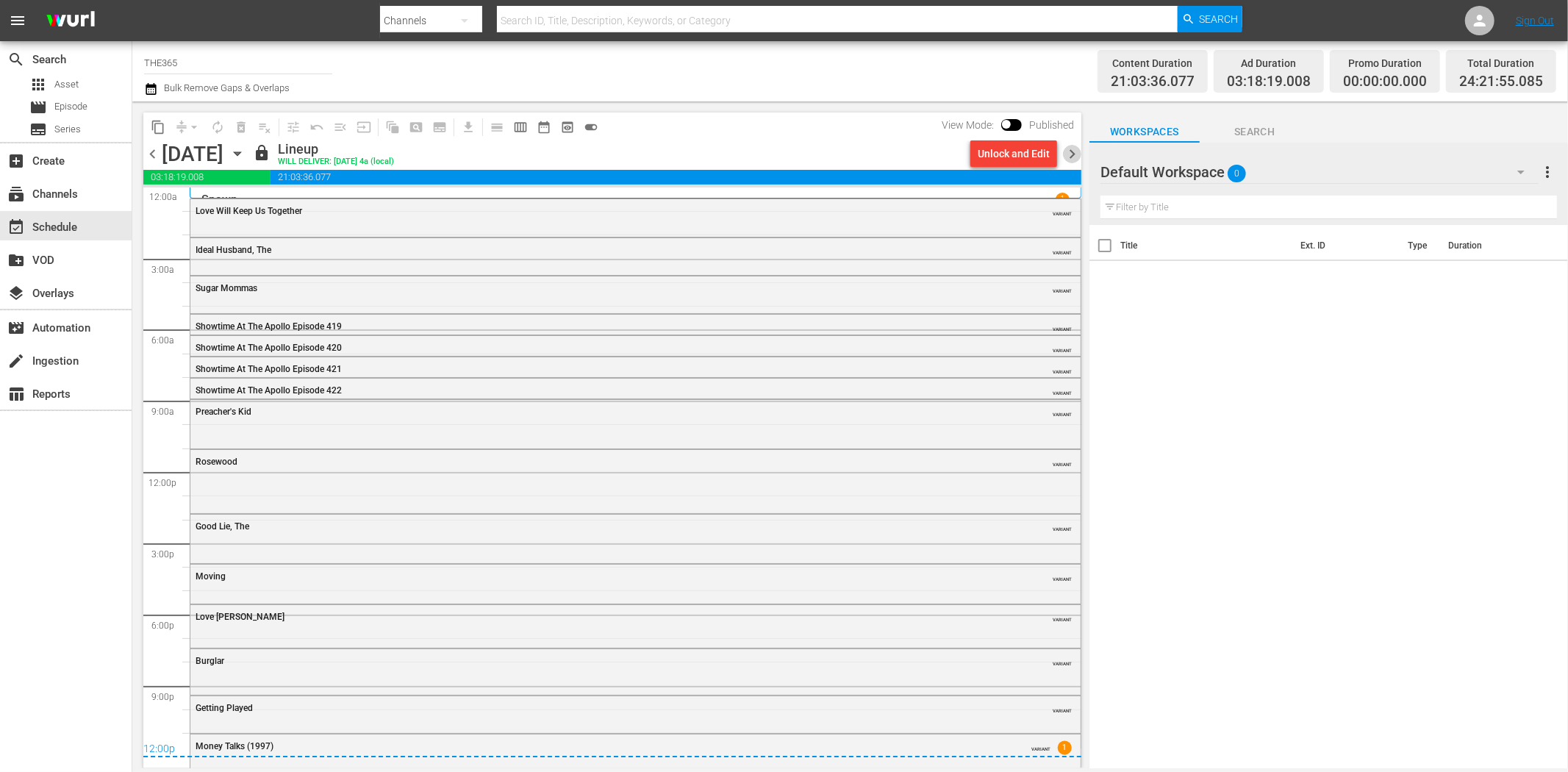
click at [1074, 150] on span "chevron_right" at bounding box center [1072, 153] width 18 height 18
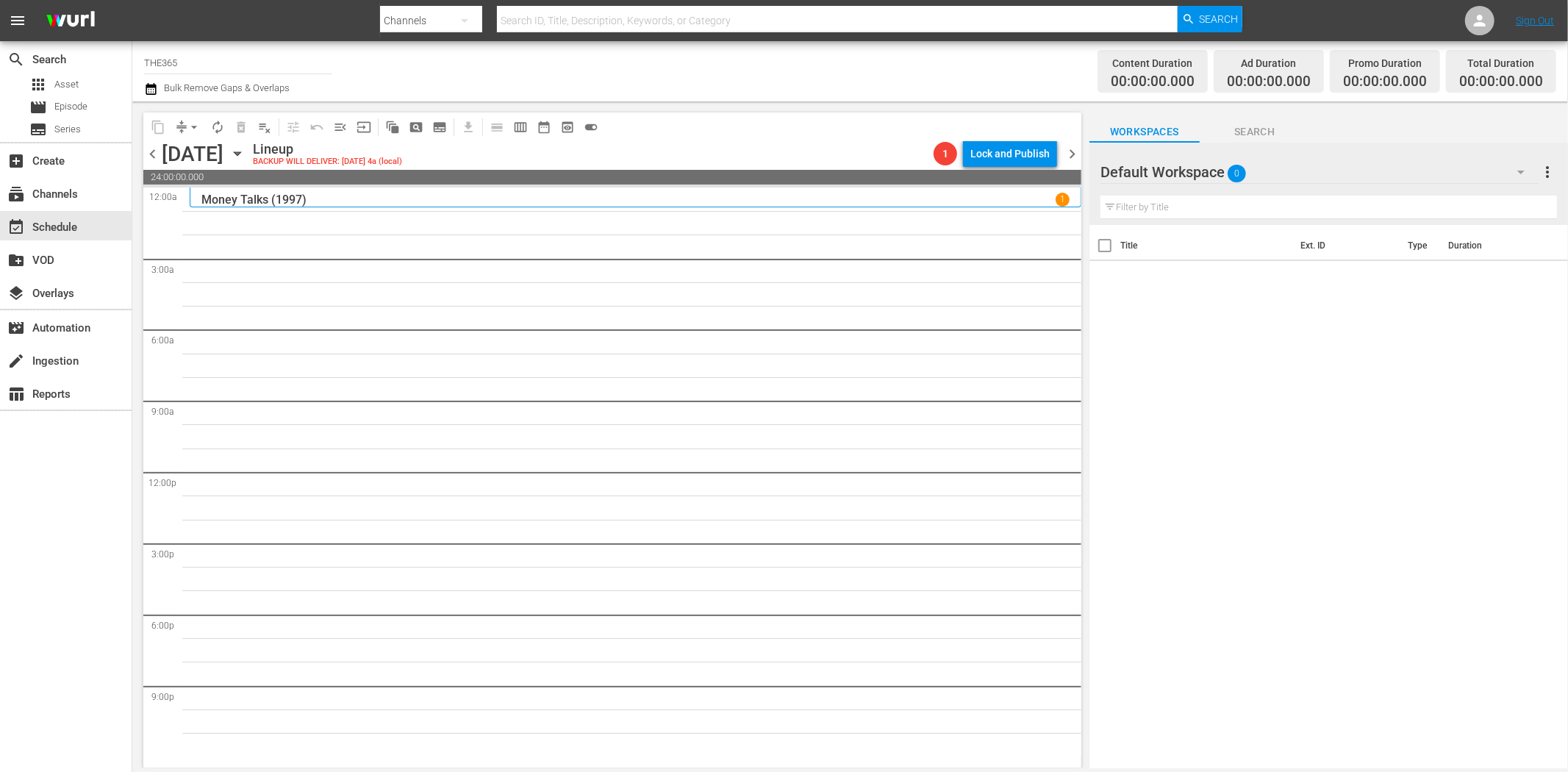
click at [158, 152] on span "chevron_left" at bounding box center [152, 153] width 18 height 18
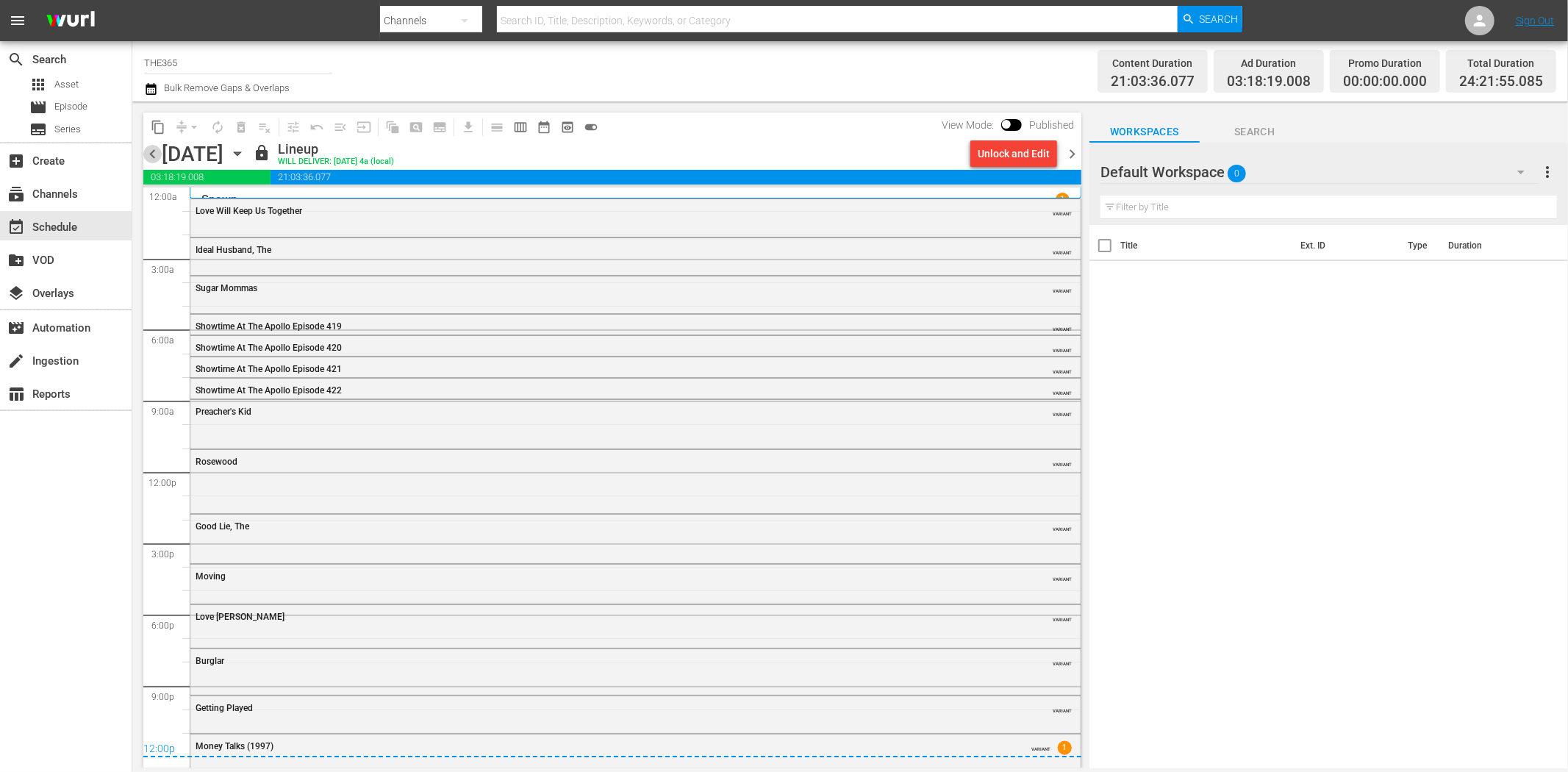
click at [158, 152] on span "chevron_left" at bounding box center [152, 153] width 18 height 18
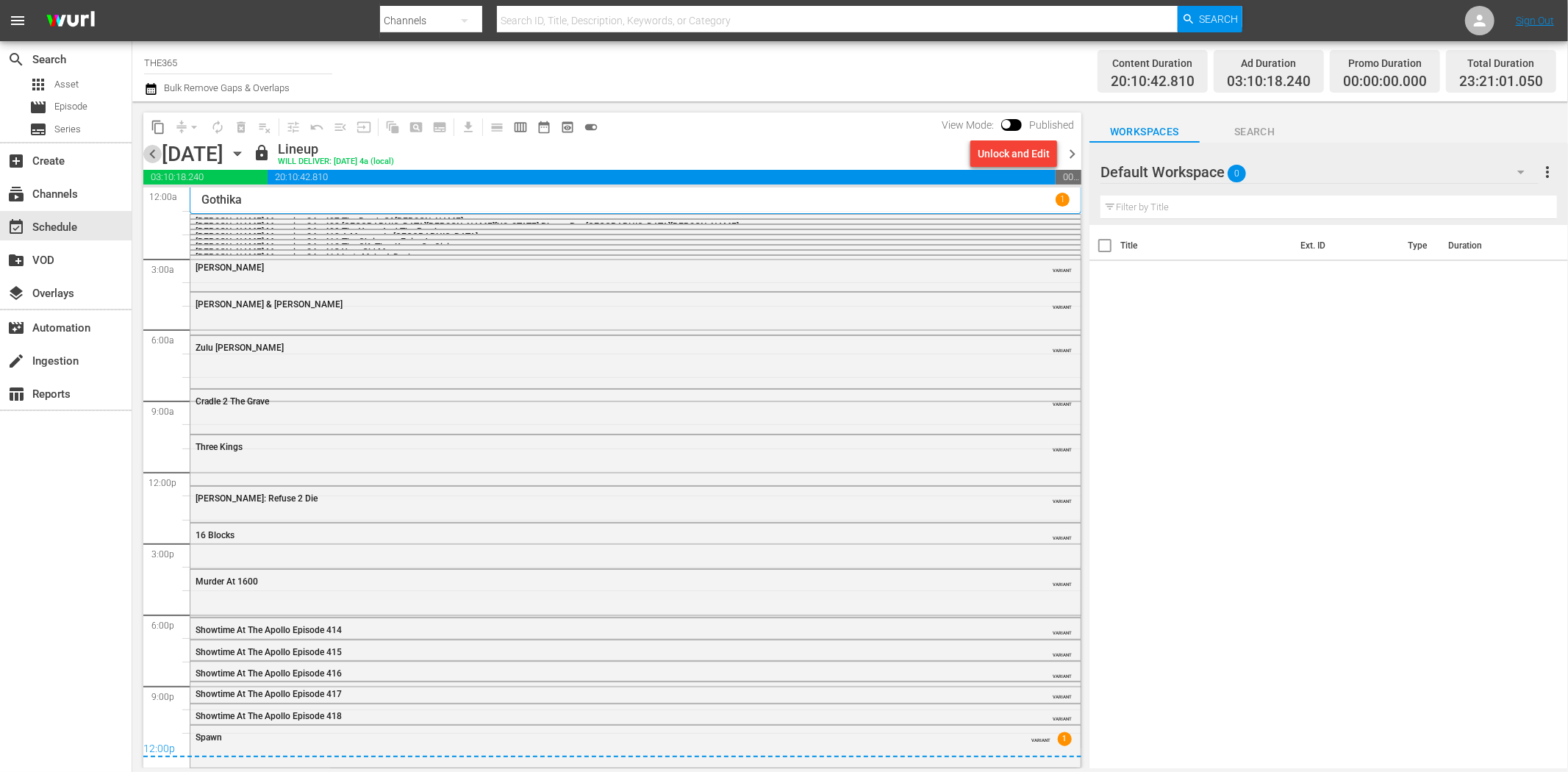
click at [158, 152] on span "chevron_left" at bounding box center [152, 153] width 18 height 18
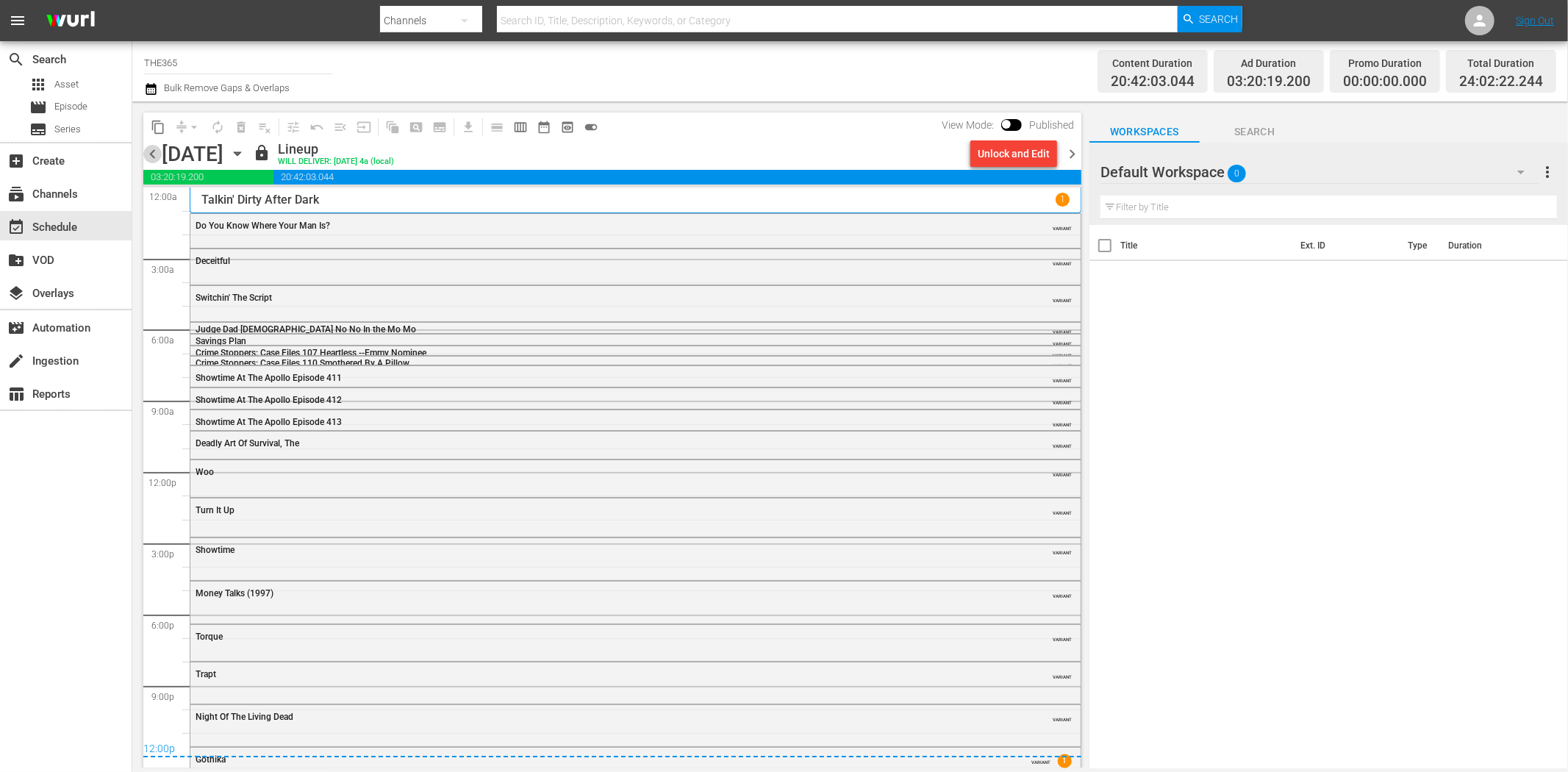
click at [156, 152] on span "chevron_left" at bounding box center [152, 153] width 18 height 18
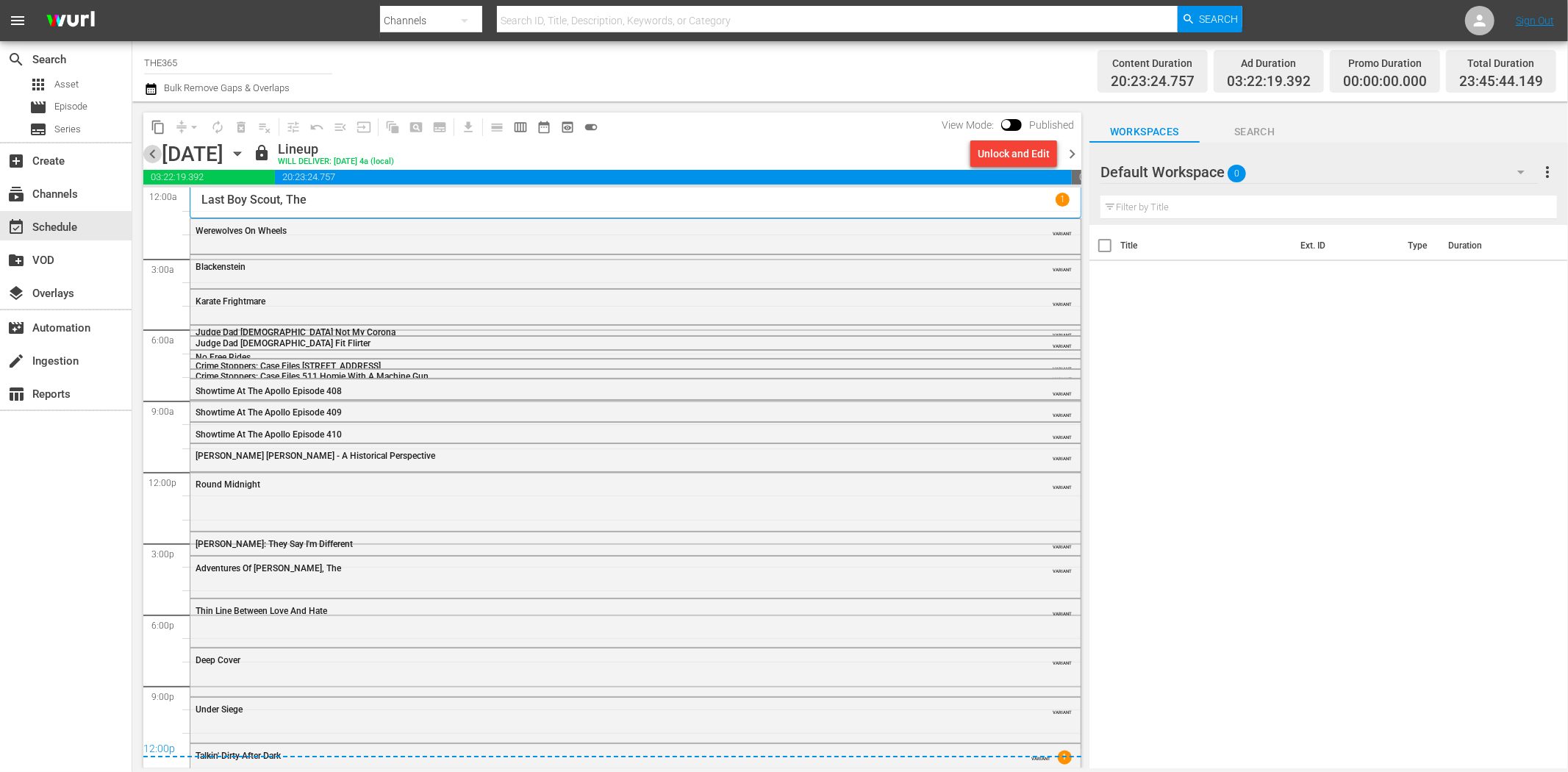
click at [156, 152] on span "chevron_left" at bounding box center [152, 153] width 18 height 18
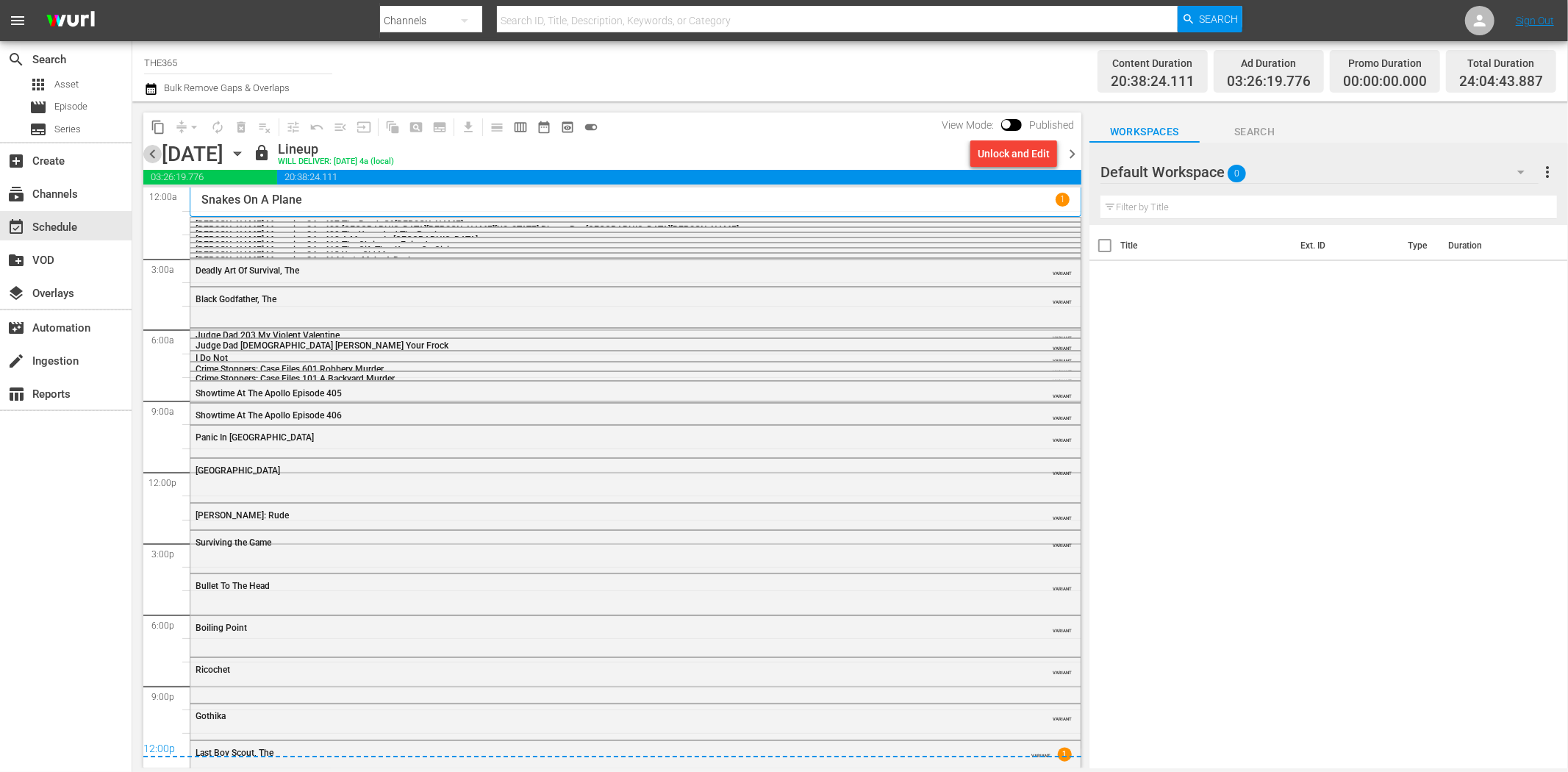
click at [156, 152] on span "chevron_left" at bounding box center [152, 153] width 18 height 18
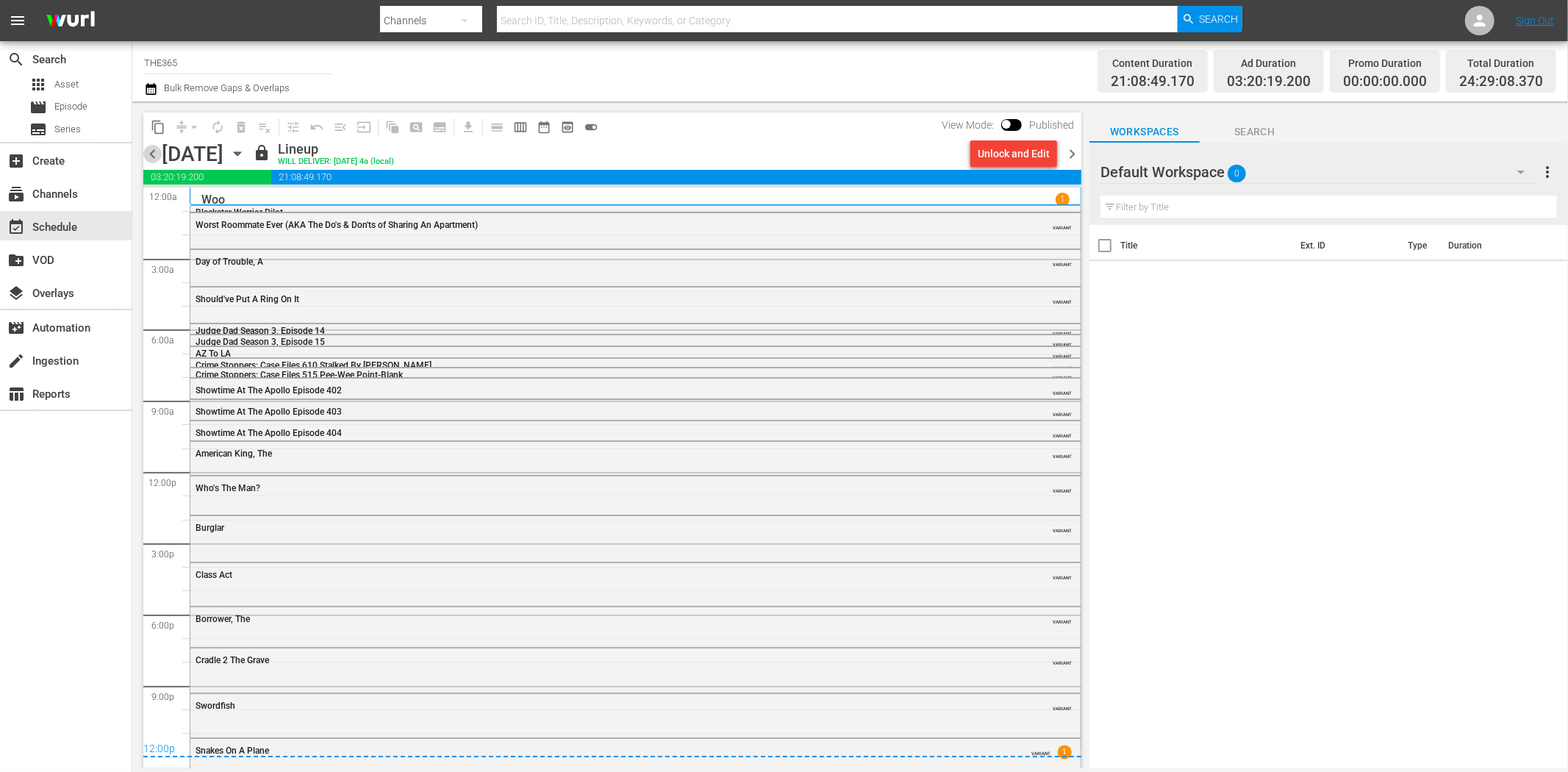
click at [156, 152] on span "chevron_left" at bounding box center [152, 153] width 18 height 18
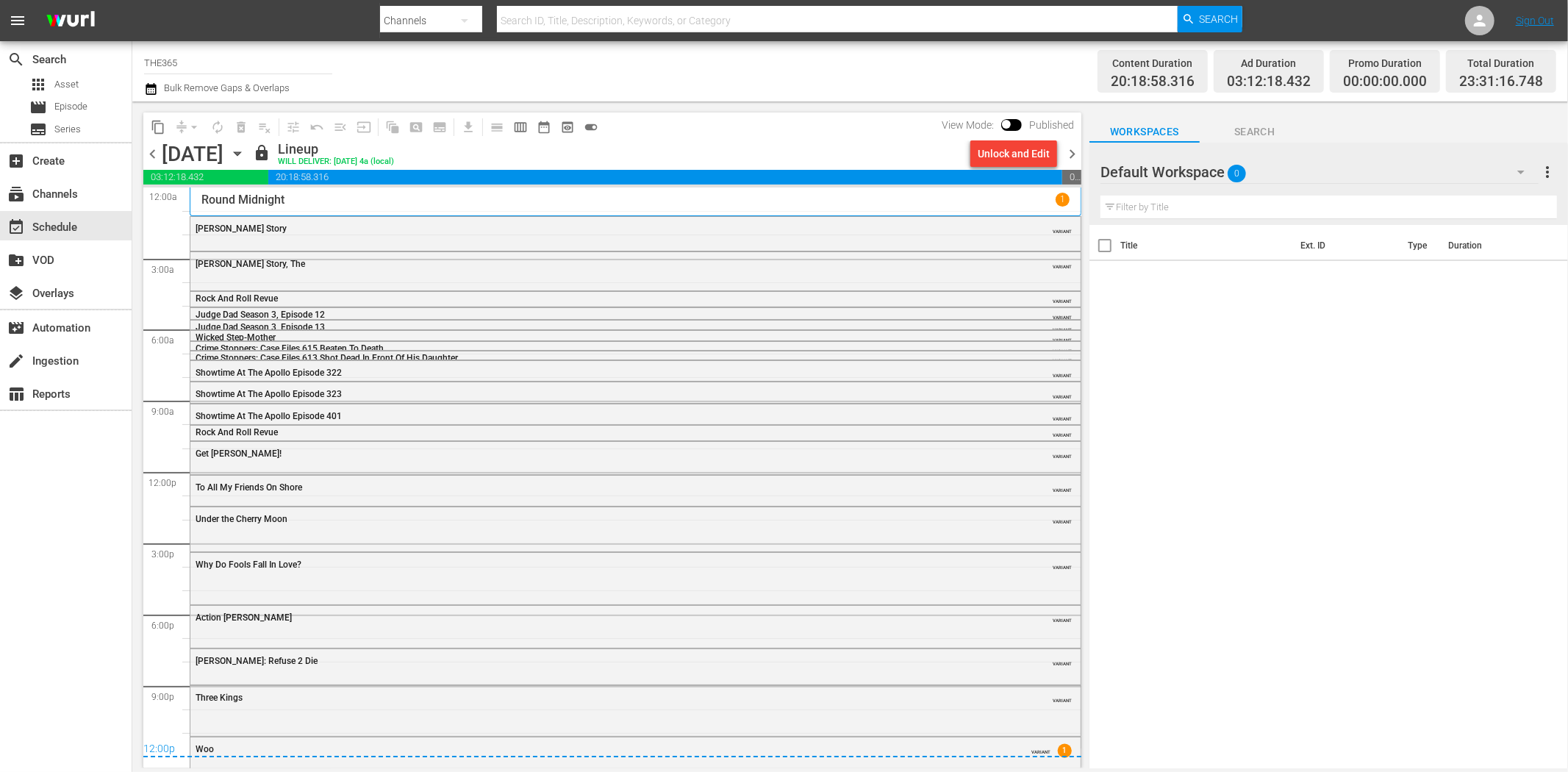
click at [1317, 489] on div "Title Ext. ID Type Duration" at bounding box center [1329, 497] width 479 height 545
